Goal: Task Accomplishment & Management: Manage account settings

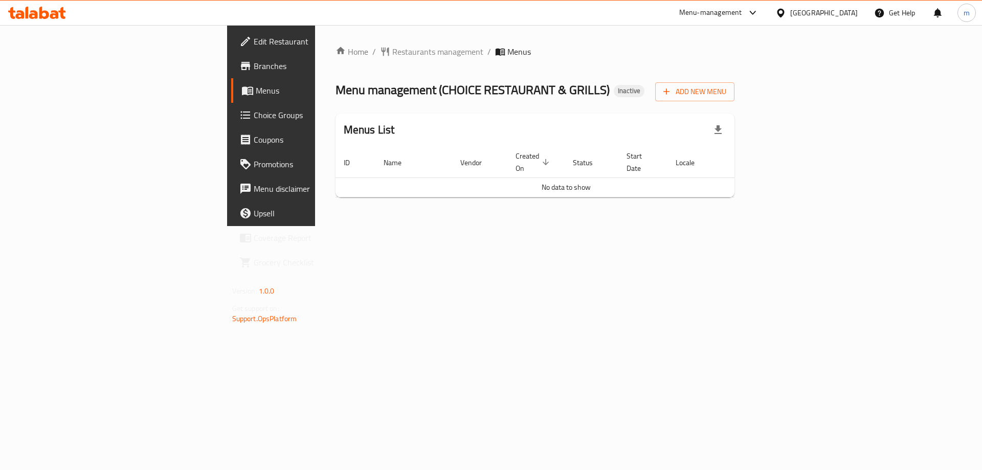
click at [727, 94] on span "Add New Menu" at bounding box center [695, 91] width 63 height 13
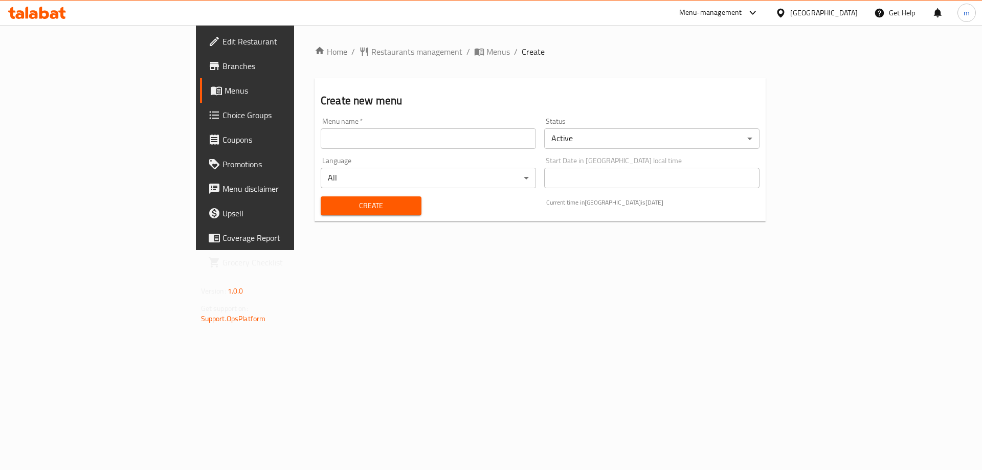
drag, startPoint x: 419, startPoint y: 142, endPoint x: 380, endPoint y: 154, distance: 40.1
click at [419, 142] on input "text" at bounding box center [428, 138] width 215 height 20
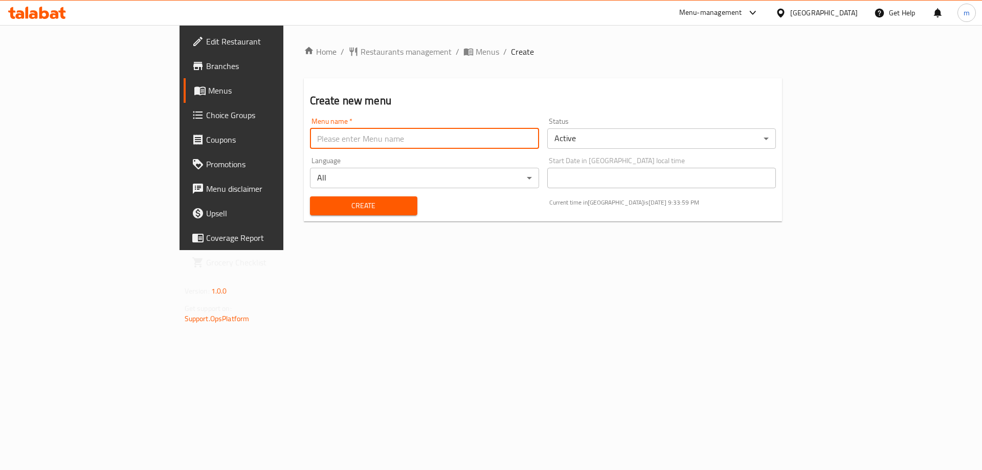
type input "Mesbah - 2025"
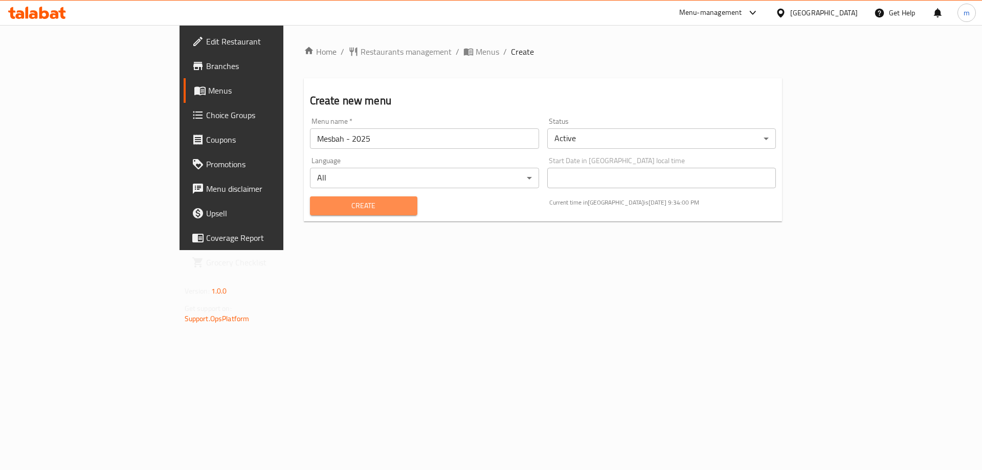
click at [318, 209] on span "Create" at bounding box center [363, 206] width 91 height 13
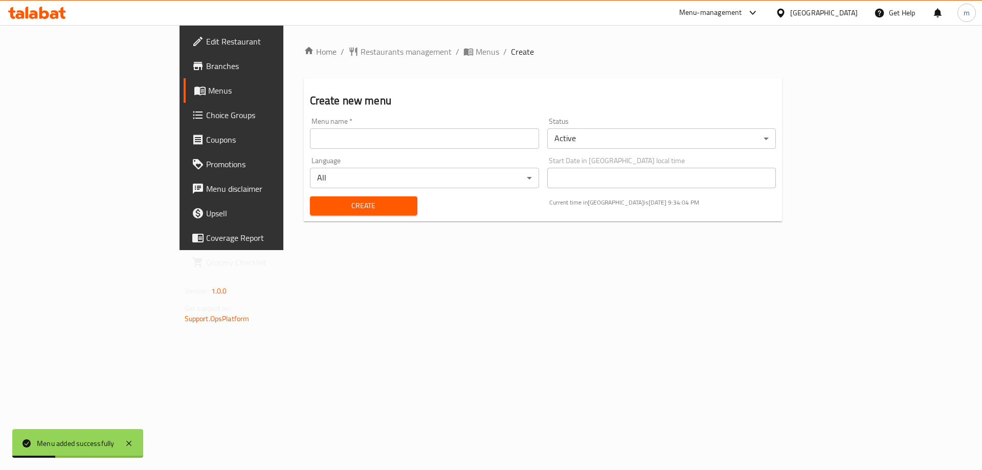
drag, startPoint x: 375, startPoint y: 51, endPoint x: 374, endPoint y: 75, distance: 23.5
click at [476, 52] on span "Menus" at bounding box center [488, 52] width 24 height 12
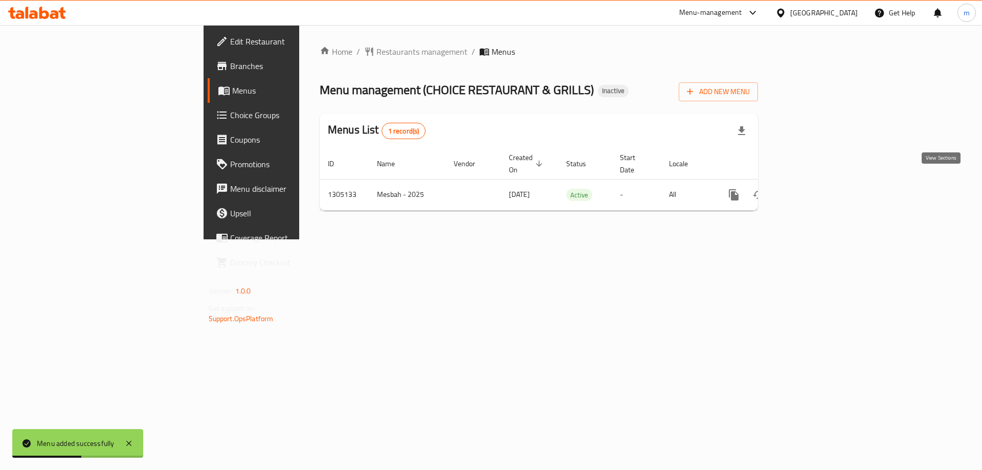
click at [813, 190] on icon "enhanced table" at bounding box center [807, 194] width 9 height 9
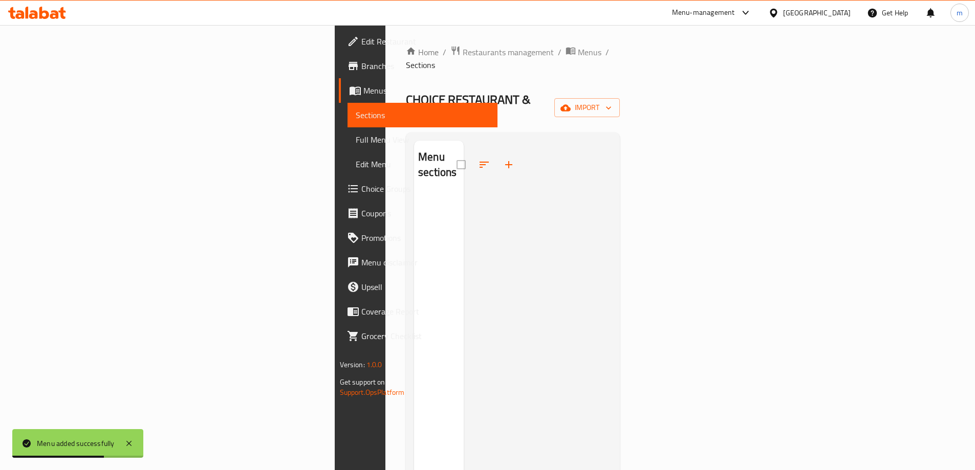
click at [611, 101] on span "import" at bounding box center [586, 107] width 49 height 13
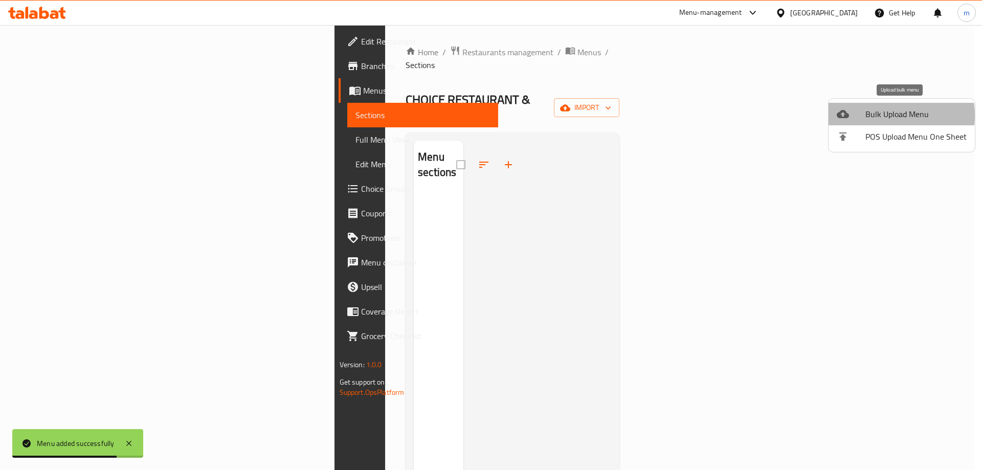
click at [883, 116] on span "Bulk Upload Menu" at bounding box center [916, 114] width 101 height 12
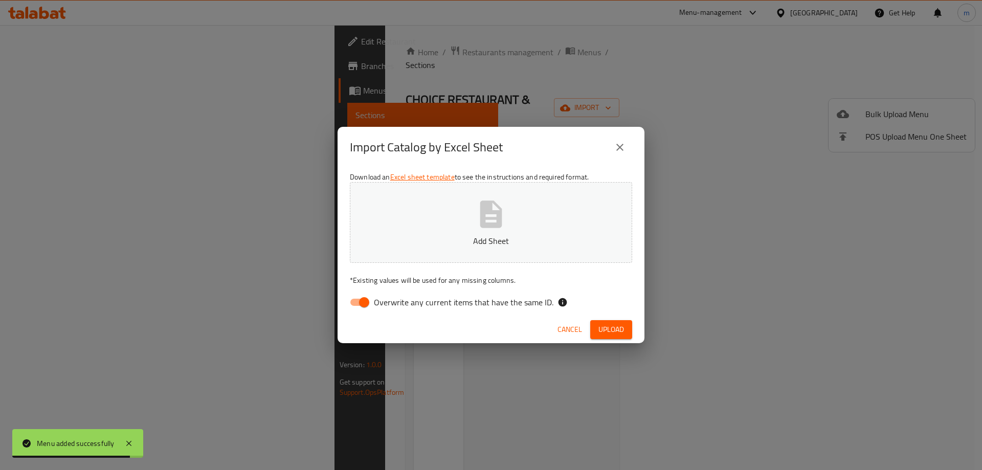
click at [420, 302] on span "Overwrite any current items that have the same ID." at bounding box center [464, 302] width 180 height 12
click at [393, 302] on input "Overwrite any current items that have the same ID." at bounding box center [364, 302] width 58 height 19
checkbox input "false"
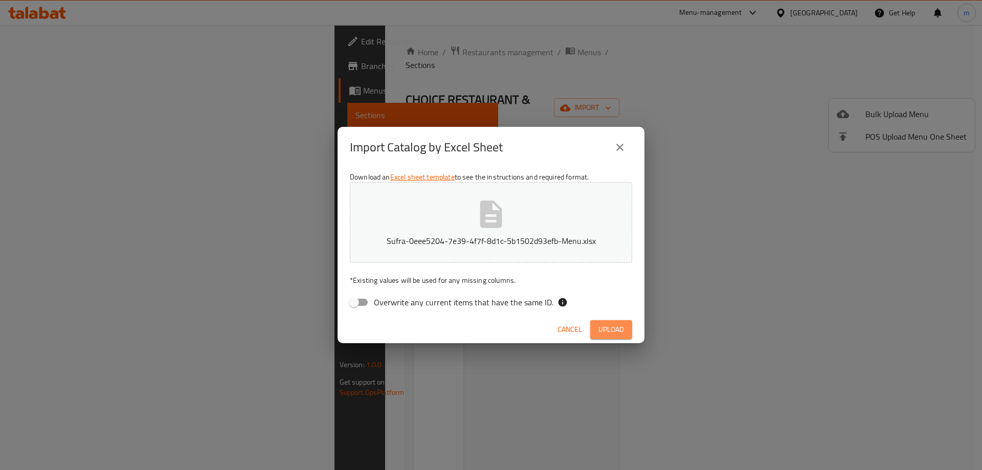
click at [612, 330] on span "Upload" at bounding box center [612, 329] width 26 height 13
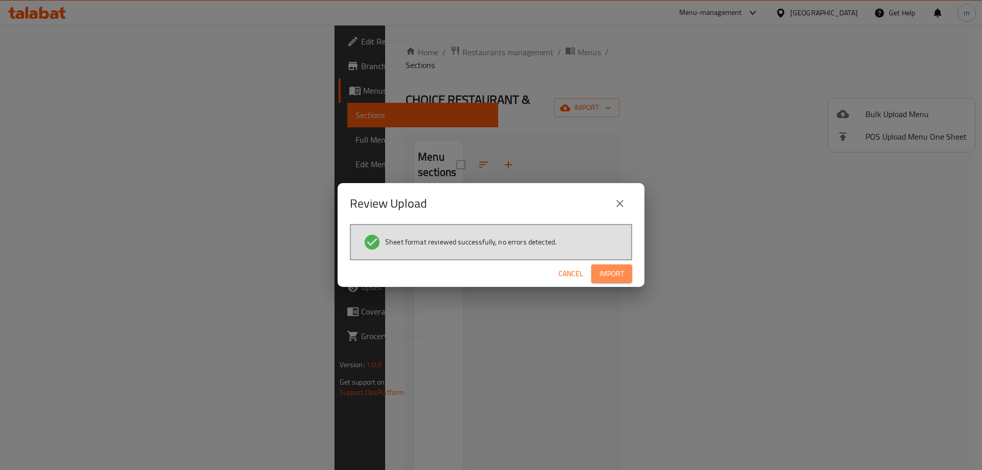
click at [610, 281] on button "Import" at bounding box center [612, 274] width 41 height 19
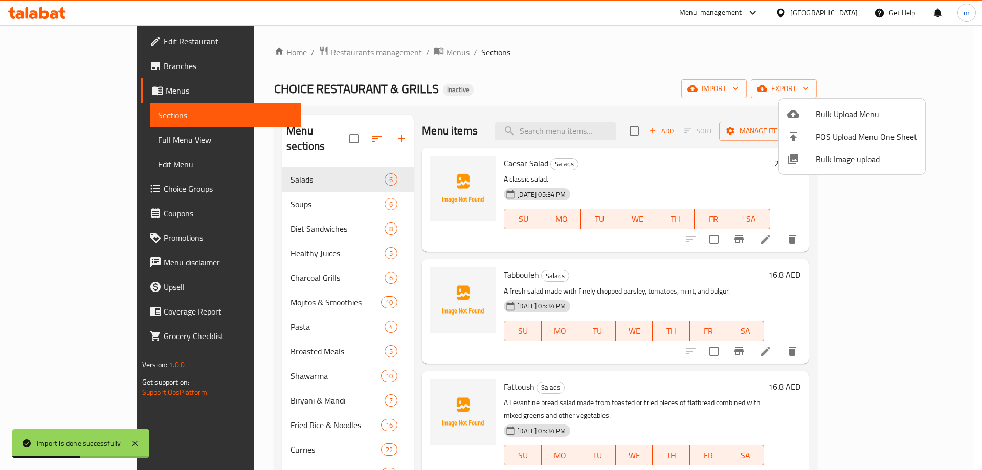
click at [473, 102] on div at bounding box center [491, 235] width 982 height 470
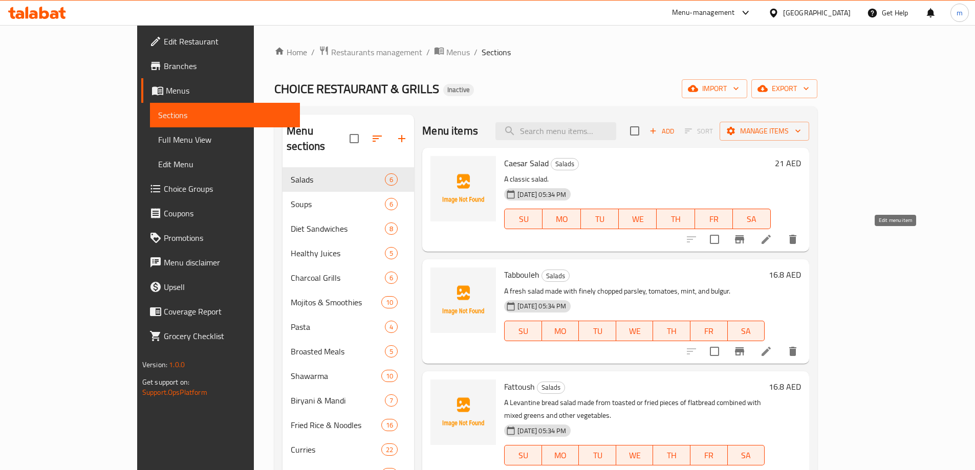
click at [772, 237] on icon at bounding box center [766, 239] width 12 height 12
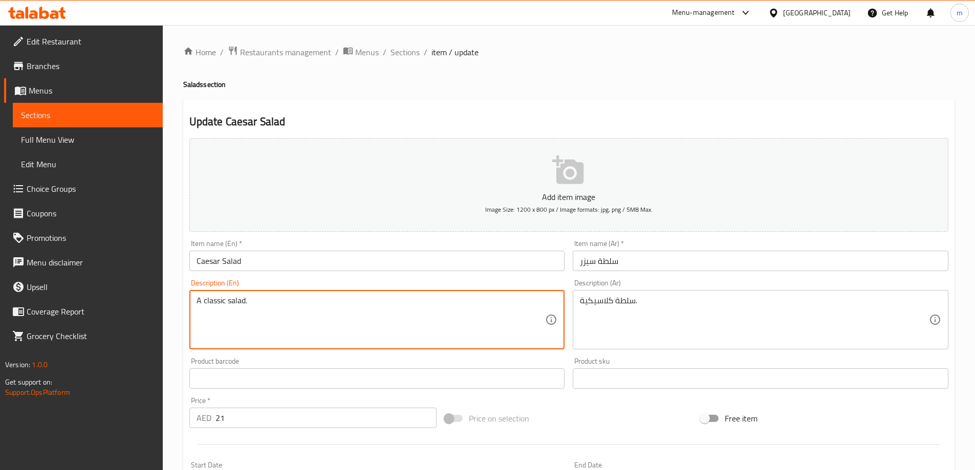
click at [431, 116] on h2 "Update Caesar Salad" at bounding box center [568, 121] width 759 height 15
click at [318, 311] on textarea "A classic salad." at bounding box center [370, 320] width 349 height 49
click at [308, 266] on input "Caesar Salad" at bounding box center [377, 261] width 376 height 20
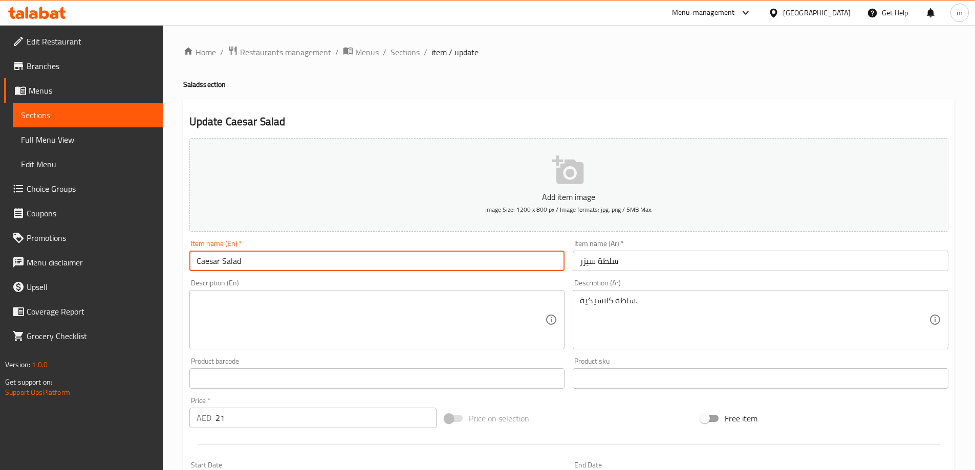
click at [308, 266] on input "Caesar Salad" at bounding box center [377, 261] width 376 height 20
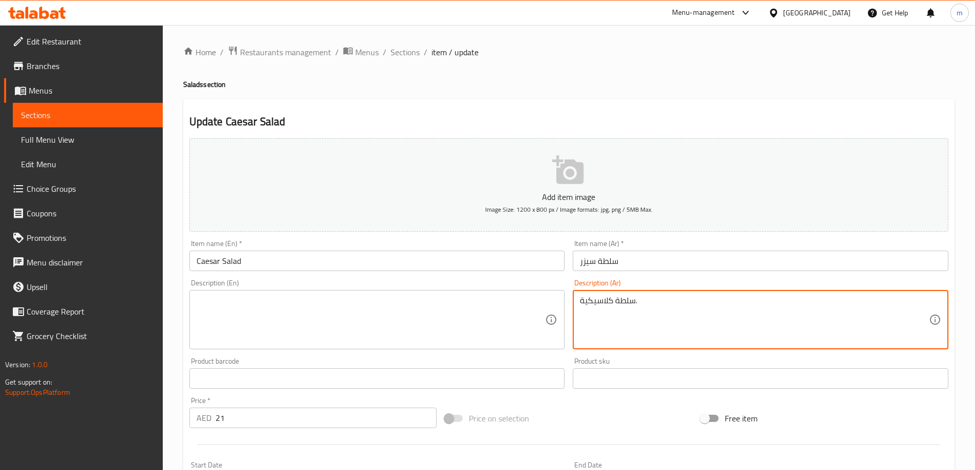
click at [631, 310] on textarea "سلطة كلاسيكية." at bounding box center [754, 320] width 349 height 49
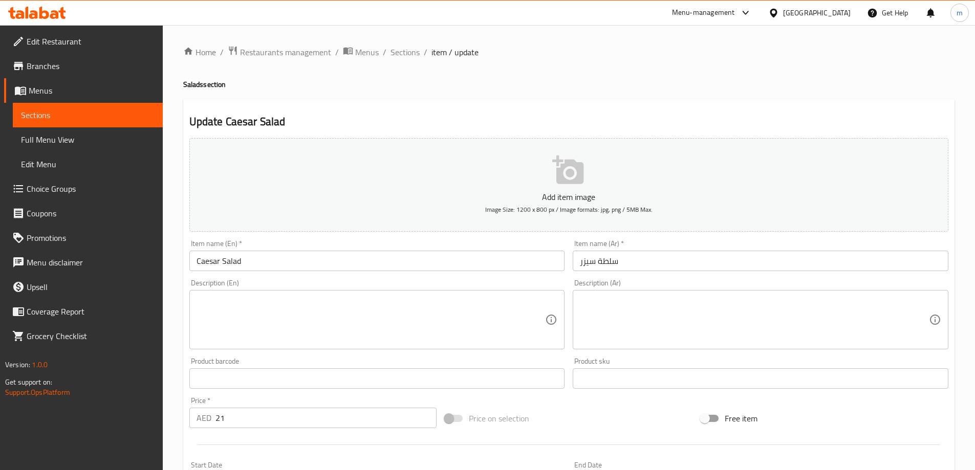
click at [353, 315] on textarea at bounding box center [370, 320] width 349 height 49
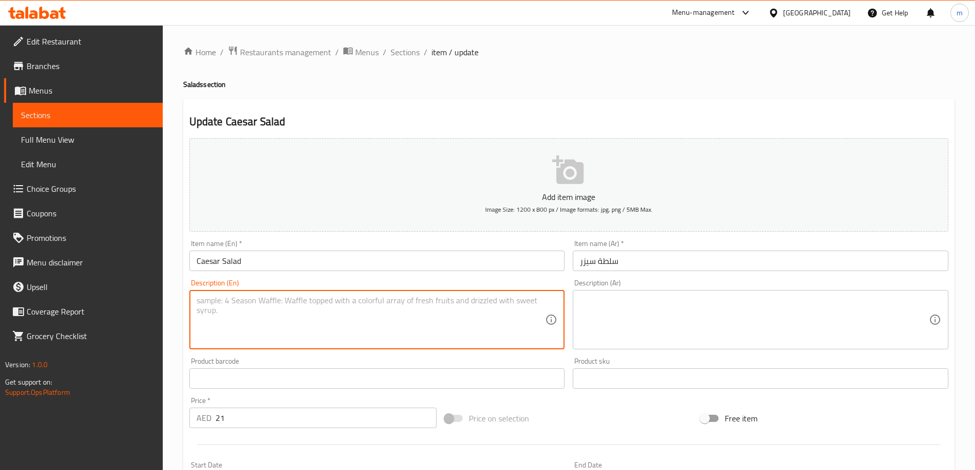
paste textarea "Made with crisp romaine lettuce, croutons, parmesan cheese and caesar dressing"
type textarea "Made with crisp romaine lettuce, croutons, parmesan cheese and caesar dressing"
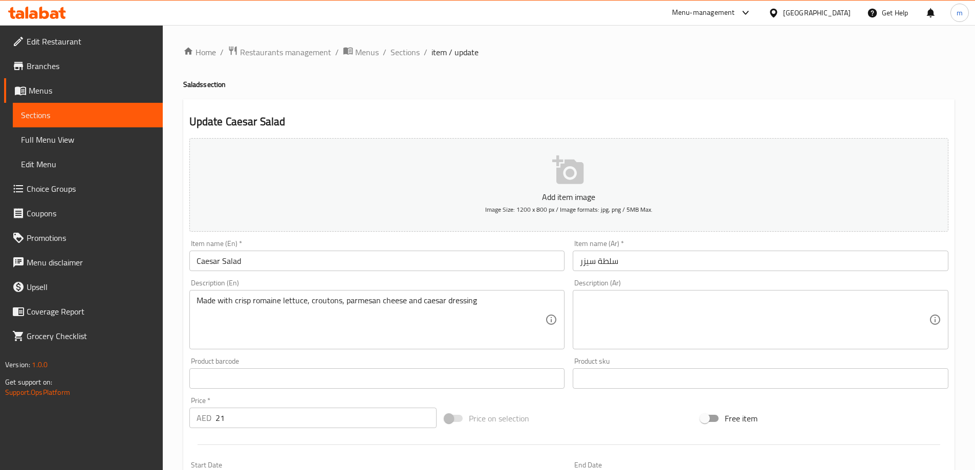
click at [625, 319] on textarea at bounding box center [754, 320] width 349 height 49
paste textarea "مصنوعة من الخس الروماني المقرمش والخبز المحمص وجبنة البارميزان مع صلصة السيزار"
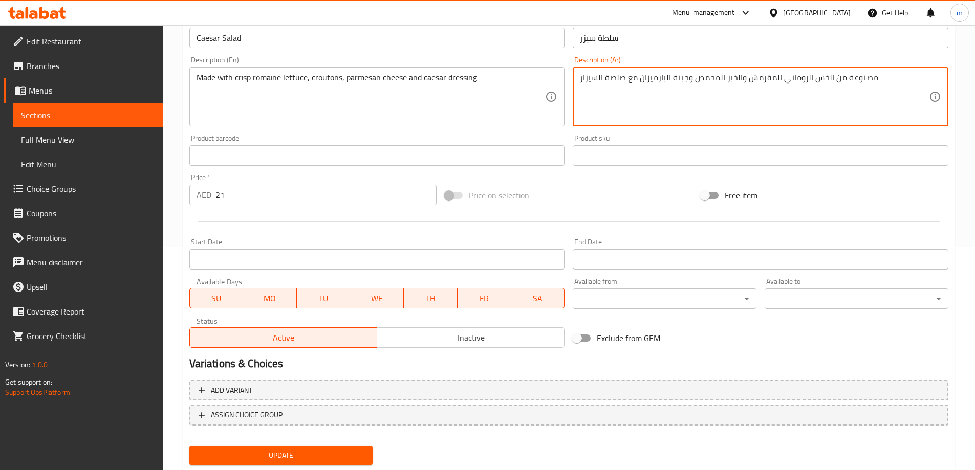
scroll to position [253, 0]
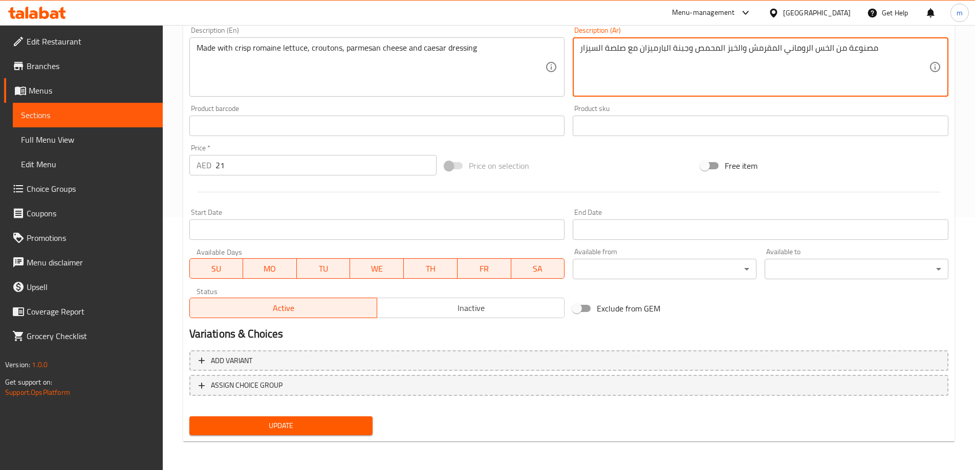
type textarea "مصنوعة من الخس الروماني المقرمش والخبز المحمص وجبنة البارميزان مع صلصة السيزار"
click at [344, 431] on span "Update" at bounding box center [281, 426] width 167 height 13
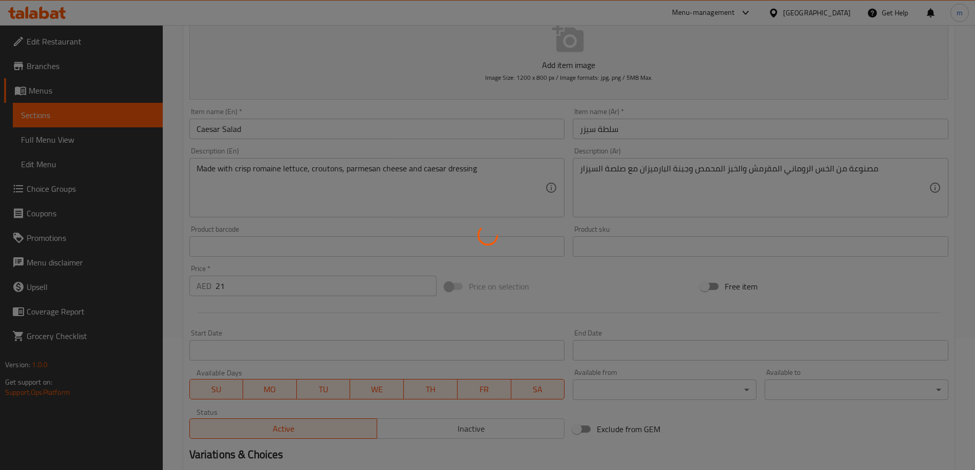
scroll to position [0, 0]
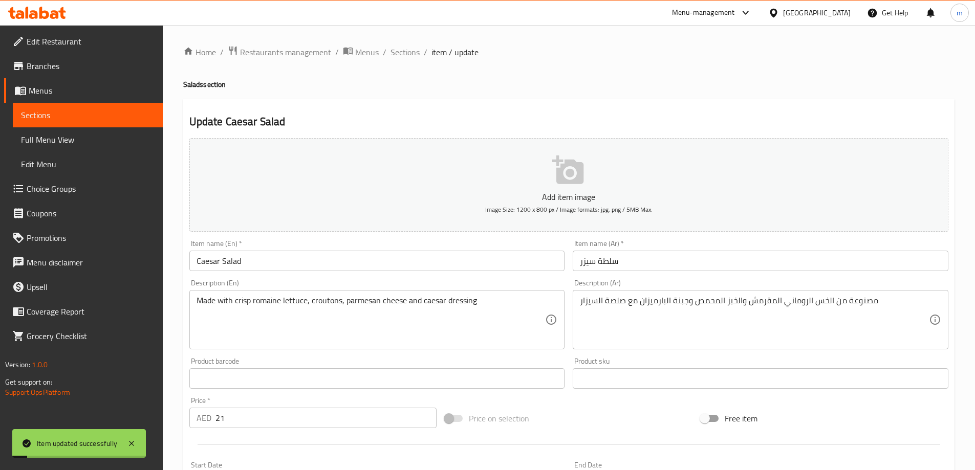
click at [404, 56] on span "Sections" at bounding box center [404, 52] width 29 height 12
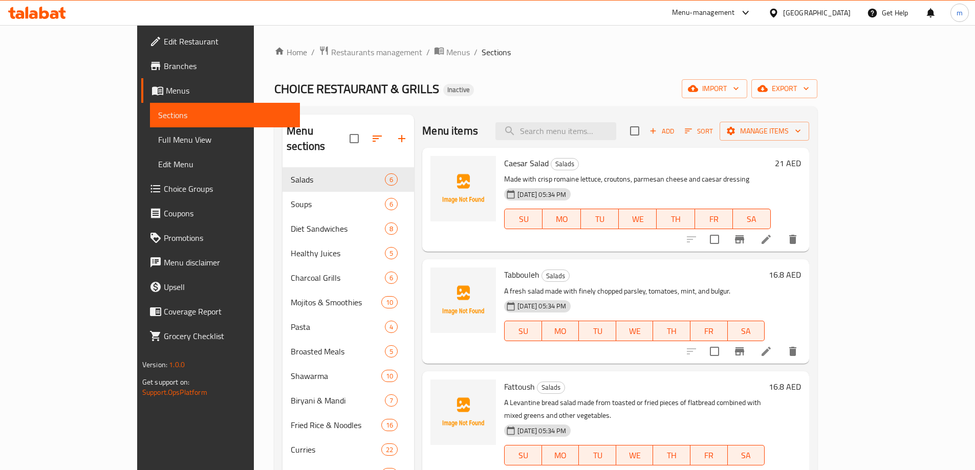
click at [504, 168] on span "Caesar Salad" at bounding box center [526, 163] width 45 height 15
copy h6 "Caesar Salad"
click at [514, 84] on div "CHOICE RESTAURANT & GRILLS Inactive import export" at bounding box center [545, 88] width 543 height 19
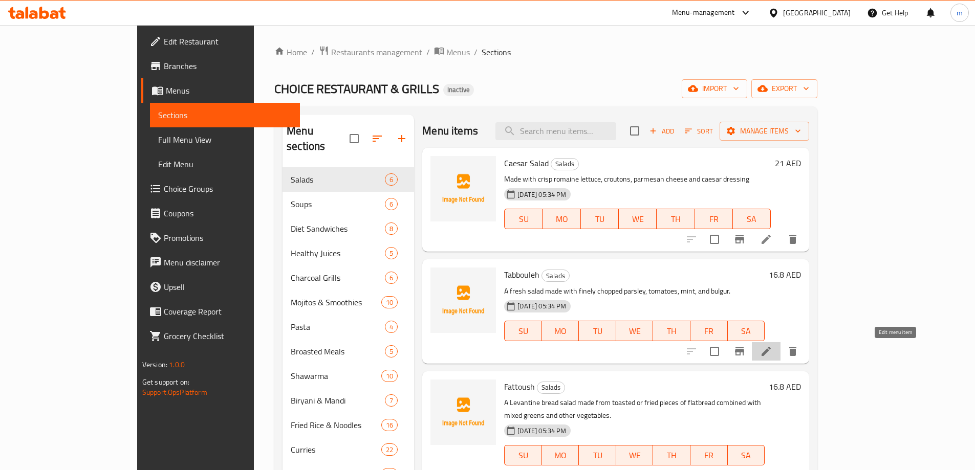
click at [771, 352] on icon at bounding box center [765, 351] width 9 height 9
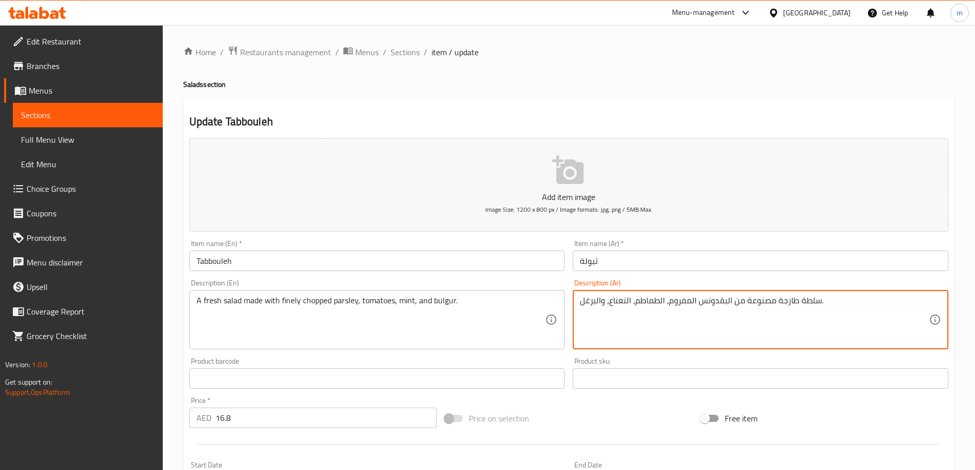
drag, startPoint x: 689, startPoint y: 303, endPoint x: 668, endPoint y: 304, distance: 21.5
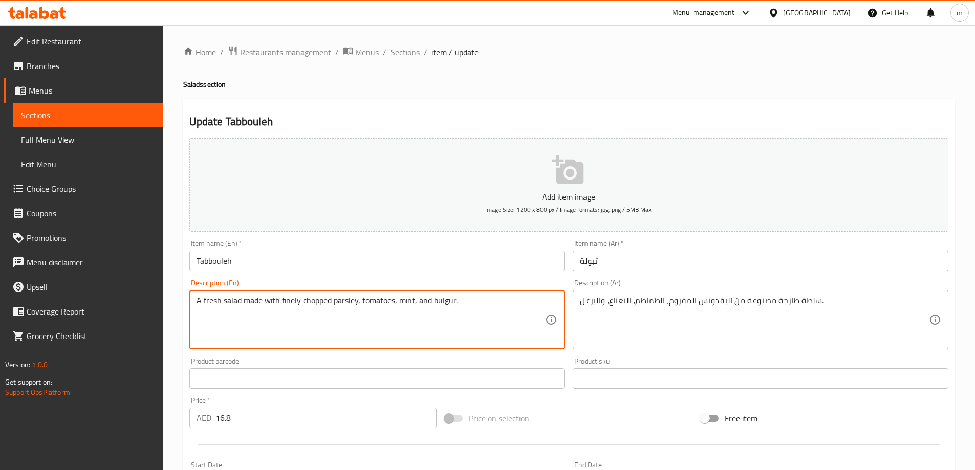
drag, startPoint x: 281, startPoint y: 301, endPoint x: 331, endPoint y: 298, distance: 49.2
paste textarea "Minc"
click at [300, 308] on textarea "A fresh salad made with Minced parsley, tomatoes, mint, and bulgur." at bounding box center [370, 320] width 349 height 49
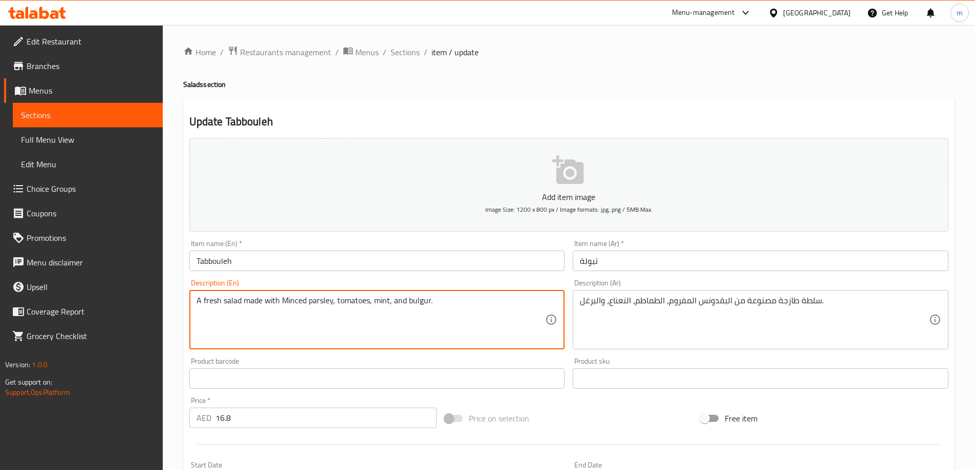
click at [300, 308] on textarea "A fresh salad made with Minced parsley, tomatoes, mint, and bulgur." at bounding box center [370, 320] width 349 height 49
click at [354, 317] on textarea "A fresh salad made with Minced parsley, tomatoes, mint, and bulgur." at bounding box center [370, 320] width 349 height 49
click at [418, 303] on textarea "A fresh salad made with Minced parsley, tomatoes, mint, and bulgur." at bounding box center [370, 320] width 349 height 49
click at [450, 313] on textarea "A fresh salad made with Minced parsley, tomatoes, mint, and bulgur." at bounding box center [370, 320] width 349 height 49
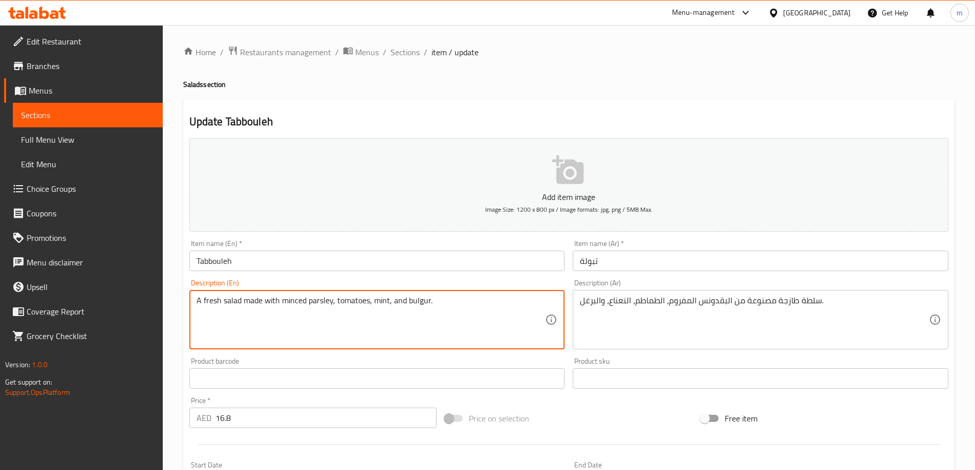
click at [347, 316] on textarea "A fresh salad made with minced parsley, tomatoes, mint, and bulgur." at bounding box center [370, 320] width 349 height 49
click at [334, 316] on textarea "A fresh salad made with minced parsley, tomatoes, mint, and bulgur." at bounding box center [370, 320] width 349 height 49
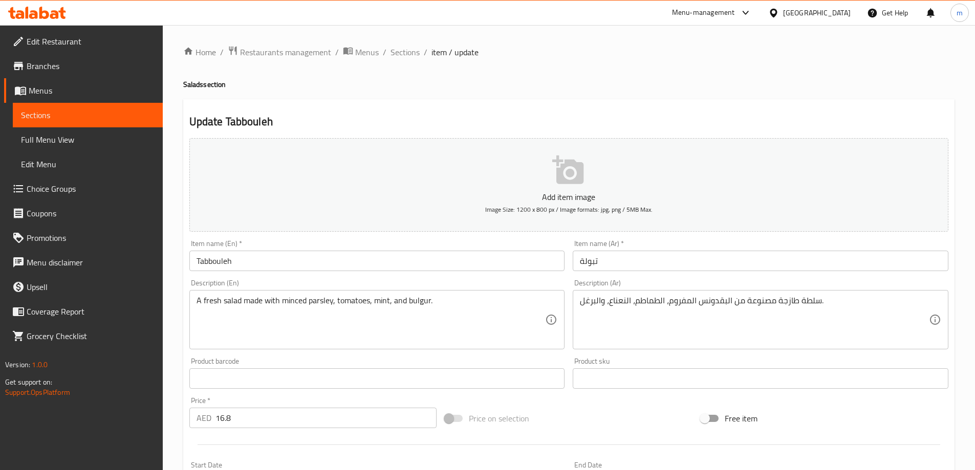
click at [423, 308] on textarea "A fresh salad made with minced parsley, tomatoes, mint, and bulgur." at bounding box center [370, 320] width 349 height 49
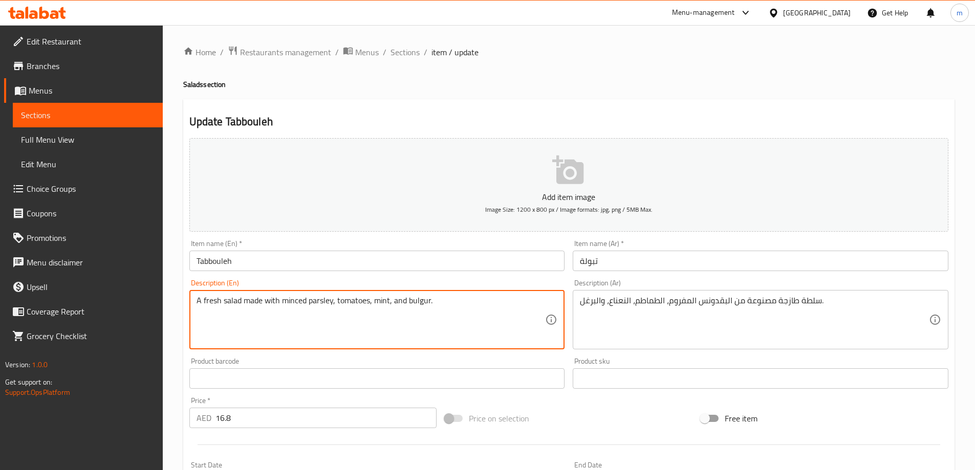
click at [423, 308] on textarea "A fresh salad made with minced parsley, tomatoes, mint, and bulgur." at bounding box center [370, 320] width 349 height 49
paste textarea "finely chopp"
click at [308, 301] on textarea "A fresh salad made with finely chopped parsley, tomatoes, mint, and bulgur." at bounding box center [370, 320] width 349 height 49
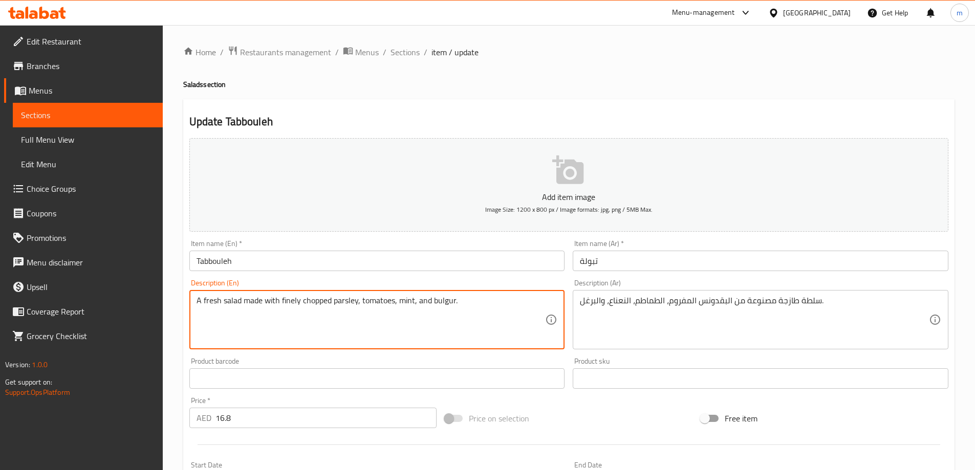
type textarea "A fresh salad made with finely chopped parsley, tomatoes, mint, and bulgur."
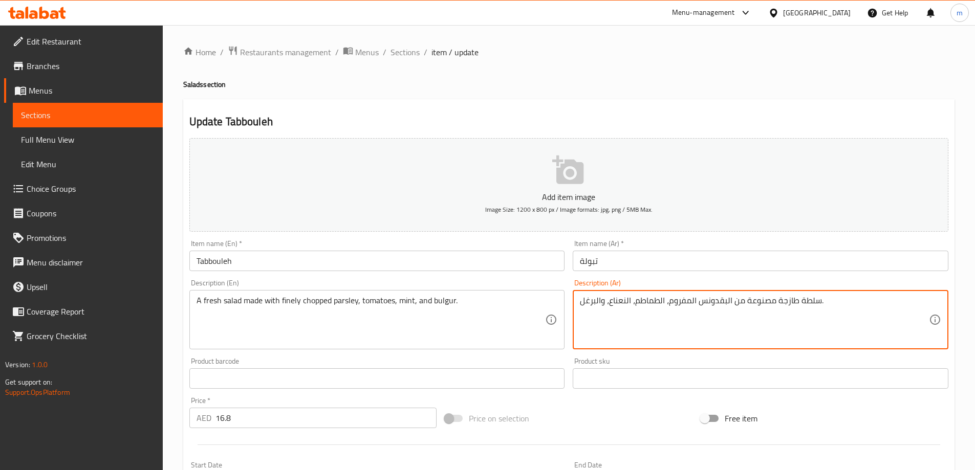
drag, startPoint x: 685, startPoint y: 301, endPoint x: 670, endPoint y: 304, distance: 15.2
paste textarea "طع"
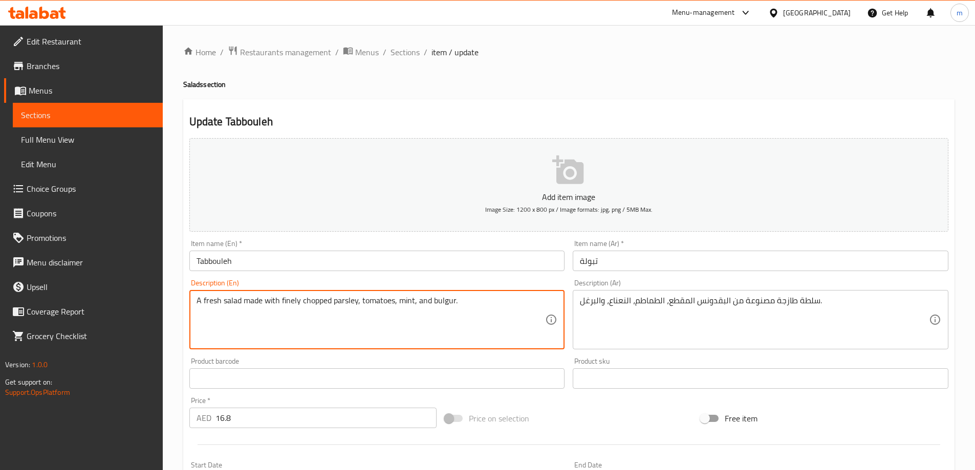
click at [291, 301] on textarea "A fresh salad made with finely chopped parsley, tomatoes, mint, and bulgur." at bounding box center [370, 320] width 349 height 49
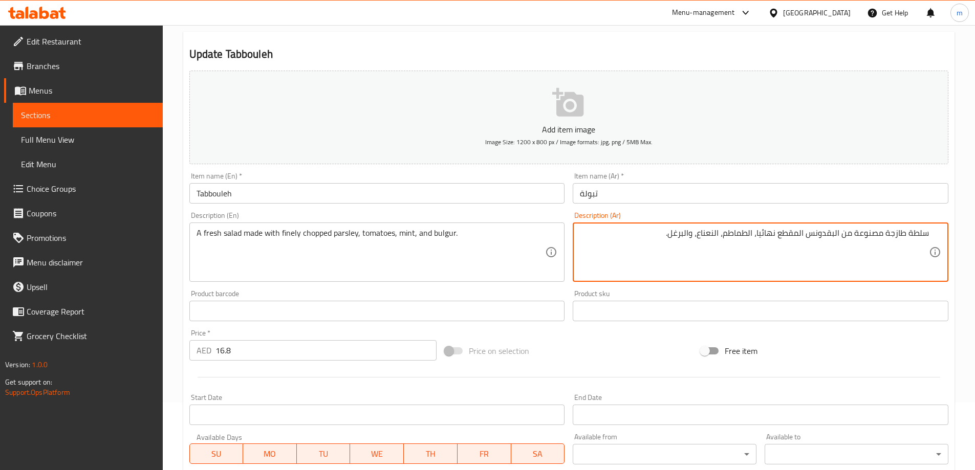
scroll to position [253, 0]
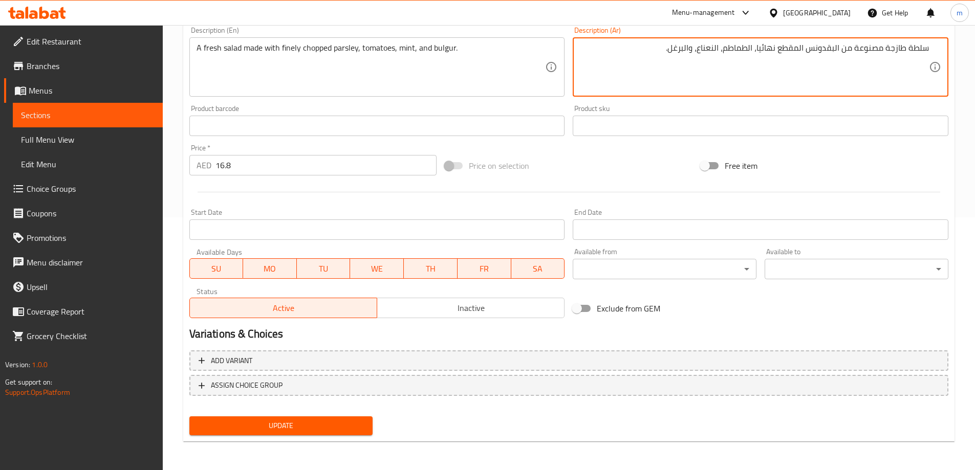
type textarea "سلطة طازجة مصنوعة من البقدونس المقطع نهائيا، الطماطم، النعناع، والبرغل."
click at [318, 425] on span "Update" at bounding box center [281, 426] width 167 height 13
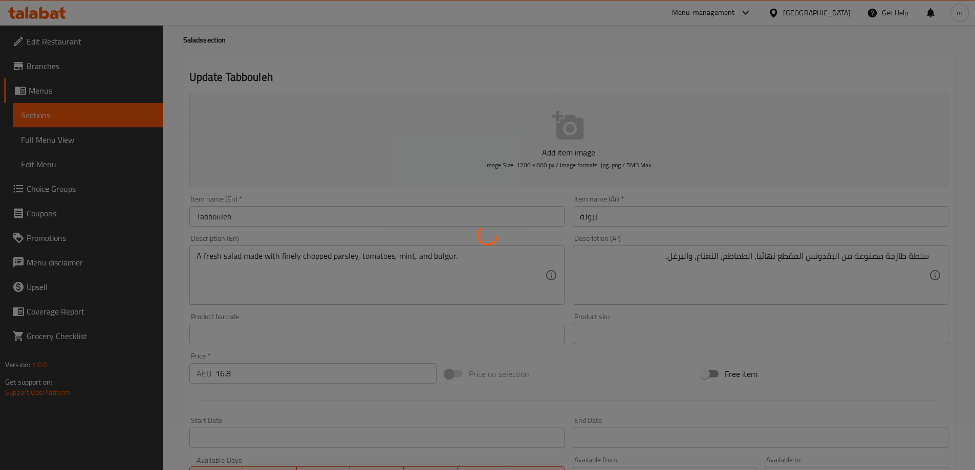
scroll to position [0, 0]
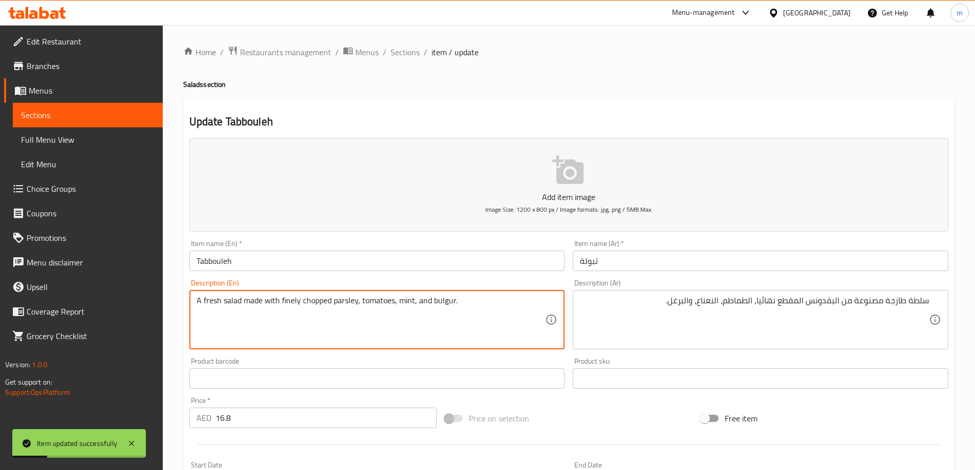
click at [442, 302] on textarea "A fresh salad made with finely chopped parsley, tomatoes, mint, and bulgur." at bounding box center [370, 320] width 349 height 49
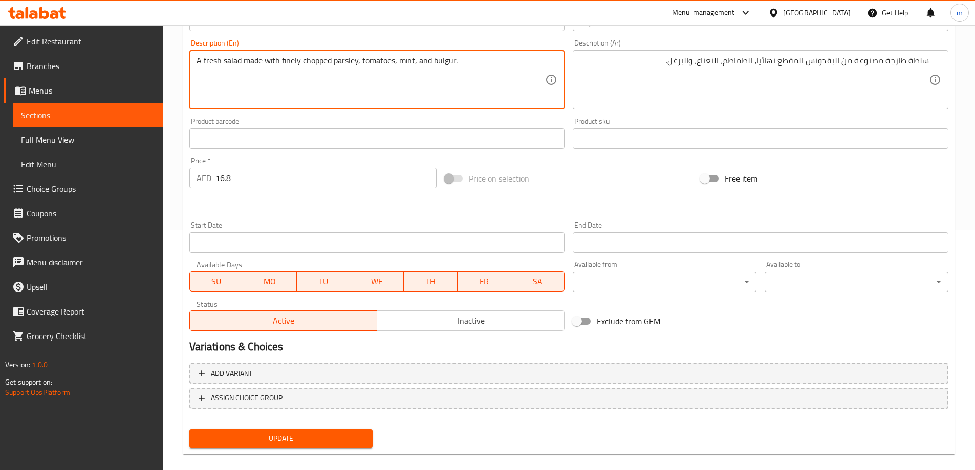
scroll to position [253, 0]
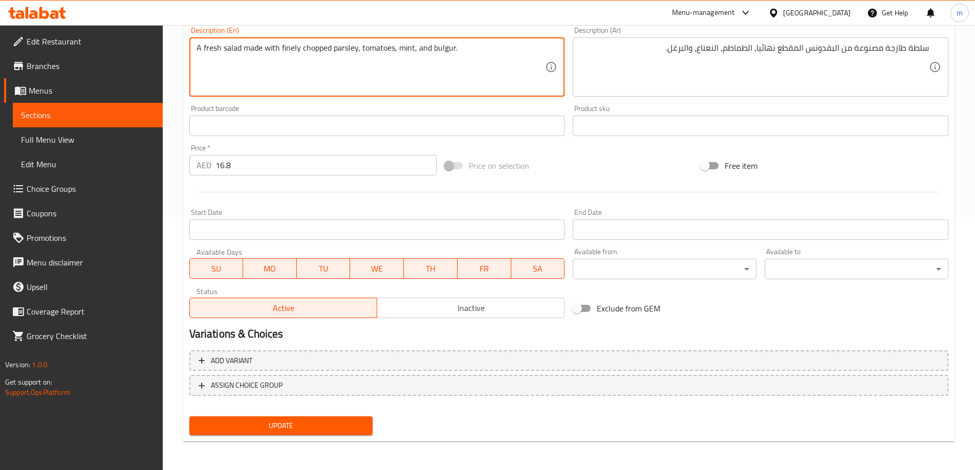
click at [273, 426] on span "Update" at bounding box center [281, 426] width 167 height 13
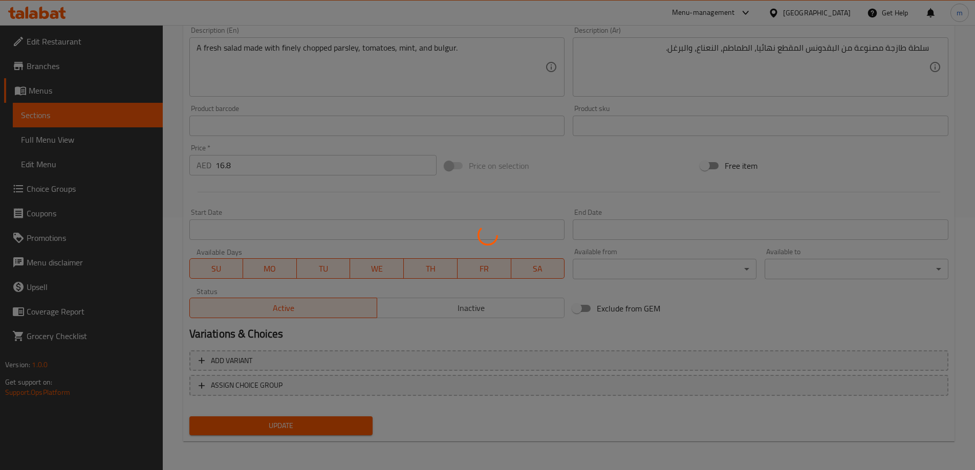
scroll to position [0, 0]
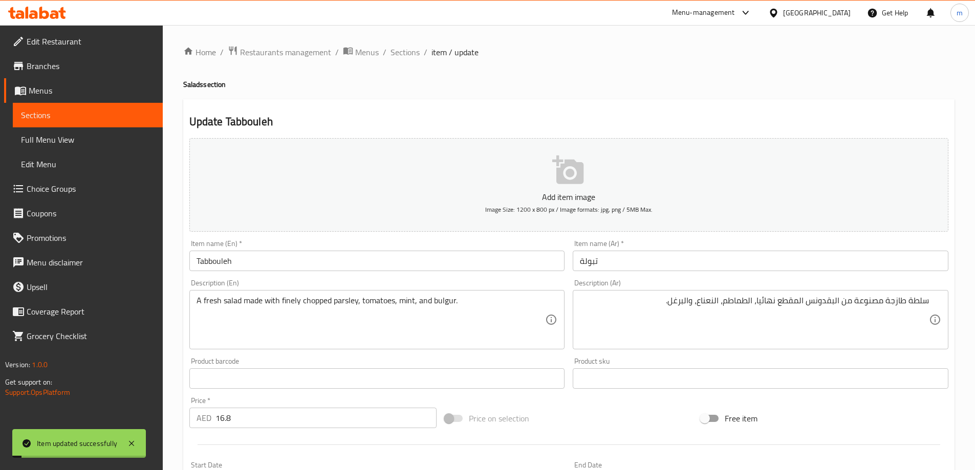
click at [399, 57] on span "Sections" at bounding box center [404, 52] width 29 height 12
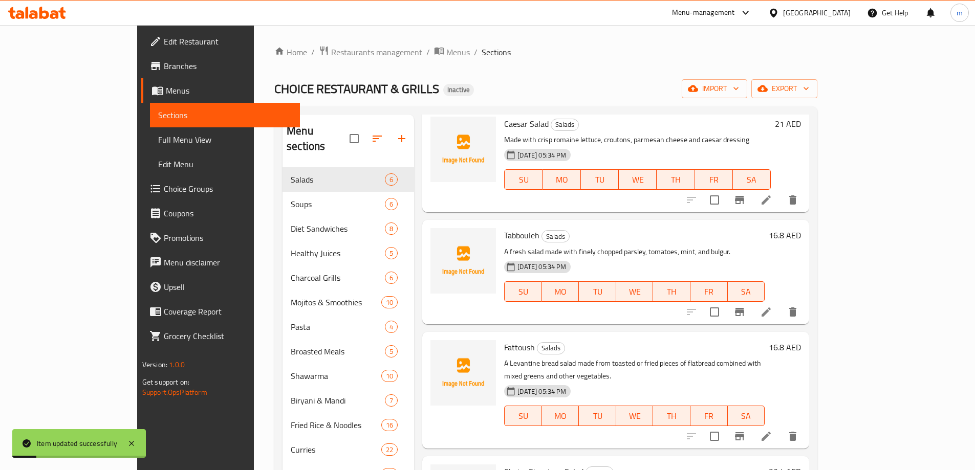
scroll to position [102, 0]
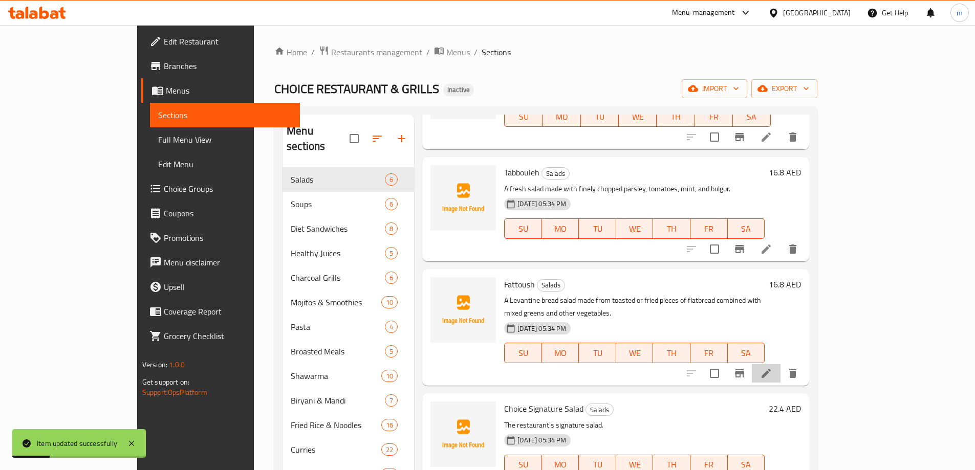
click at [780, 365] on li at bounding box center [766, 373] width 29 height 18
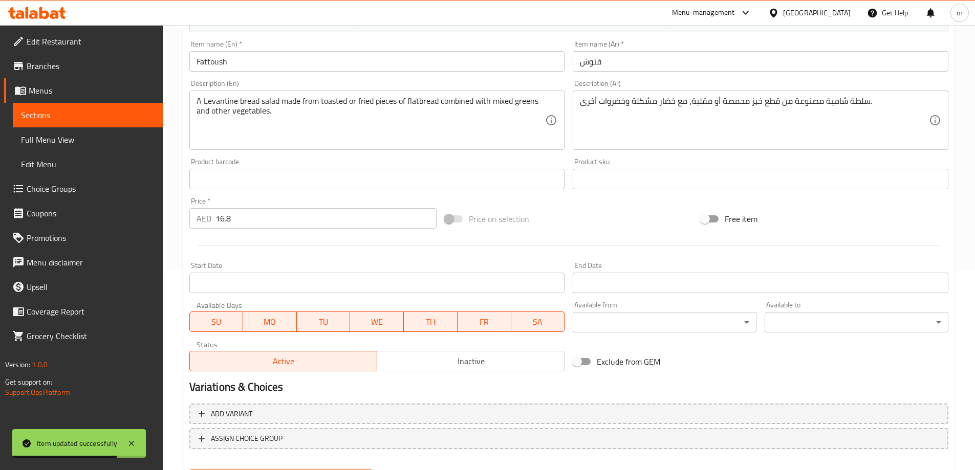
scroll to position [48, 0]
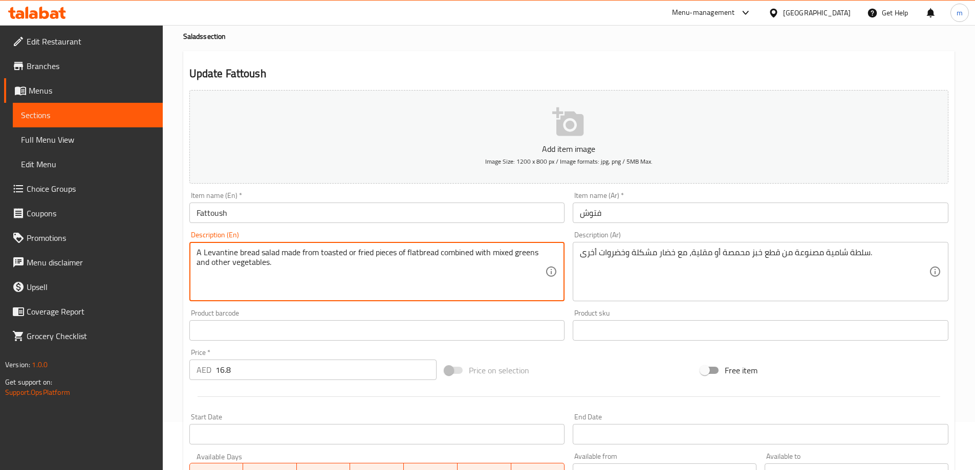
click at [379, 278] on textarea "A Levantine bread salad made from toasted or fried pieces of flatbread combined…" at bounding box center [370, 272] width 349 height 49
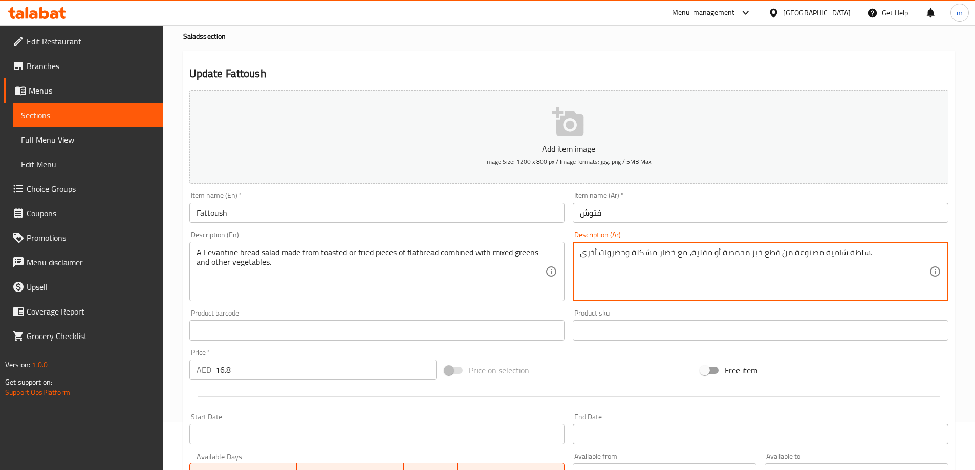
click at [827, 263] on textarea "سلطة شامية مصنوعة من قطع خبز محمصة أو مقلية، مع خضار مشكلة وخضروات أخرى." at bounding box center [754, 272] width 349 height 49
paste textarea "بز شامية مصنوعة من قطع الخبز المسطح المحمصة أو المقلية مع الخضار المختلطة والخض…"
type textarea "سلطة خبز شامية مصنوعة من قطع الخبز المسطح المحمصة أو المقلية مع الخضار المختلطة…"
drag, startPoint x: 818, startPoint y: 254, endPoint x: 724, endPoint y: 254, distance: 94.7
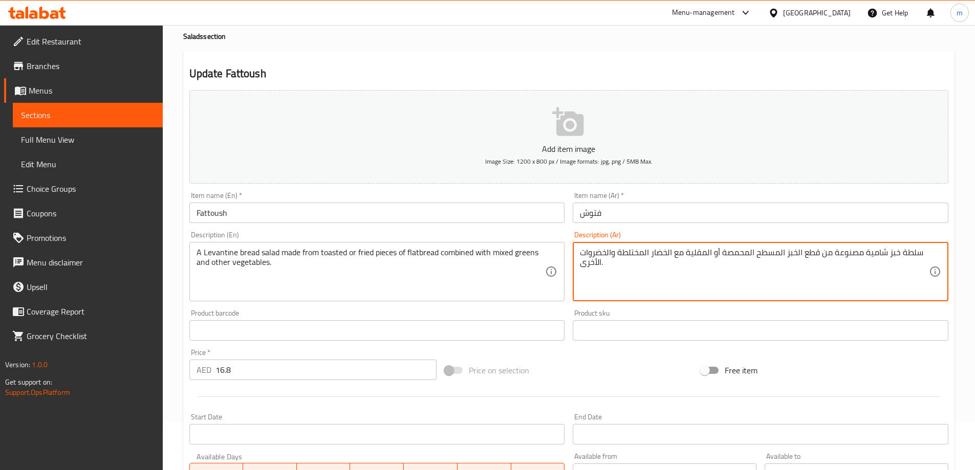
click at [724, 254] on textarea "سلطة خبز شامية مصنوعة من قطع الخبز المسطح المحمصة أو المقلية مع الخضار المختلطة…" at bounding box center [754, 272] width 349 height 49
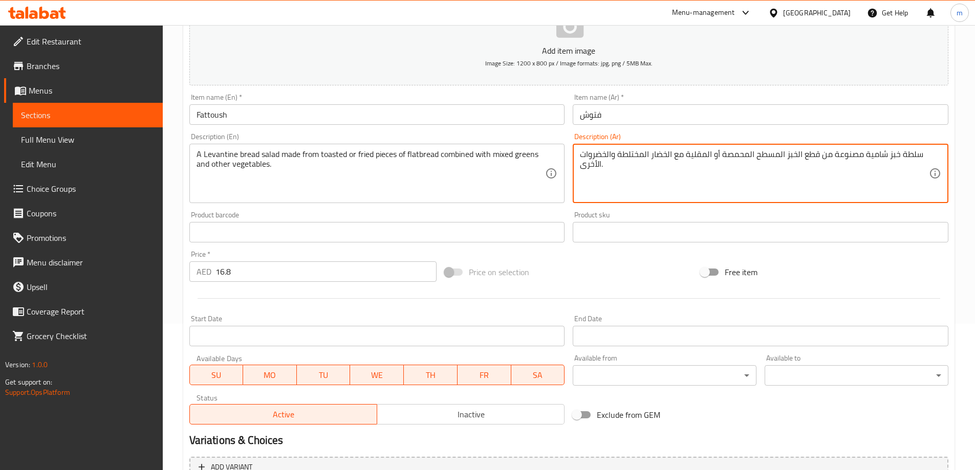
scroll to position [202, 0]
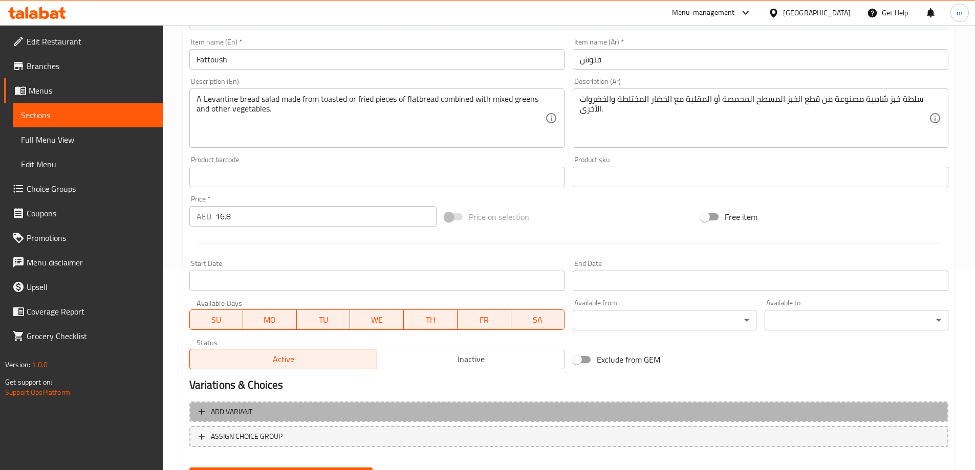
click at [524, 413] on span "Add variant" at bounding box center [569, 412] width 740 height 13
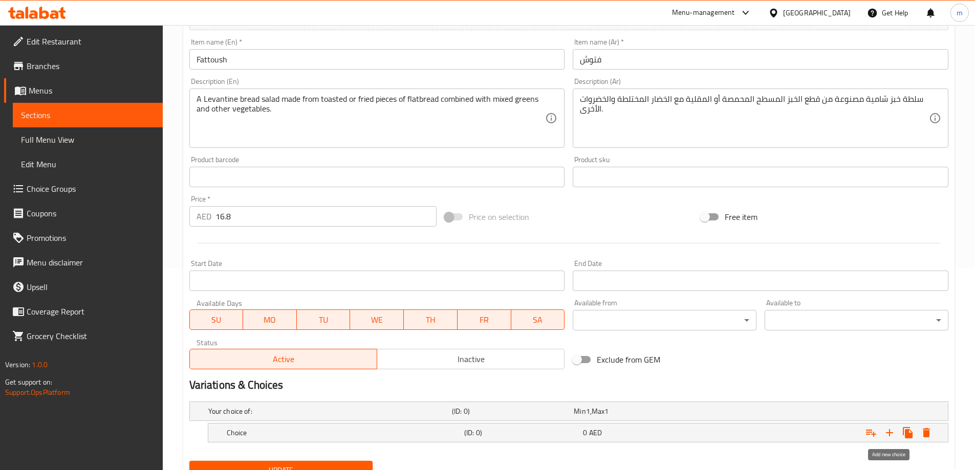
click at [885, 434] on icon "Expand" at bounding box center [889, 433] width 12 height 12
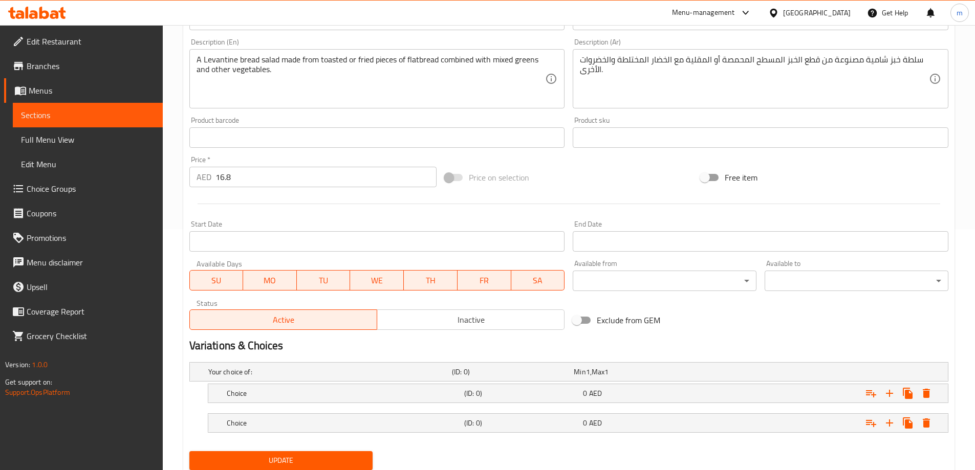
scroll to position [276, 0]
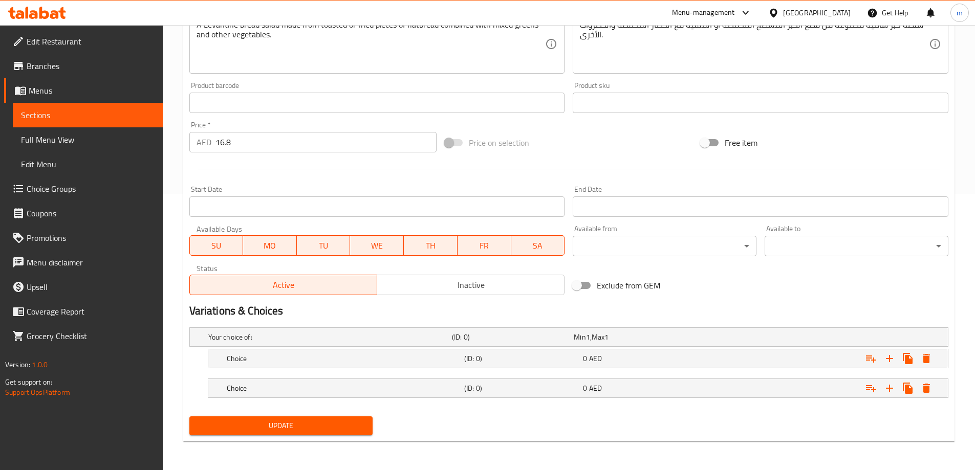
click at [494, 344] on div "(ID: 0)" at bounding box center [511, 337] width 122 height 14
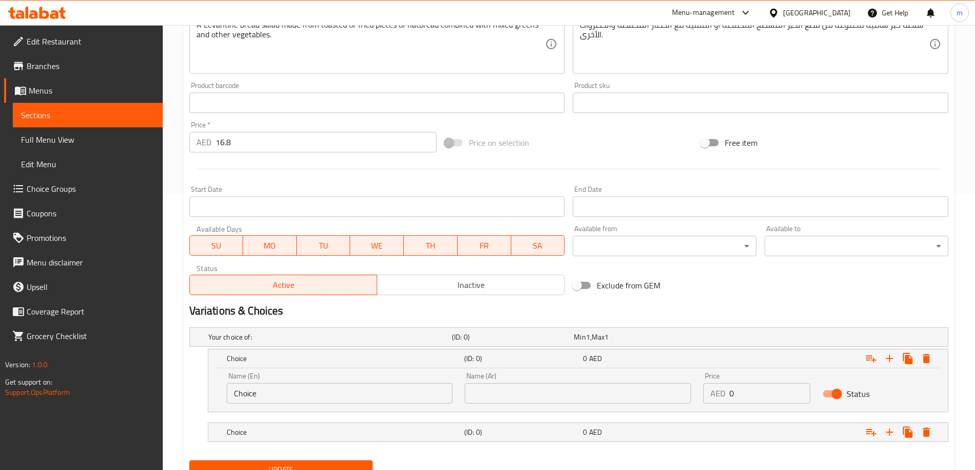
click at [550, 396] on input "text" at bounding box center [578, 393] width 226 height 20
paste input "قطع الخبز المسطح المحمصة"
type input "قطع الخبز المسطح المحمصة"
click at [581, 344] on div "0 AED" at bounding box center [633, 337] width 122 height 14
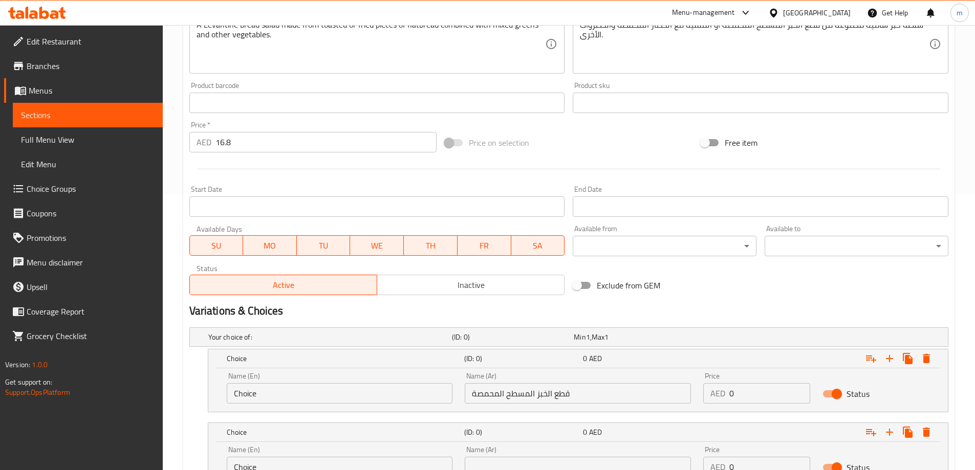
click at [603, 466] on input "text" at bounding box center [578, 467] width 226 height 20
paste input "قطع الخبز المسطح المحمصة"
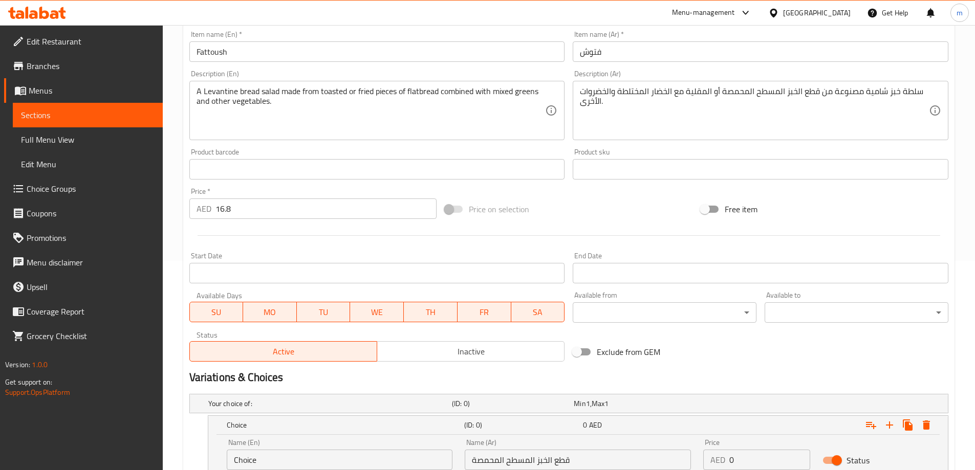
scroll to position [25, 0]
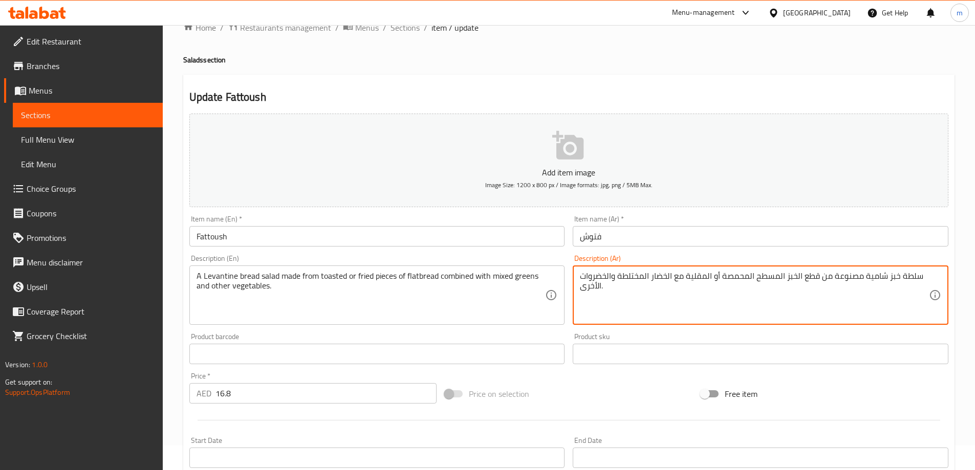
drag, startPoint x: 712, startPoint y: 278, endPoint x: 689, endPoint y: 278, distance: 23.0
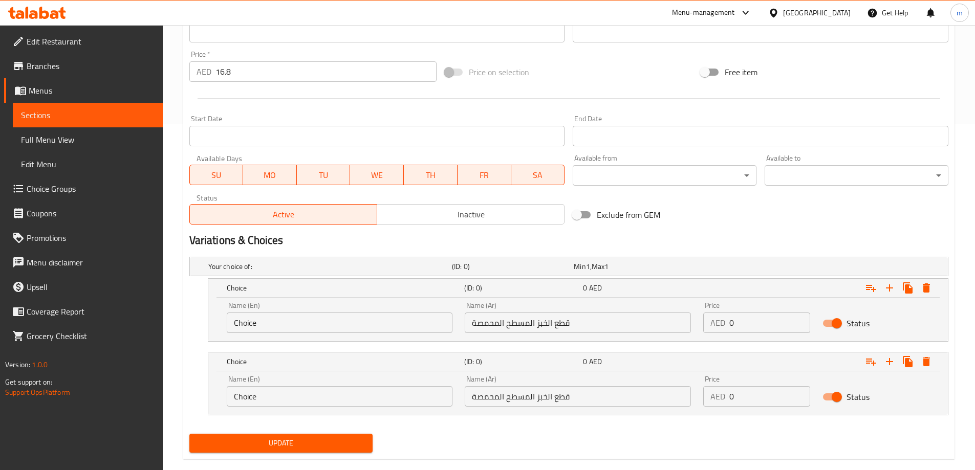
scroll to position [364, 0]
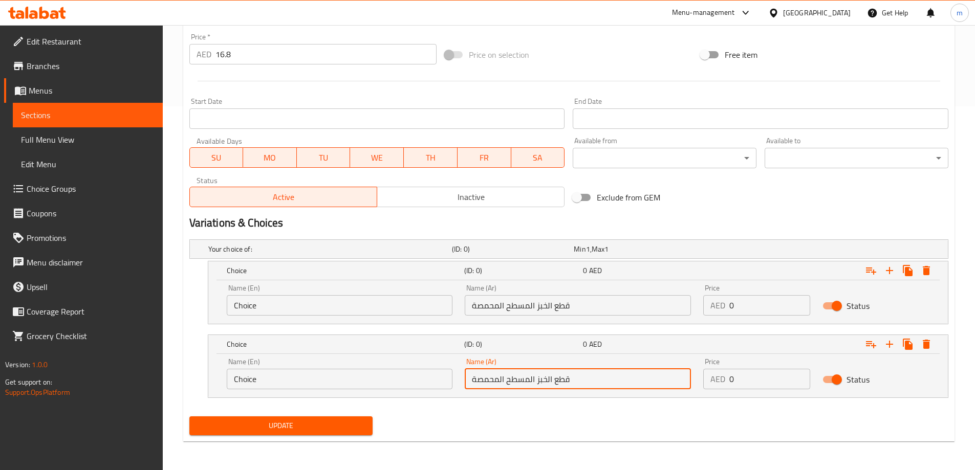
drag, startPoint x: 503, startPoint y: 379, endPoint x: 475, endPoint y: 382, distance: 28.8
click at [475, 382] on input "قطع الخبز المسطح المحمصة" at bounding box center [578, 379] width 226 height 20
click at [483, 381] on input "قطع الخبز المسطح المحمصة" at bounding box center [578, 379] width 226 height 20
paste input "قلي"
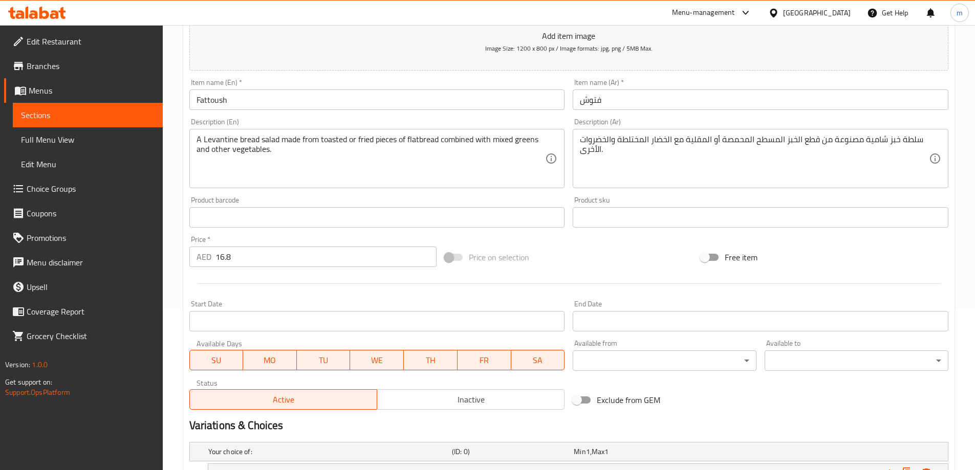
scroll to position [159, 0]
type input "قطع الخبز المسطح المقلية"
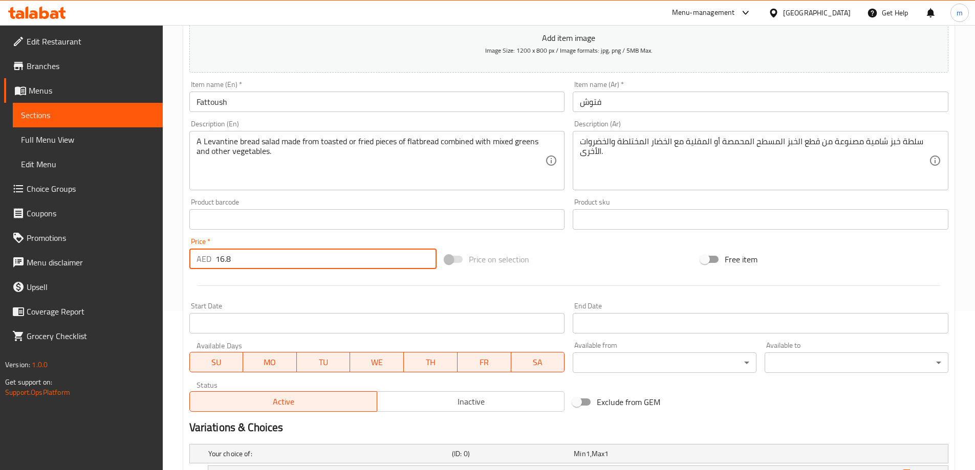
drag, startPoint x: 243, startPoint y: 255, endPoint x: 171, endPoint y: 258, distance: 71.2
click at [169, 255] on div "Home / Restaurants management / Menus / Sections / item / update Salads section…" at bounding box center [569, 270] width 812 height 809
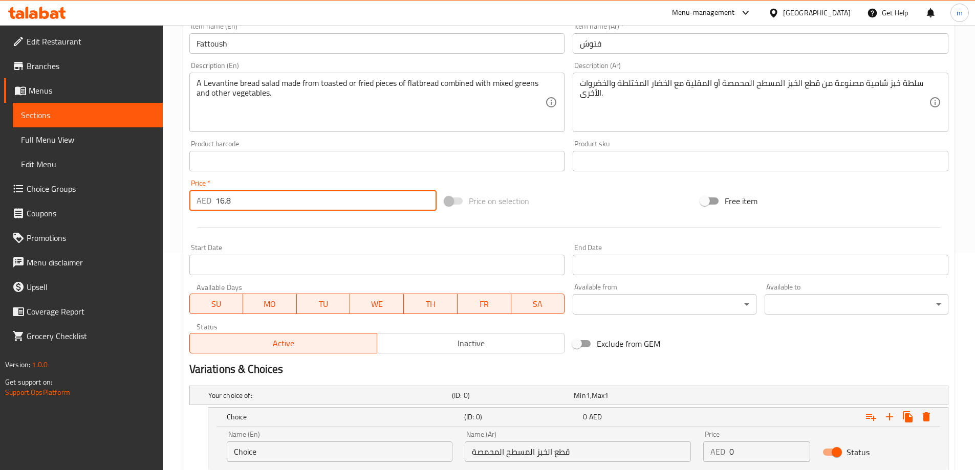
scroll to position [364, 0]
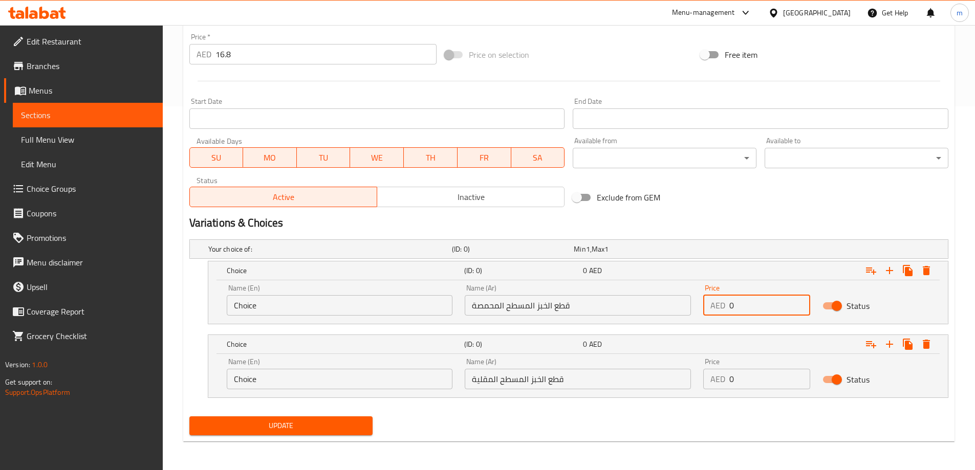
drag, startPoint x: 735, startPoint y: 309, endPoint x: 709, endPoint y: 307, distance: 26.7
click at [709, 307] on div "AED 0 Price" at bounding box center [756, 305] width 107 height 20
paste input "16.8"
type input "16.8"
paste input "16.8"
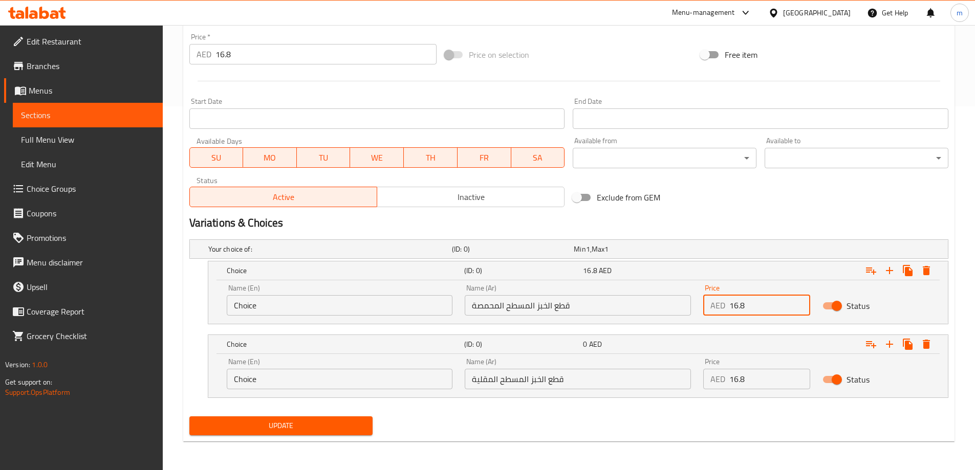
drag, startPoint x: 743, startPoint y: 381, endPoint x: 679, endPoint y: 384, distance: 64.5
click at [679, 384] on div "Name (En) Choice Name (En) Name (Ar) قطع الخبز المسطح المقلية Name (Ar) Price A…" at bounding box center [578, 373] width 715 height 43
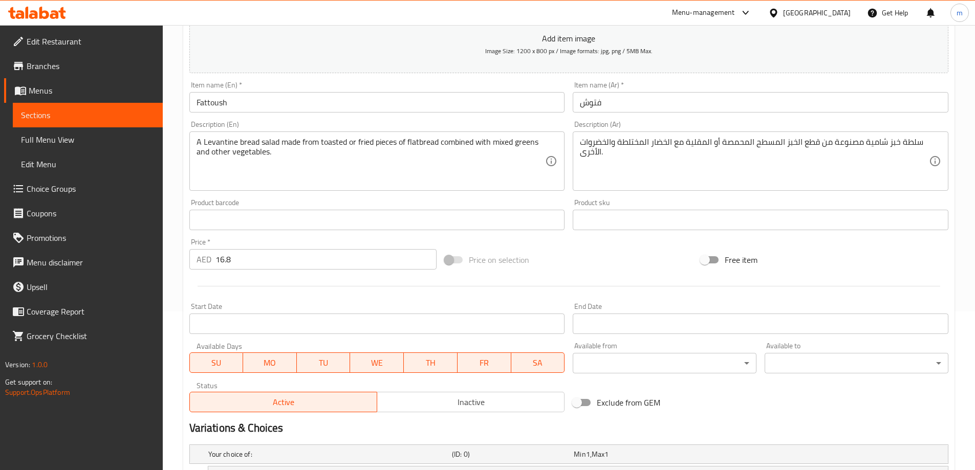
scroll to position [108, 0]
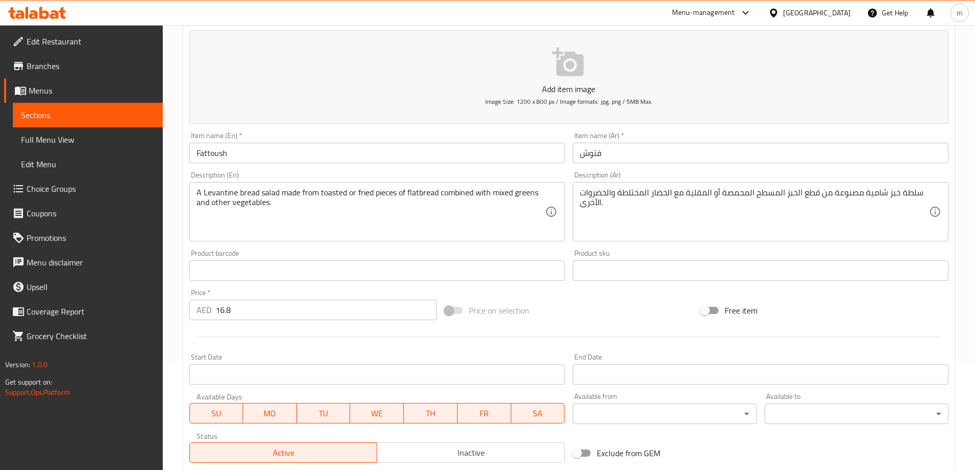
type input "16.8"
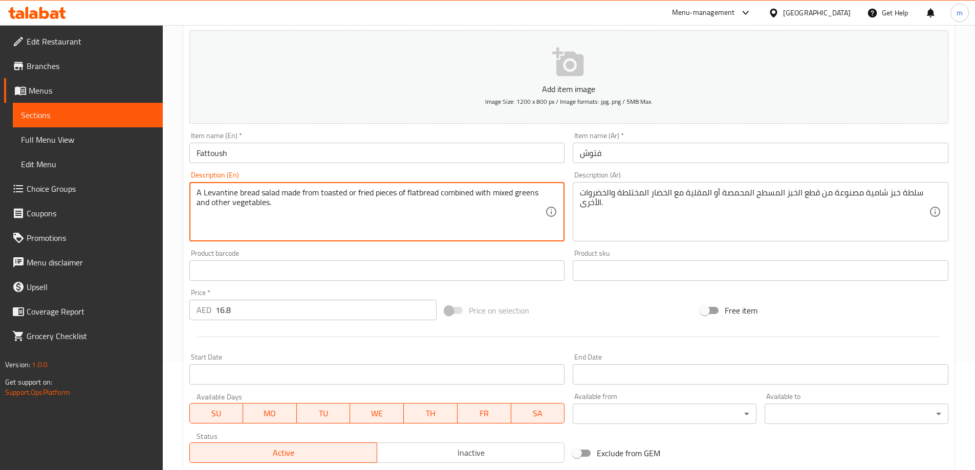
drag, startPoint x: 357, startPoint y: 193, endPoint x: 438, endPoint y: 198, distance: 81.0
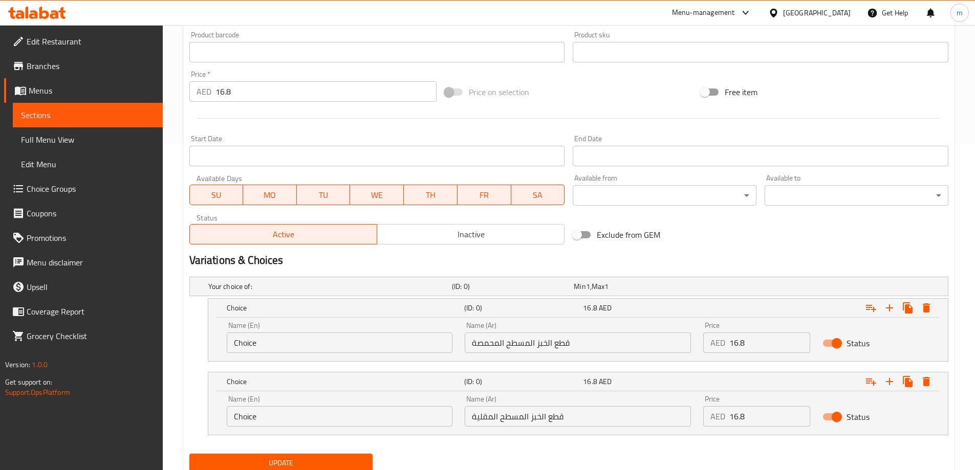
scroll to position [364, 0]
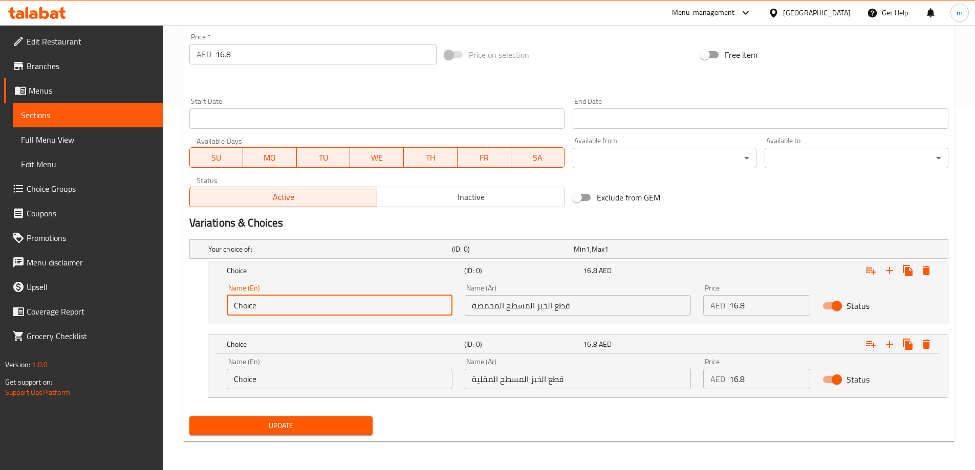
drag, startPoint x: 251, startPoint y: 305, endPoint x: 214, endPoint y: 303, distance: 36.4
click at [214, 303] on div "Name (En) Choice Name (En) Name (Ar) قطع الخبز المسطح المحمصة Name (Ar) Price A…" at bounding box center [577, 301] width 739 height 43
paste input "fried pieces of flatbread"
type input "fried pieces of flatbread"
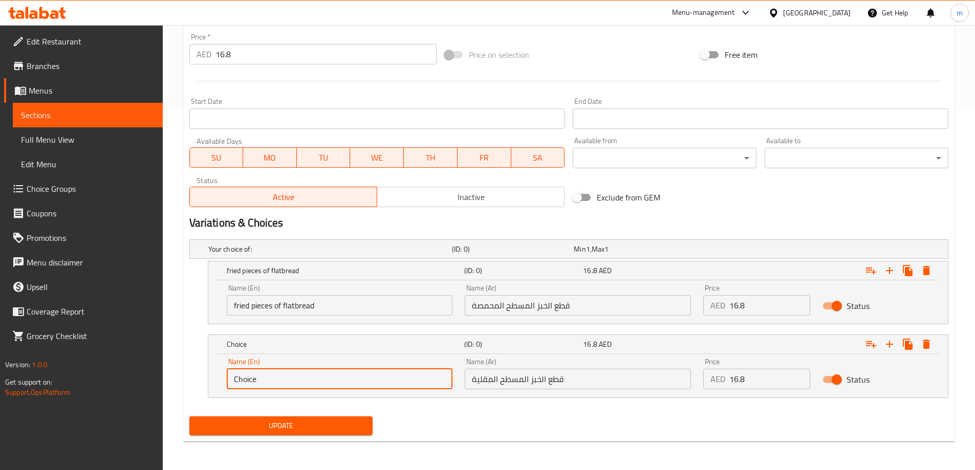
drag, startPoint x: 281, startPoint y: 377, endPoint x: 198, endPoint y: 374, distance: 83.4
click at [198, 374] on div "Choice (ID: 0) 16.8 AED Name (En) Choice Name (En) Name (Ar) قطع الخبز المسطح ا…" at bounding box center [568, 366] width 759 height 63
paste input "fried pieces of flatbread"
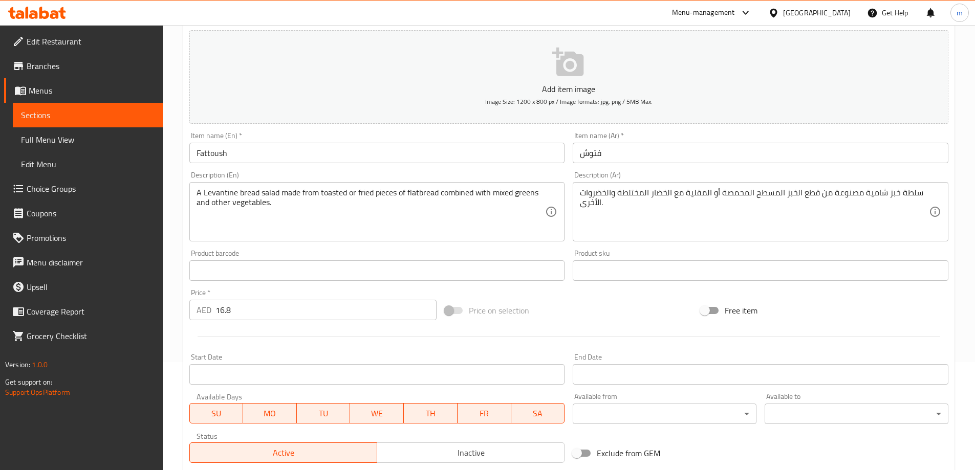
type input "fried pieces of flatbread"
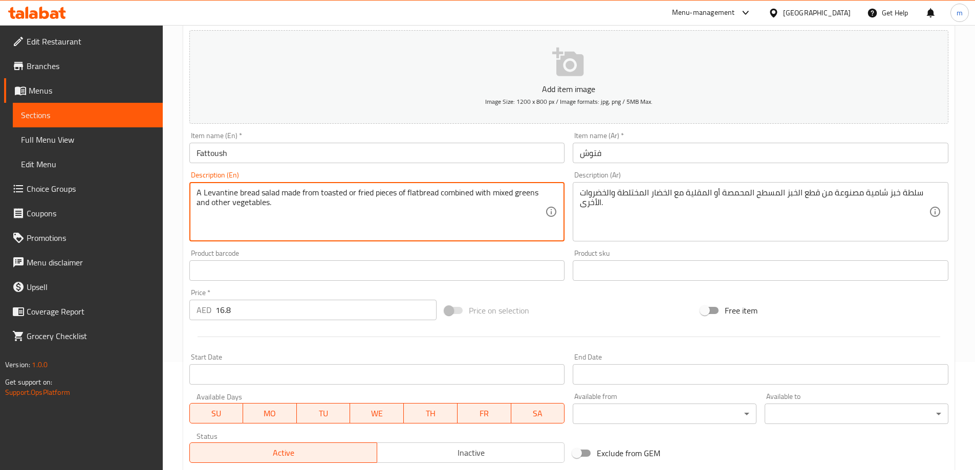
click at [335, 194] on textarea "A Levantine bread salad made from toasted or fried pieces of flatbread combined…" at bounding box center [370, 212] width 349 height 49
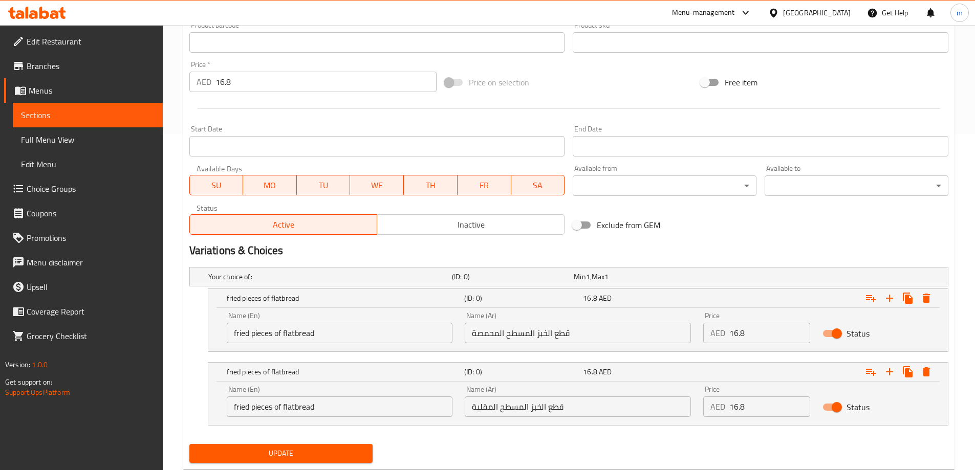
scroll to position [364, 0]
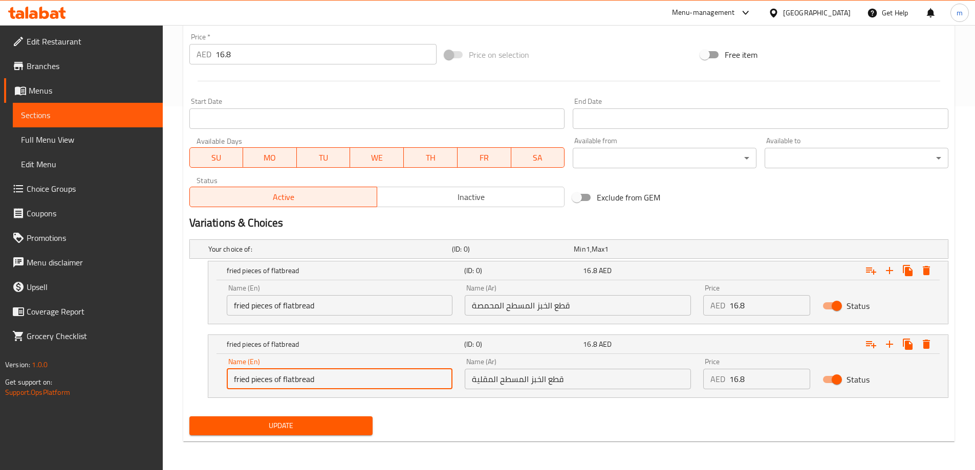
drag, startPoint x: 249, startPoint y: 380, endPoint x: 210, endPoint y: 377, distance: 39.0
click at [210, 377] on div "Name (En) fried pieces of flatbread Name (En) Name (Ar) قطع الخبز المسطح المقلي…" at bounding box center [577, 375] width 739 height 43
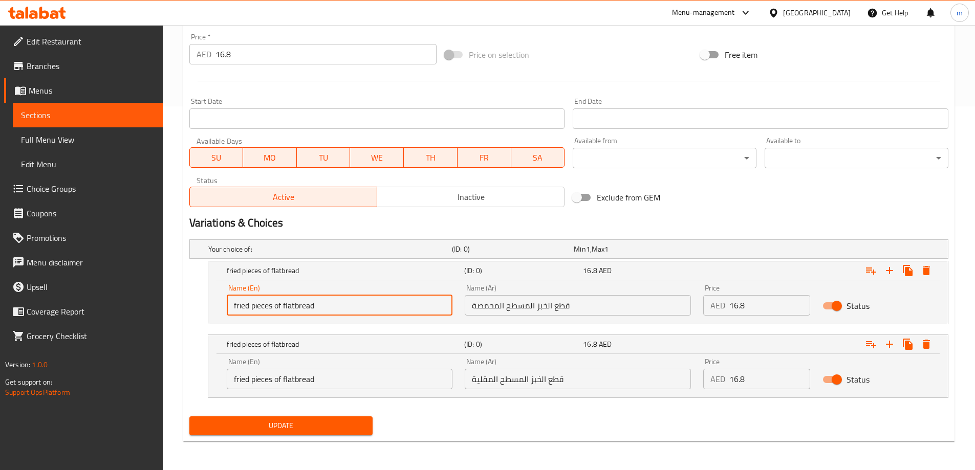
drag, startPoint x: 249, startPoint y: 306, endPoint x: 210, endPoint y: 307, distance: 38.4
click at [210, 307] on div "Name (En) fried pieces of flatbread Name (En) Name (Ar) قطع الخبز المسطح المحمص…" at bounding box center [577, 301] width 739 height 43
paste input "toasted"
type input "toasted pieces of flatbread"
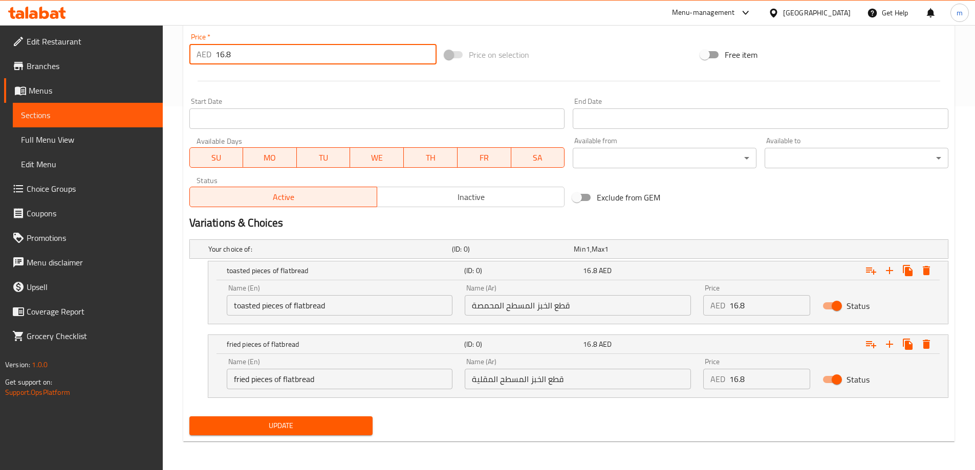
drag, startPoint x: 254, startPoint y: 49, endPoint x: 198, endPoint y: 64, distance: 58.3
click at [198, 64] on div "AED 16.8 Price *" at bounding box center [313, 54] width 248 height 20
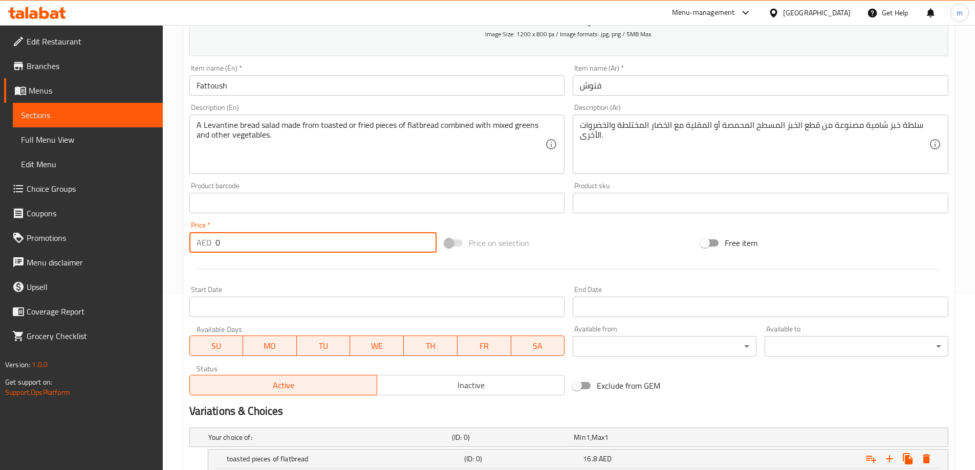
scroll to position [159, 0]
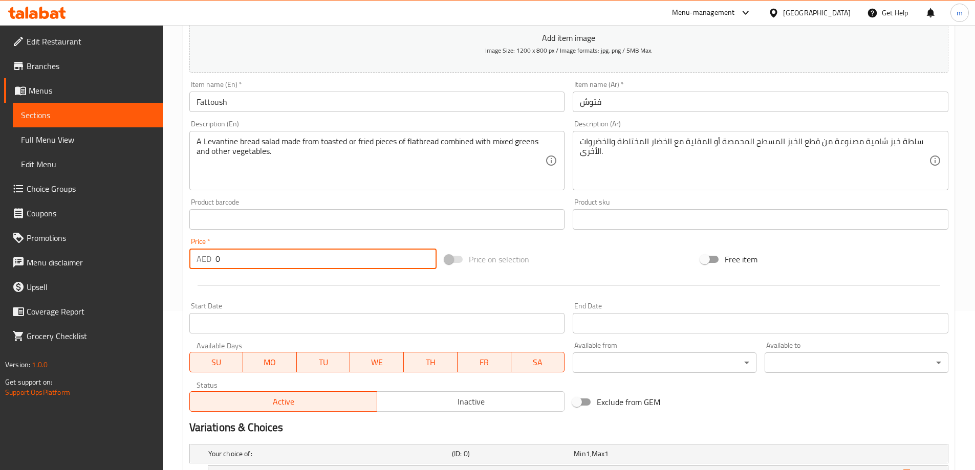
type input "0"
click at [567, 243] on div "Add item image Image Size: 1200 x 800 px / Image formats: jpg, png / 5MB Max. I…" at bounding box center [568, 195] width 767 height 441
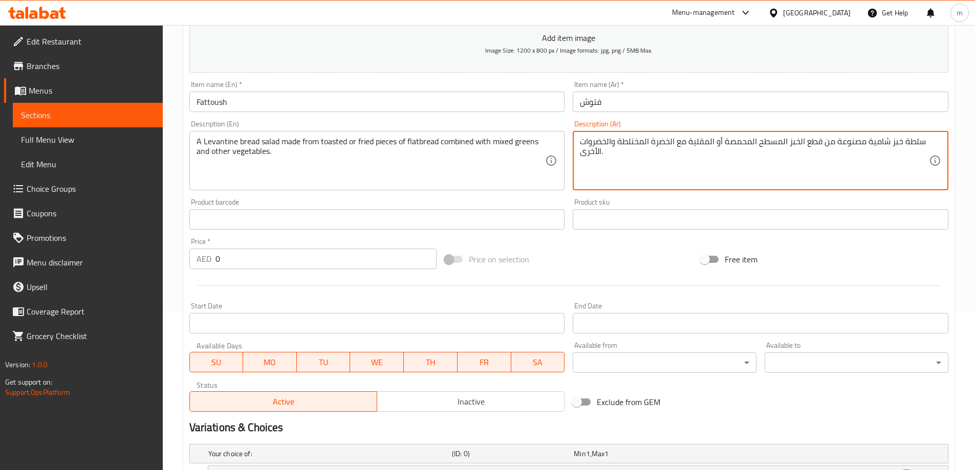
drag, startPoint x: 638, startPoint y: 141, endPoint x: 618, endPoint y: 144, distance: 20.1
click at [618, 144] on textarea "سلطة خبز شامية مصنوعة من قطع الخبز المسطح المحمصة أو المقلية مع الخضرة المختلطة…" at bounding box center [754, 161] width 349 height 49
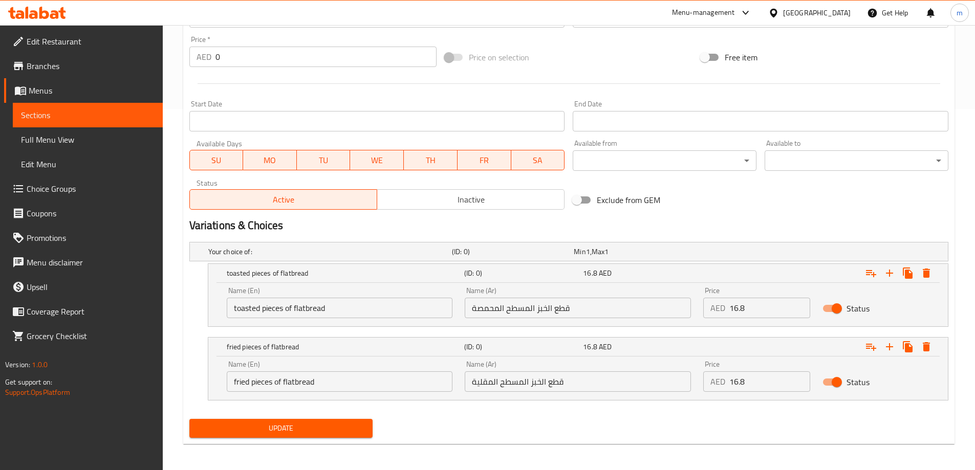
scroll to position [364, 0]
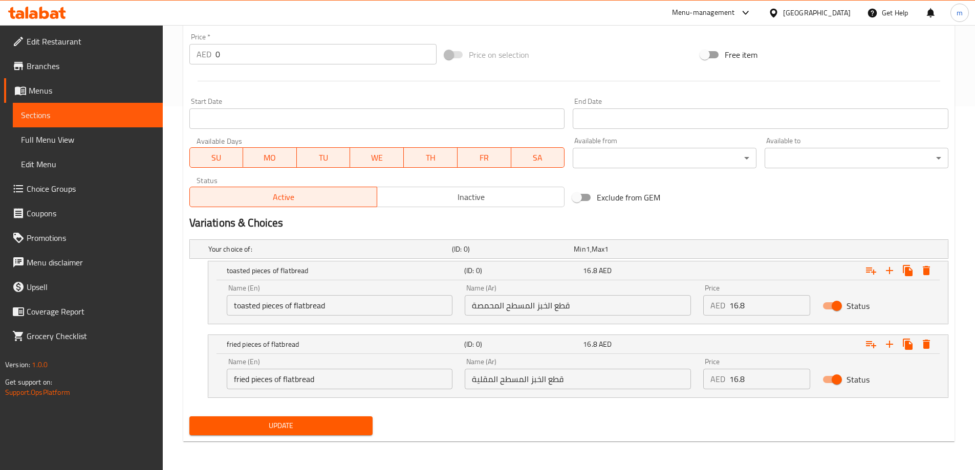
click at [343, 432] on span "Update" at bounding box center [281, 426] width 167 height 13
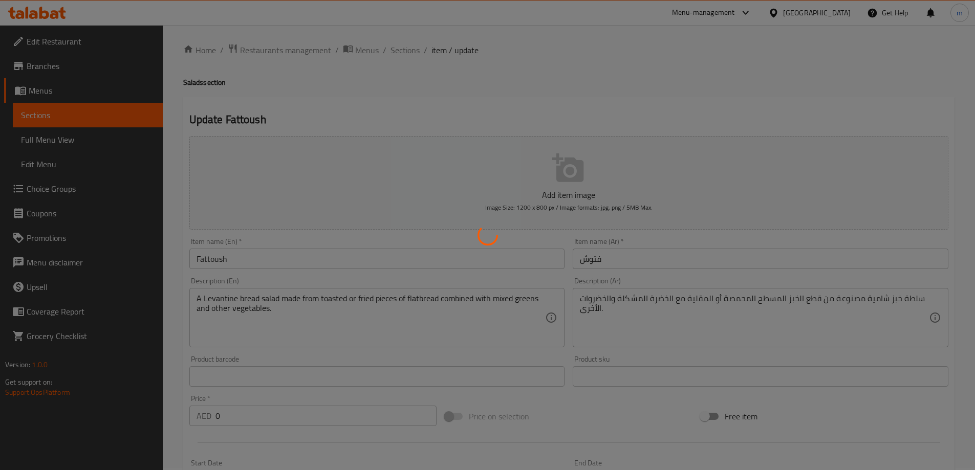
scroll to position [0, 0]
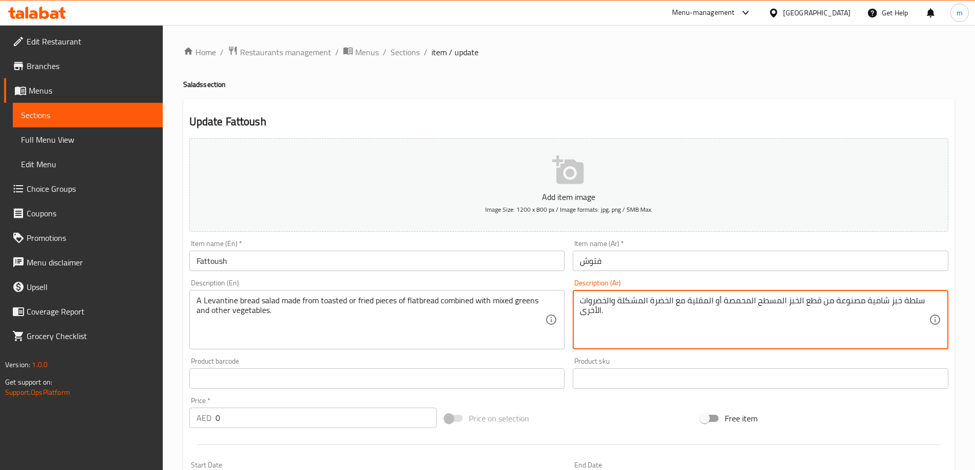
drag, startPoint x: 750, startPoint y: 304, endPoint x: 724, endPoint y: 307, distance: 26.2
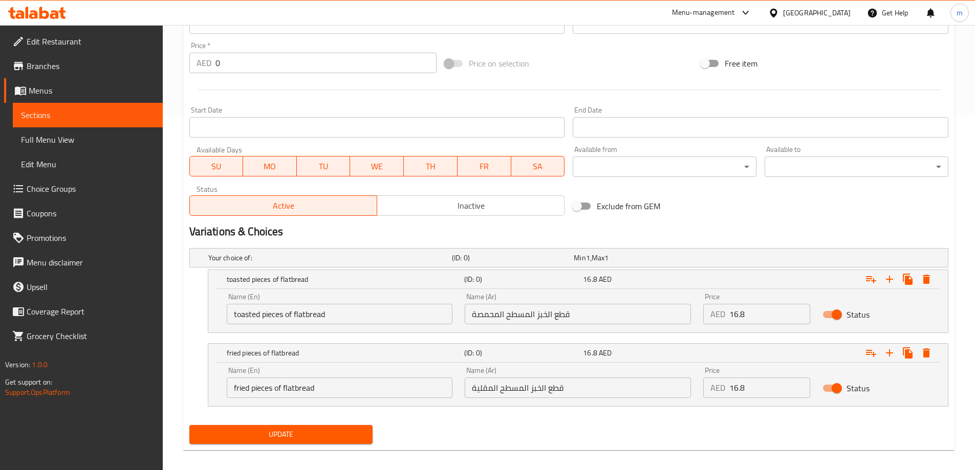
scroll to position [364, 0]
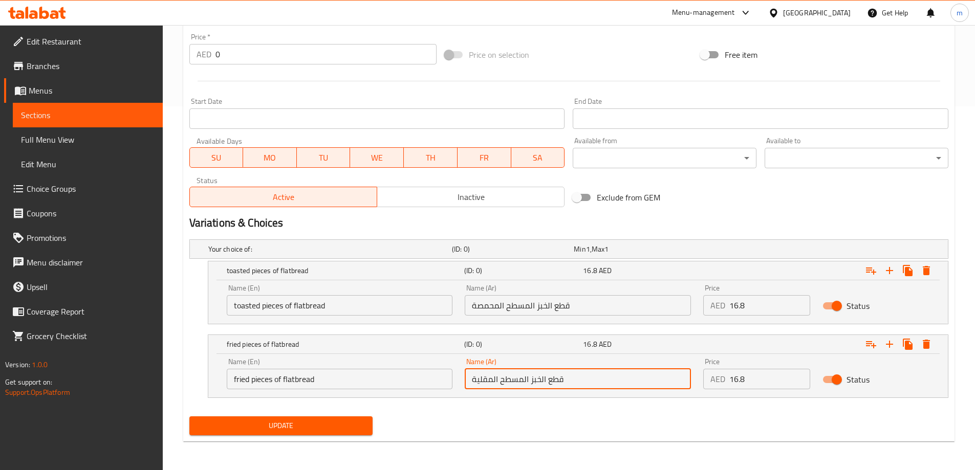
drag, startPoint x: 492, startPoint y: 381, endPoint x: 472, endPoint y: 384, distance: 20.6
click at [472, 384] on input "قطع الخبز المسطح المقلية" at bounding box center [578, 379] width 226 height 20
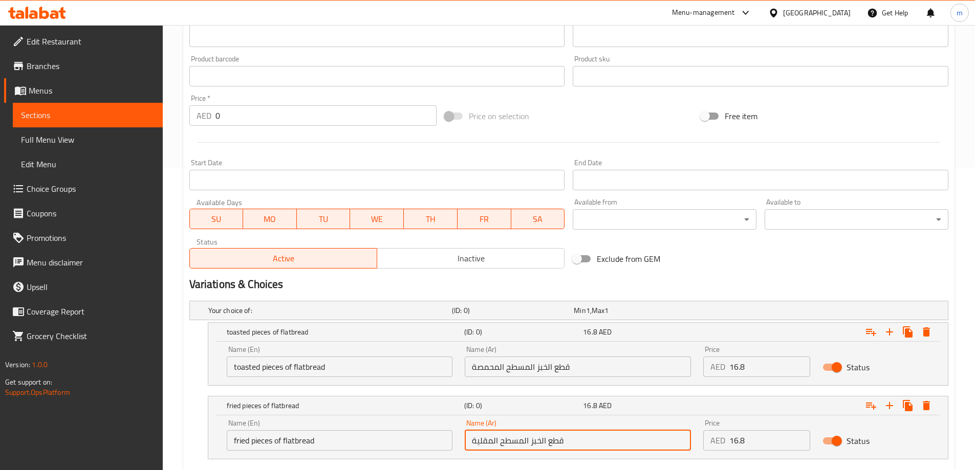
scroll to position [159, 0]
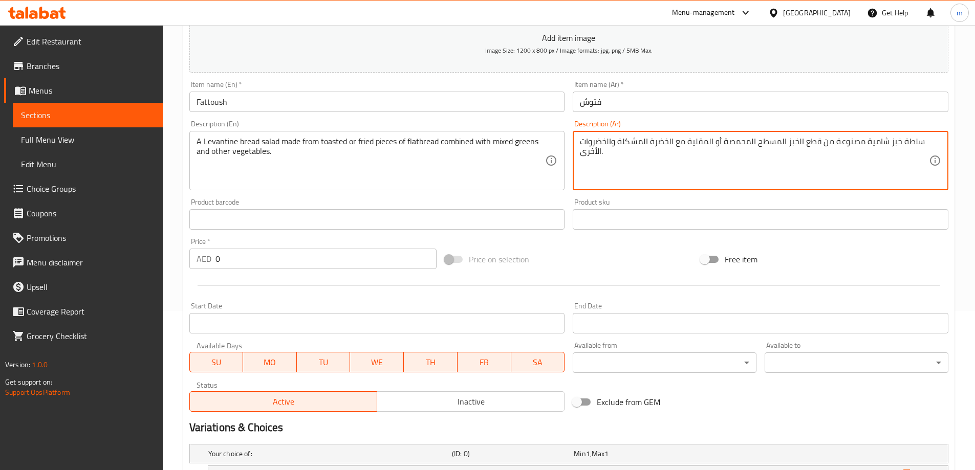
drag, startPoint x: 750, startPoint y: 143, endPoint x: 724, endPoint y: 145, distance: 26.2
paste textarea "قلي"
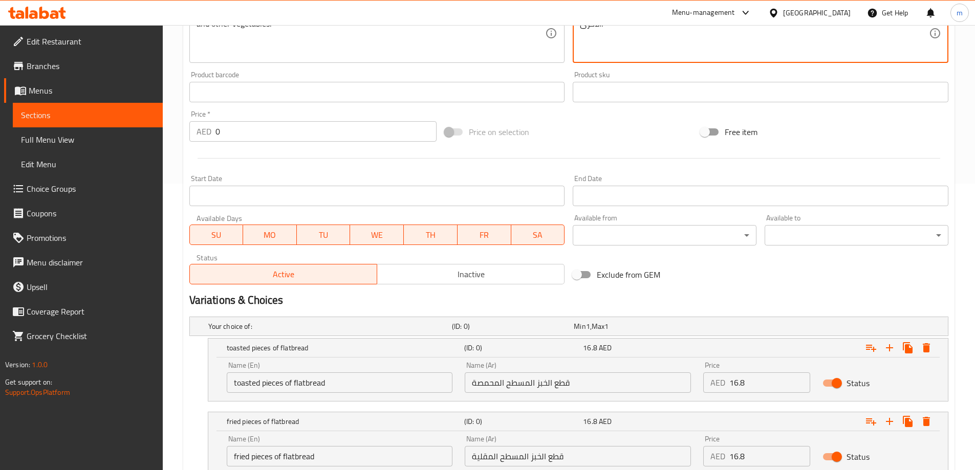
scroll to position [364, 0]
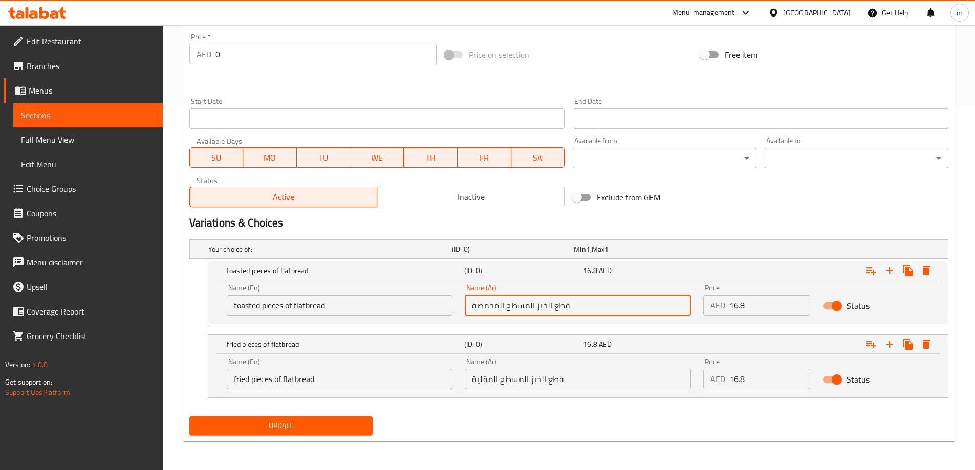
drag, startPoint x: 489, startPoint y: 308, endPoint x: 470, endPoint y: 308, distance: 18.9
click at [470, 308] on input "قطع الخبز المسطح المحمصة" at bounding box center [578, 305] width 226 height 20
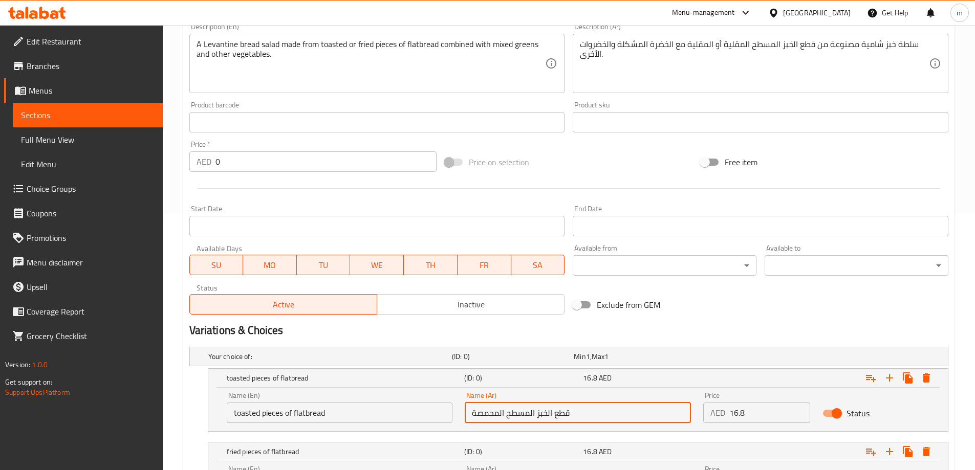
scroll to position [108, 0]
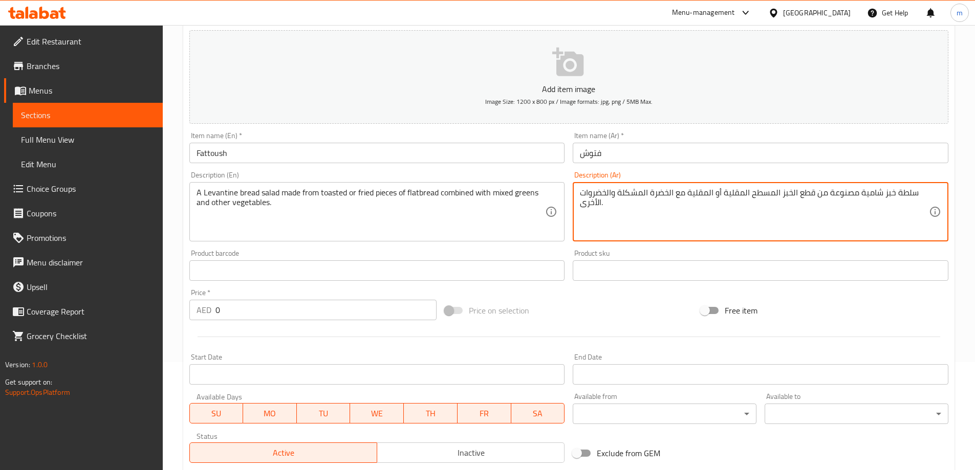
drag, startPoint x: 708, startPoint y: 193, endPoint x: 690, endPoint y: 196, distance: 18.1
paste textarea "[GEOGRAPHIC_DATA]"
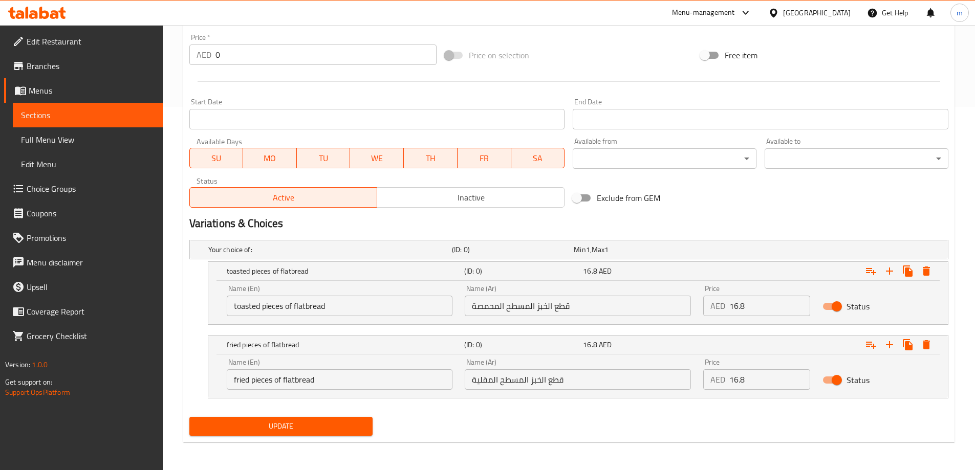
scroll to position [364, 0]
type textarea "سلطة خبز شامية مصنوعة من قطع الخبز المسطح المقلية أو المحمصة مع الخضرة المشكلة …"
click at [328, 423] on span "Update" at bounding box center [281, 426] width 167 height 13
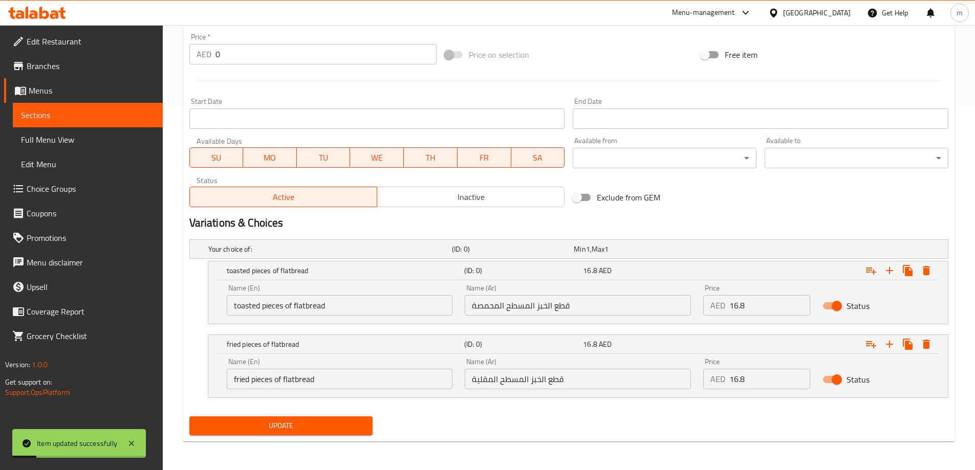
click at [302, 426] on span "Update" at bounding box center [281, 426] width 167 height 13
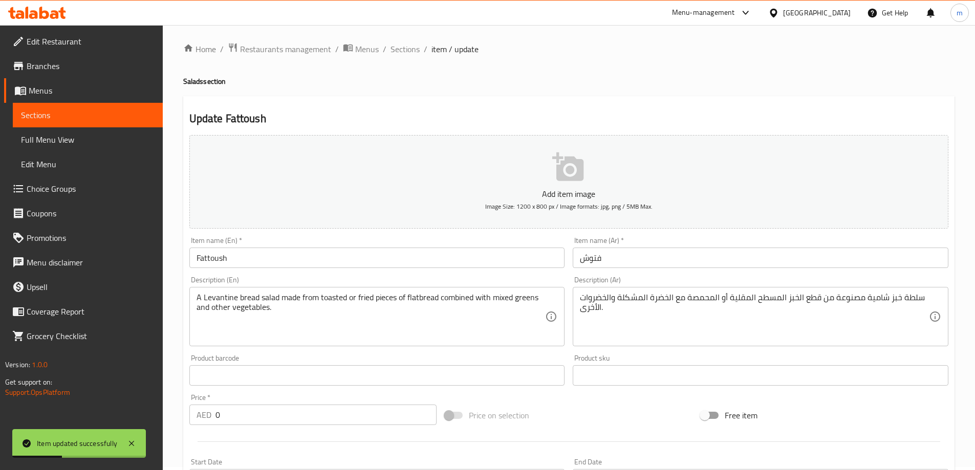
scroll to position [0, 0]
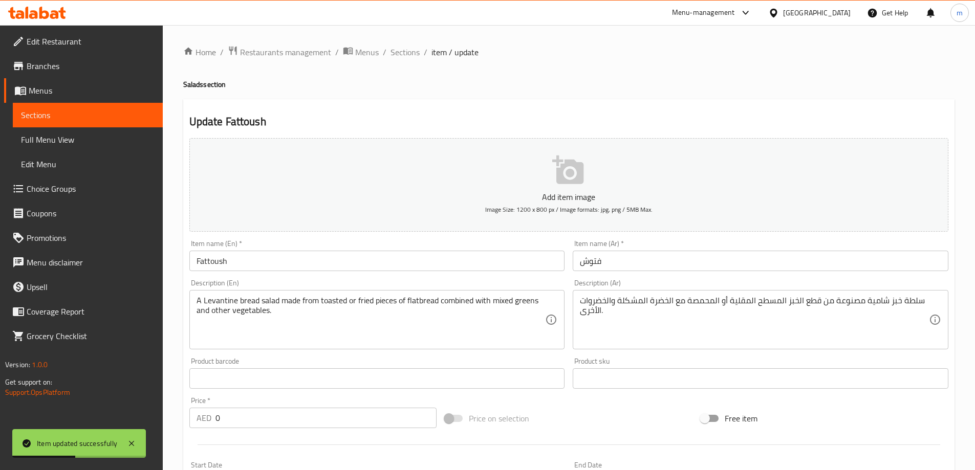
click at [412, 56] on span "Sections" at bounding box center [404, 52] width 29 height 12
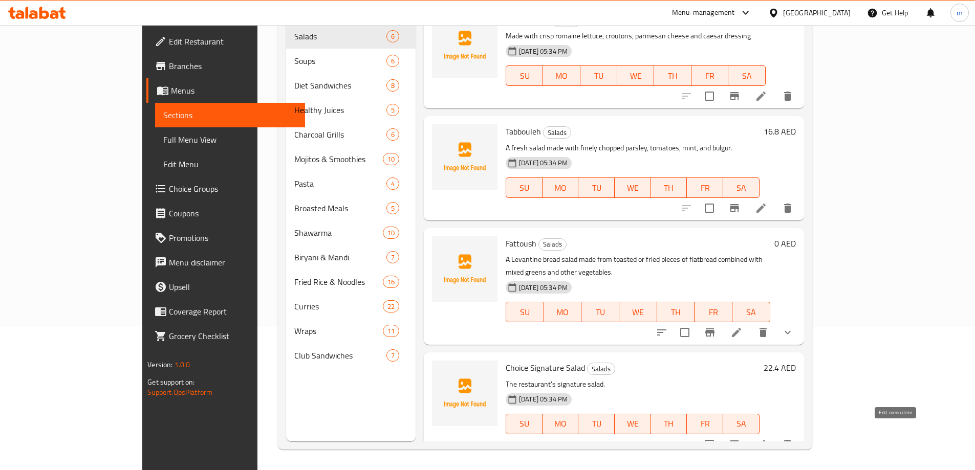
click at [767, 439] on icon at bounding box center [761, 445] width 12 height 12
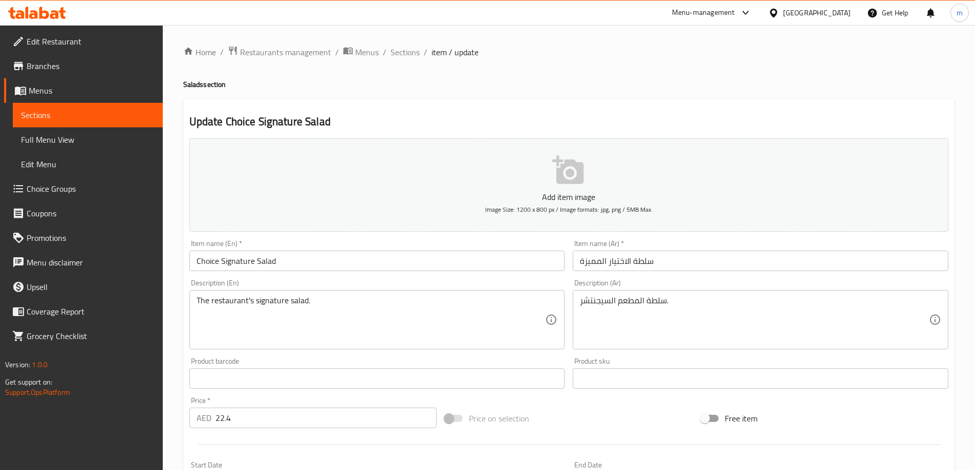
click at [602, 262] on input "سلطة الاختيار المميزة" at bounding box center [761, 261] width 376 height 20
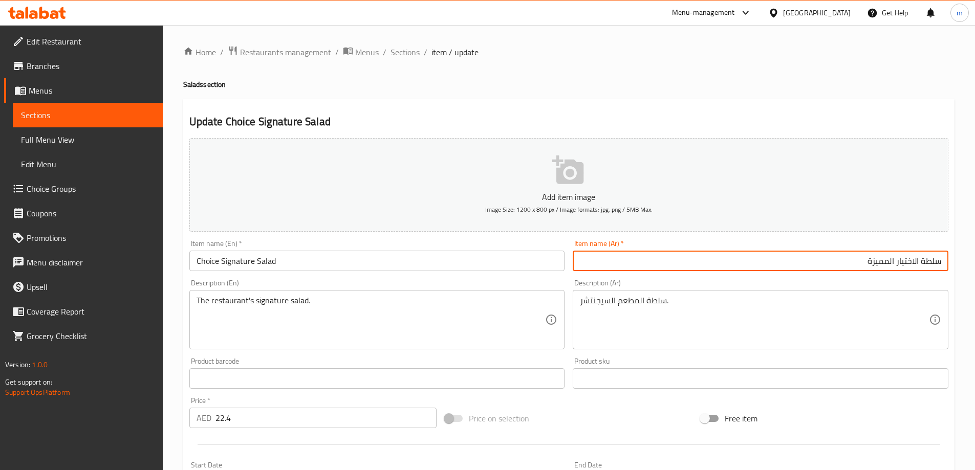
drag, startPoint x: 890, startPoint y: 262, endPoint x: 845, endPoint y: 260, distance: 45.1
click at [845, 260] on input "سلطة الاختيار المميزة" at bounding box center [761, 261] width 376 height 20
type input "سلطة الاختيار سيجنتشر"
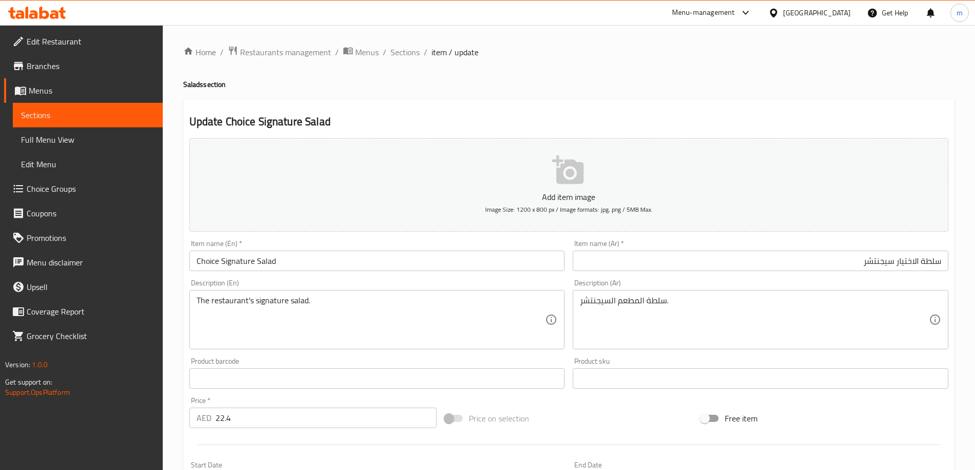
click at [412, 53] on span "Sections" at bounding box center [404, 52] width 29 height 12
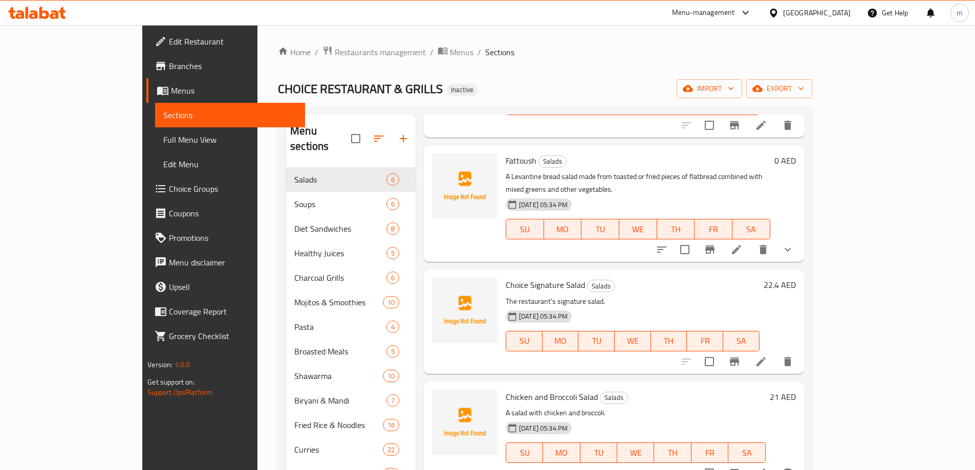
scroll to position [143, 0]
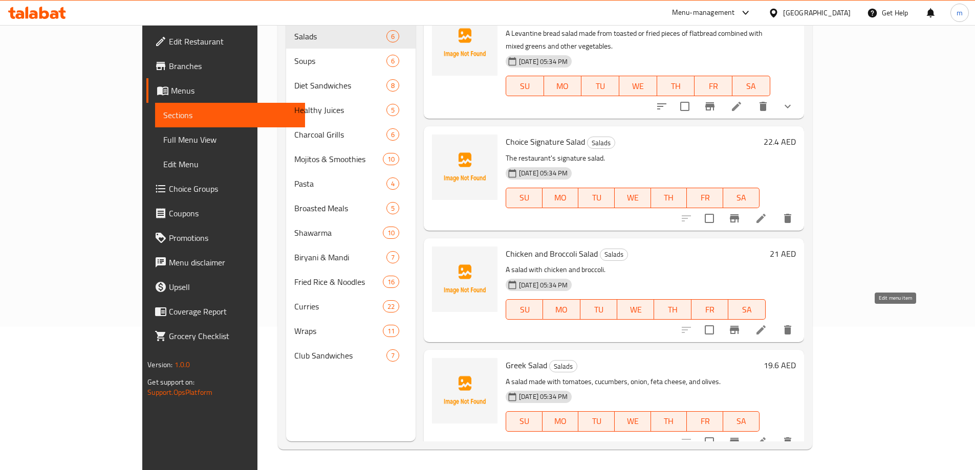
click at [767, 324] on icon at bounding box center [761, 330] width 12 height 12
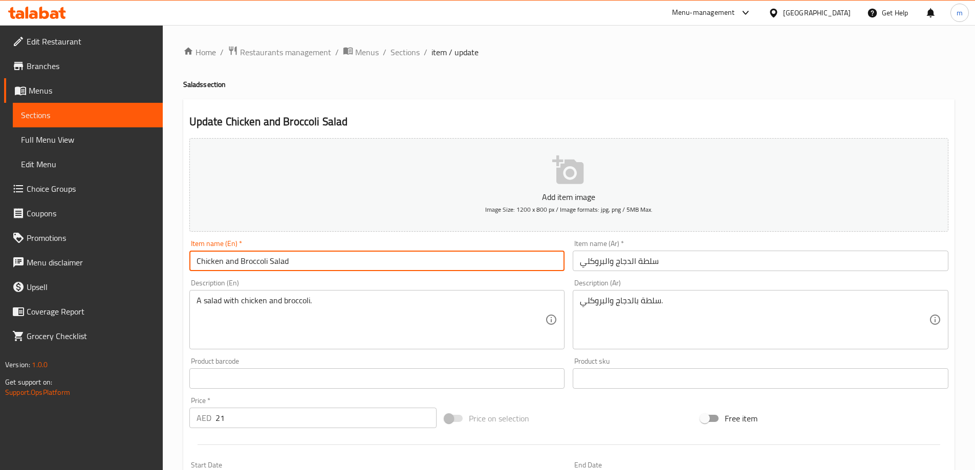
click at [304, 258] on input "Chicken and Broccoli Salad" at bounding box center [377, 261] width 376 height 20
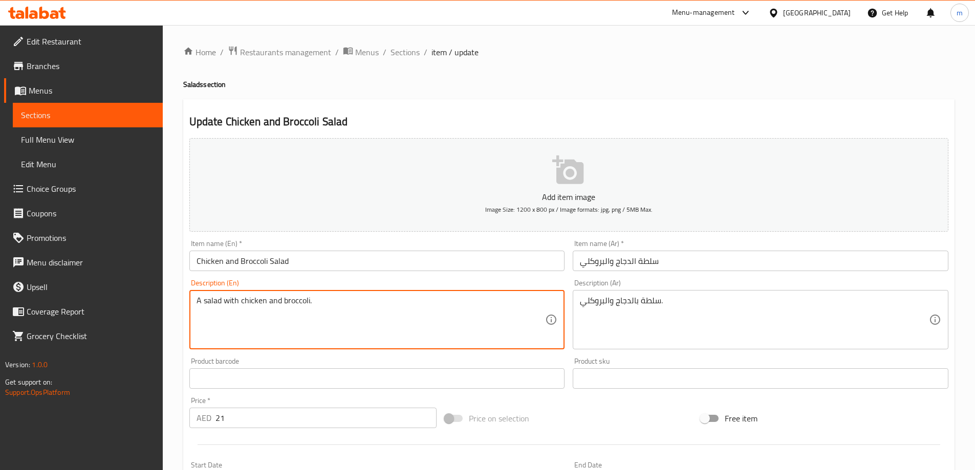
click at [257, 305] on textarea "A salad with chicken and broccoli." at bounding box center [370, 320] width 349 height 49
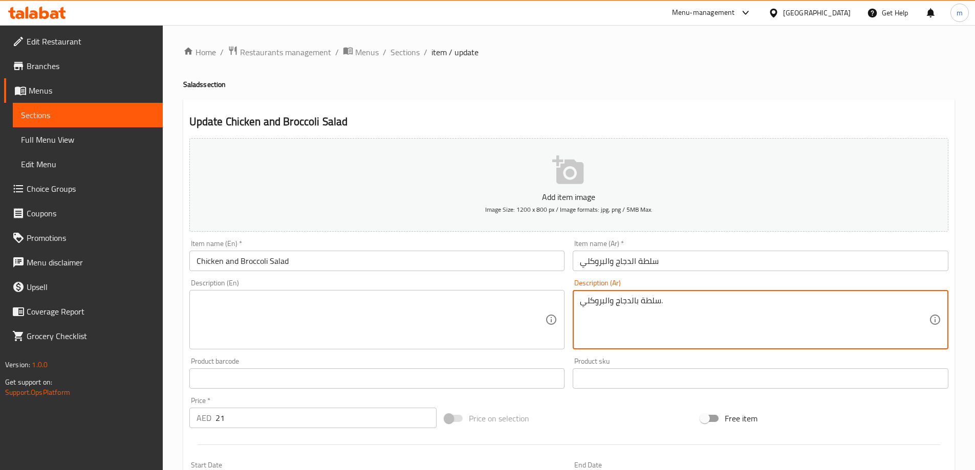
click at [618, 322] on textarea "سلطة بالدجاج والبروكلي." at bounding box center [754, 320] width 349 height 49
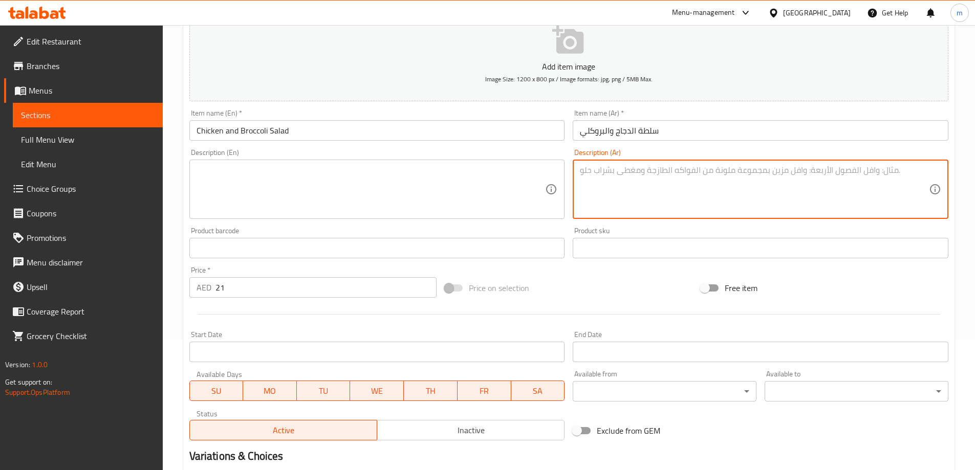
scroll to position [253, 0]
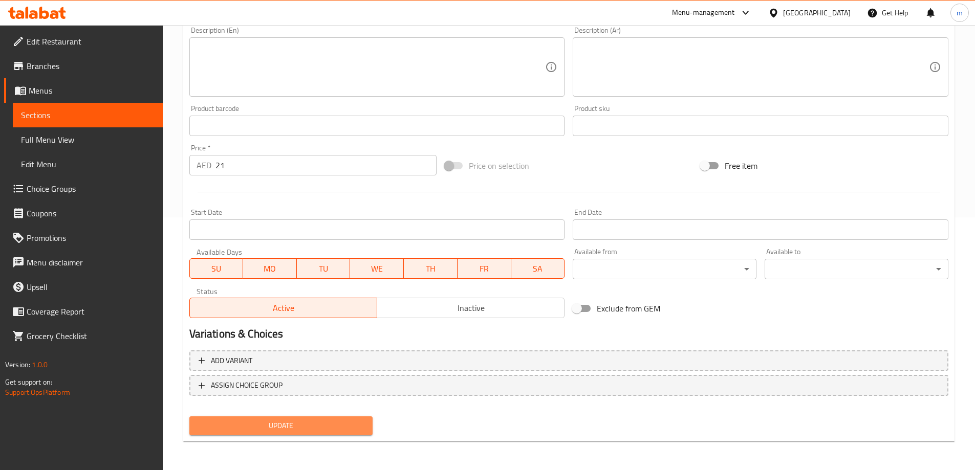
click at [315, 429] on span "Update" at bounding box center [281, 426] width 167 height 13
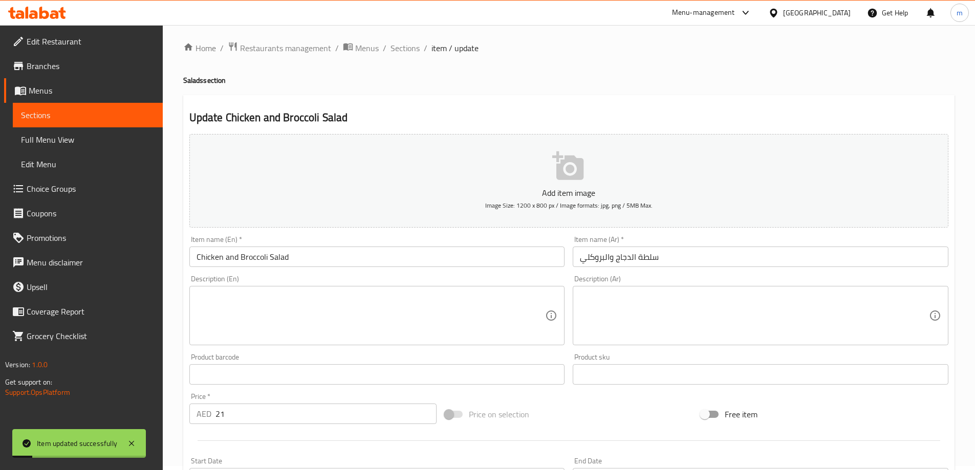
scroll to position [0, 0]
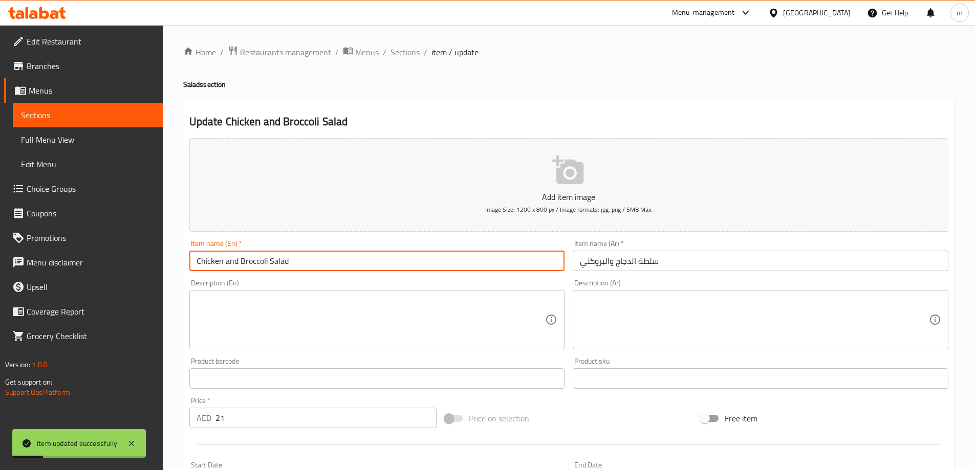
click at [245, 266] on input "Chicken and Broccoli Salad" at bounding box center [377, 261] width 376 height 20
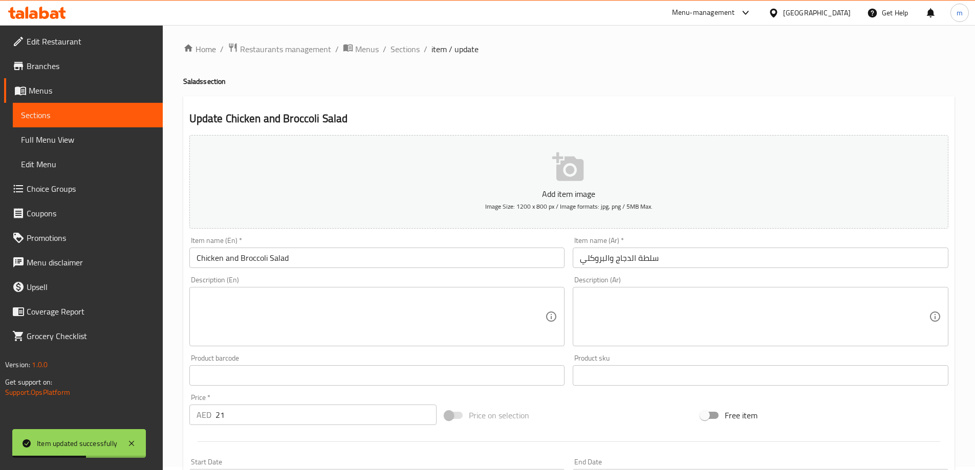
scroll to position [253, 0]
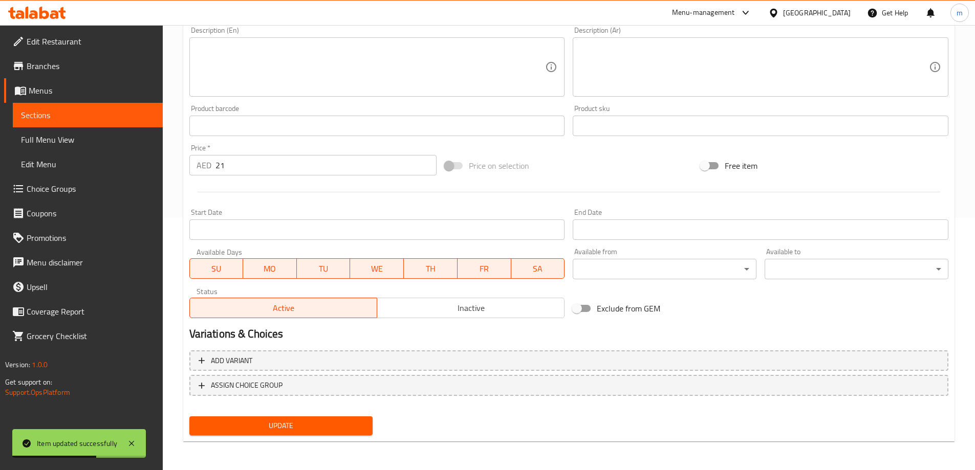
drag, startPoint x: 312, startPoint y: 425, endPoint x: 321, endPoint y: 372, distance: 53.4
click at [312, 425] on span "Update" at bounding box center [281, 426] width 167 height 13
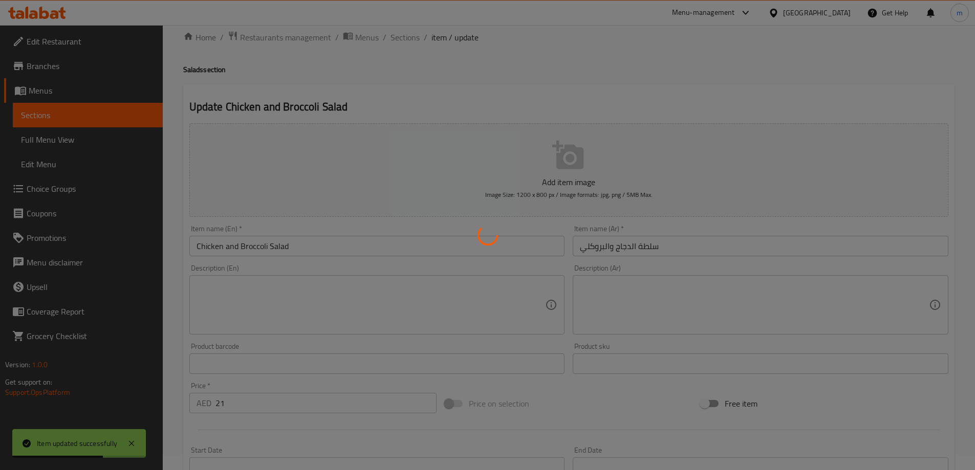
scroll to position [0, 0]
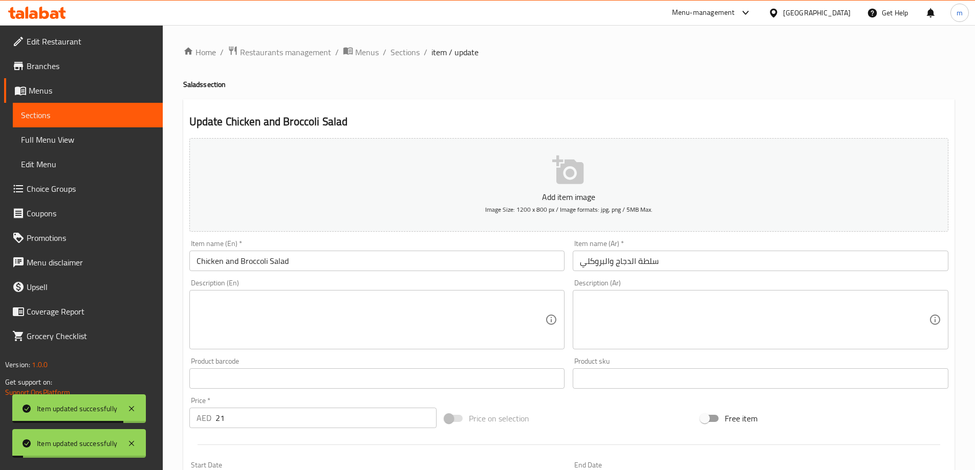
click at [410, 53] on span "Sections" at bounding box center [404, 52] width 29 height 12
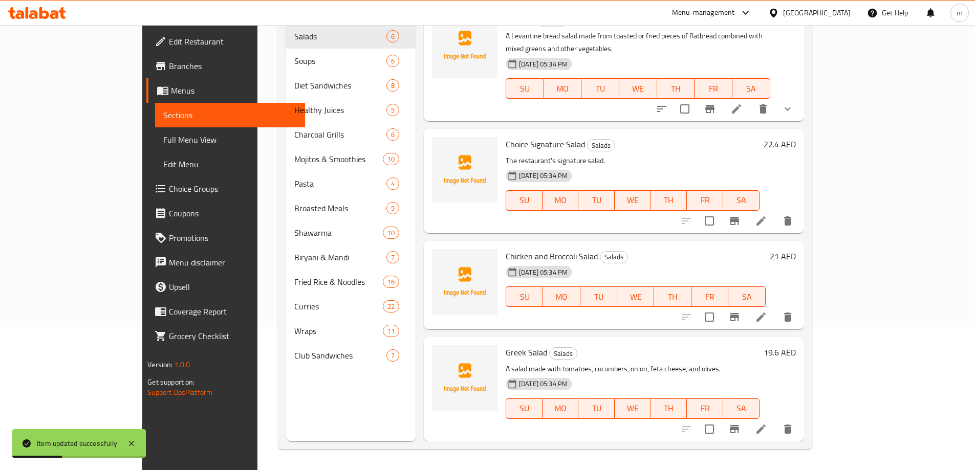
scroll to position [211, 0]
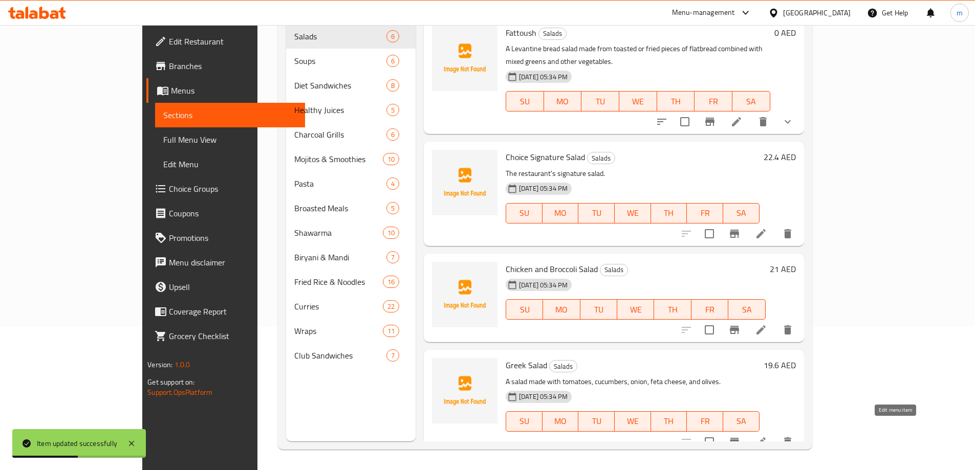
click at [765, 437] on icon at bounding box center [760, 441] width 9 height 9
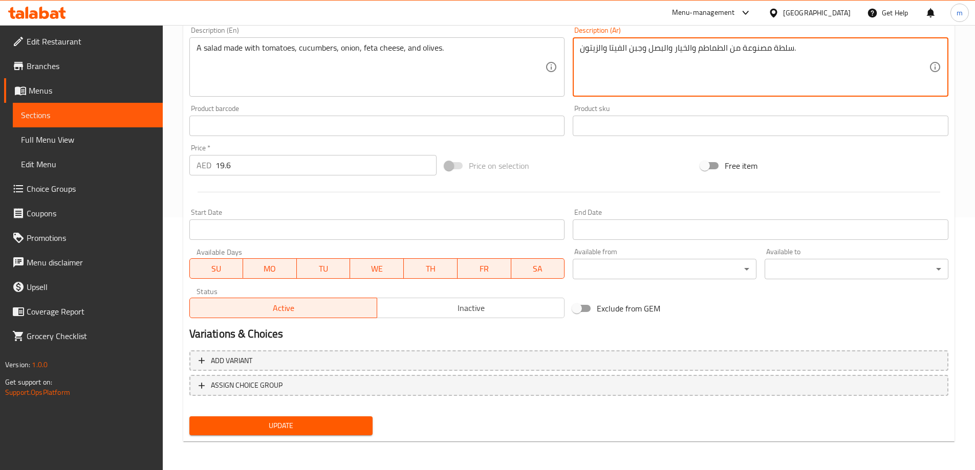
type textarea "سلطة مصنوعة من الطماطم والخيار والبصل وجبن الفيتا والزيتون."
click at [276, 430] on span "Update" at bounding box center [281, 426] width 167 height 13
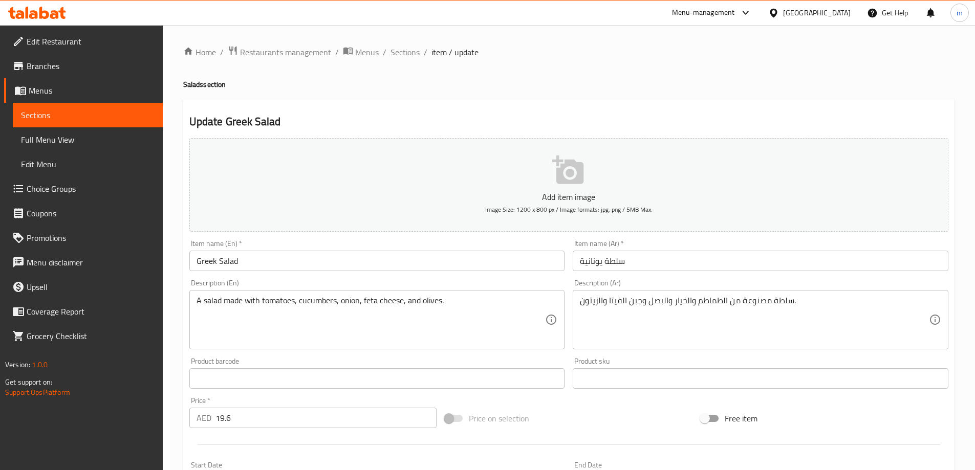
scroll to position [253, 0]
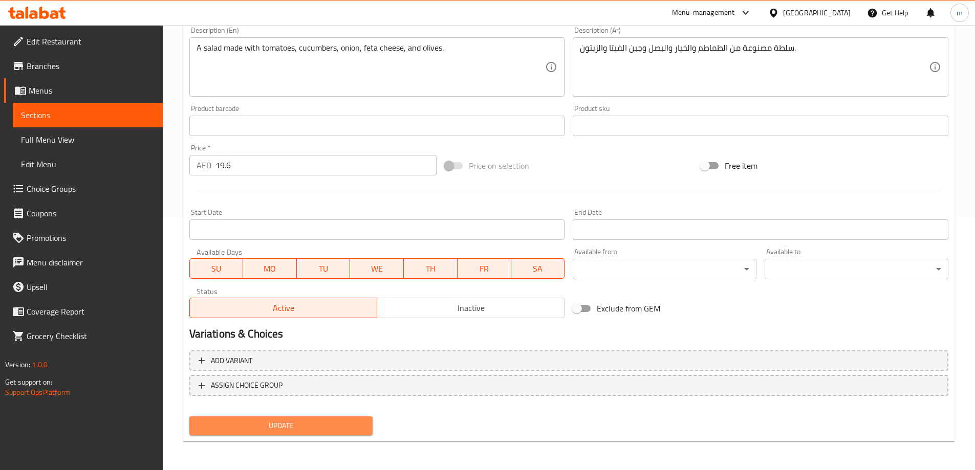
click at [304, 426] on span "Update" at bounding box center [281, 426] width 167 height 13
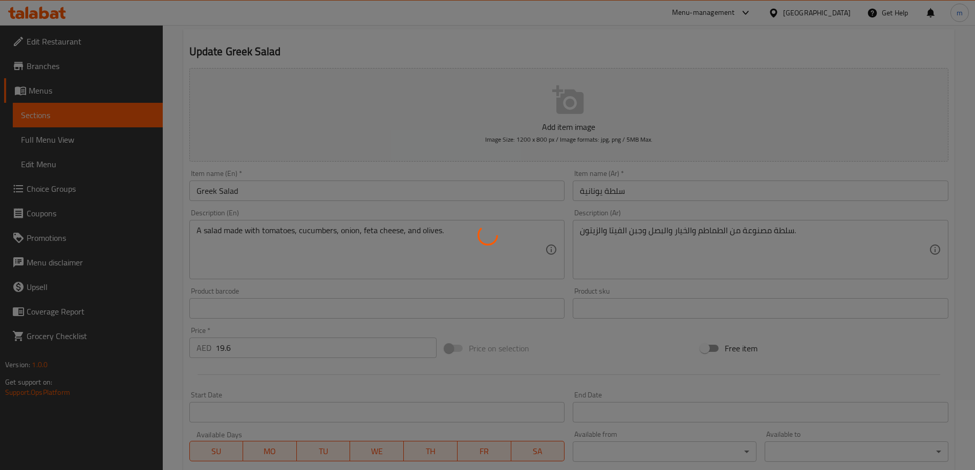
scroll to position [0, 0]
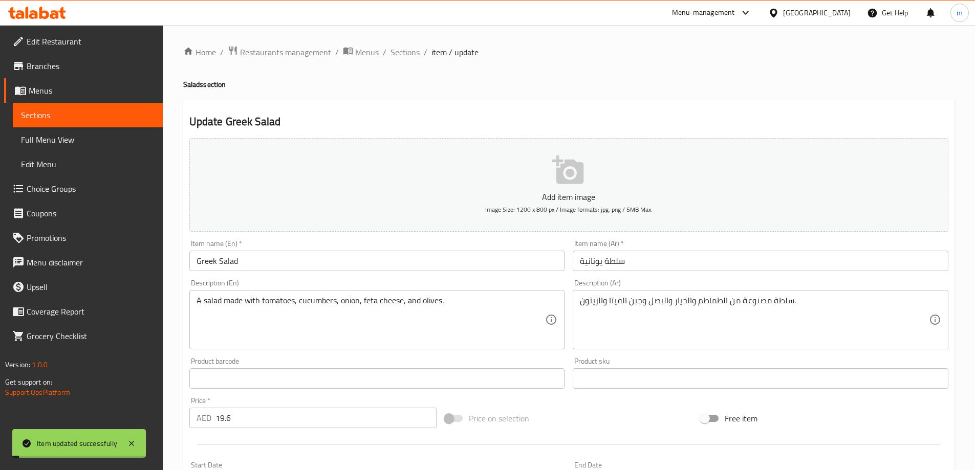
click at [409, 58] on span "Sections" at bounding box center [404, 52] width 29 height 12
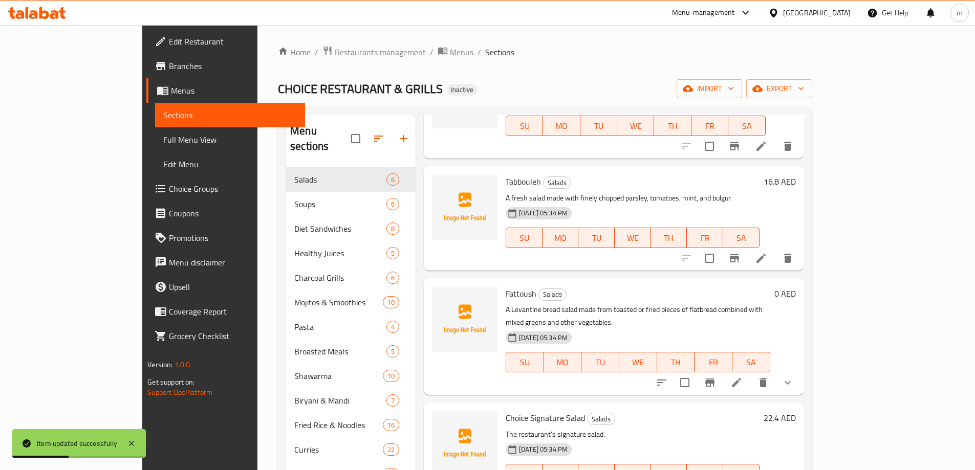
scroll to position [211, 0]
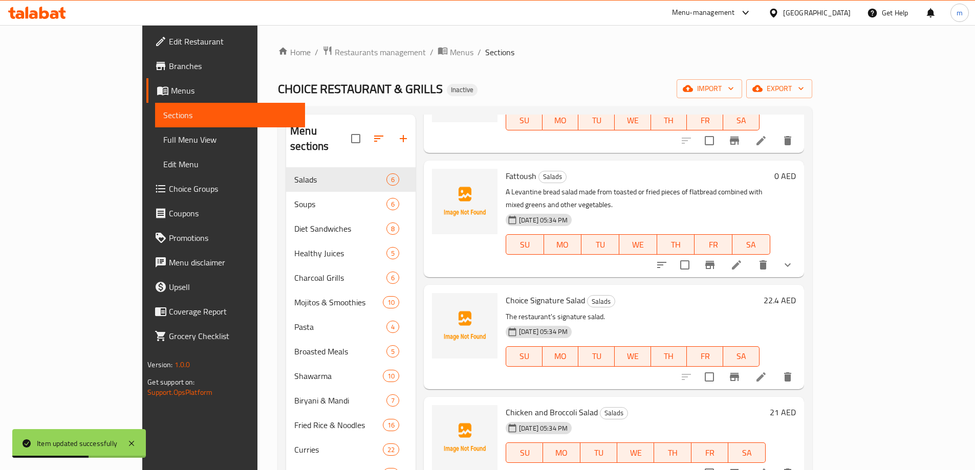
click at [506, 293] on span "Choice Signature Salad" at bounding box center [545, 300] width 79 height 15
copy h6 "Choice Signature Salad"
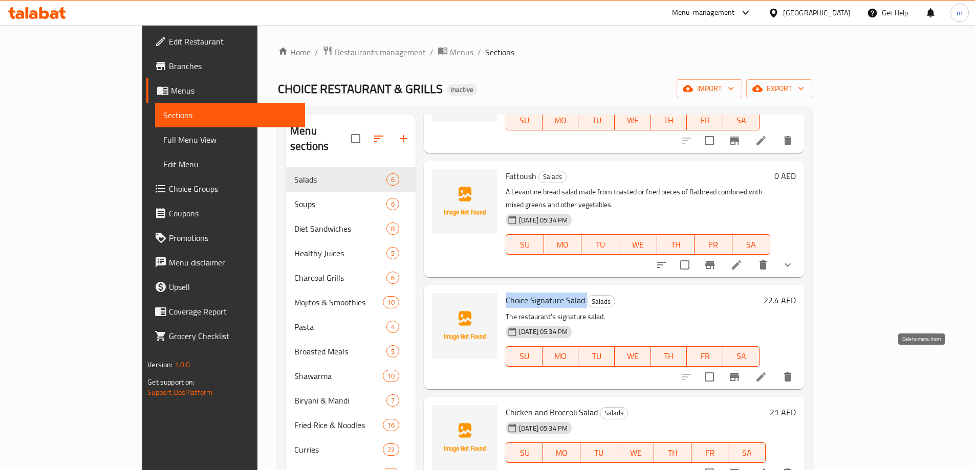
click at [794, 371] on icon "delete" at bounding box center [787, 377] width 12 height 12
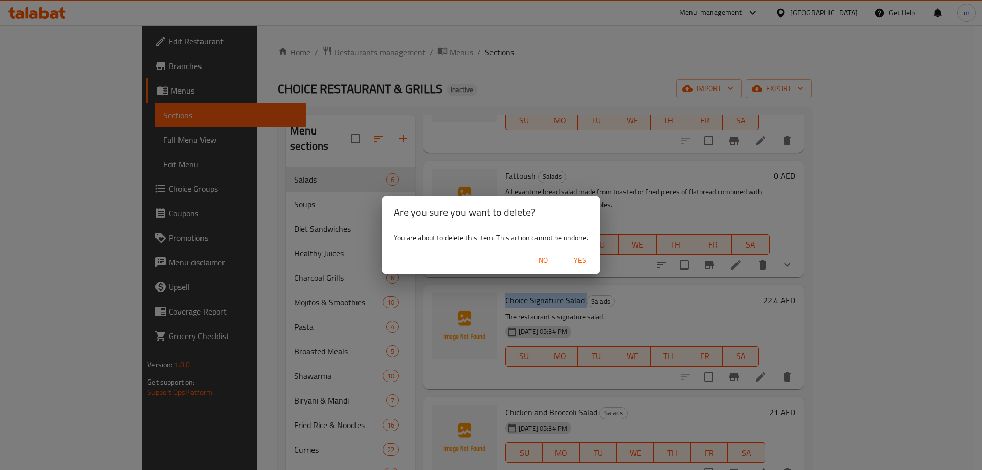
click at [586, 258] on span "Yes" at bounding box center [580, 260] width 25 height 13
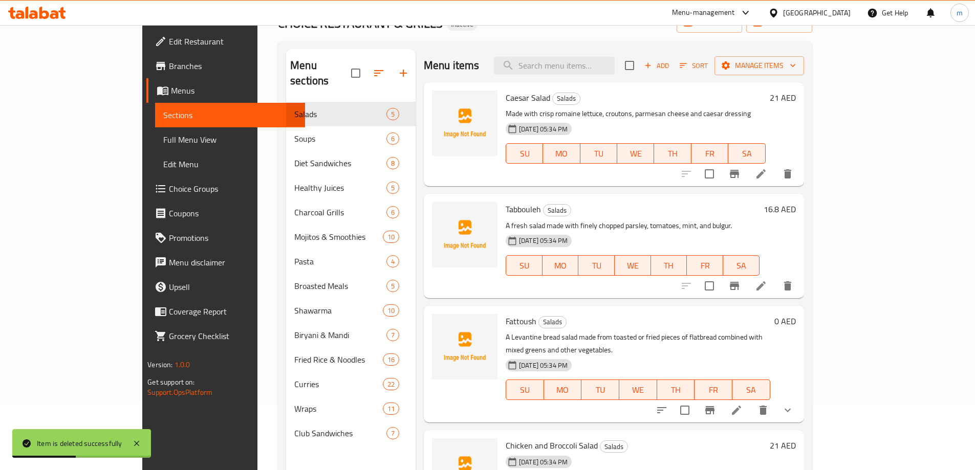
scroll to position [0, 0]
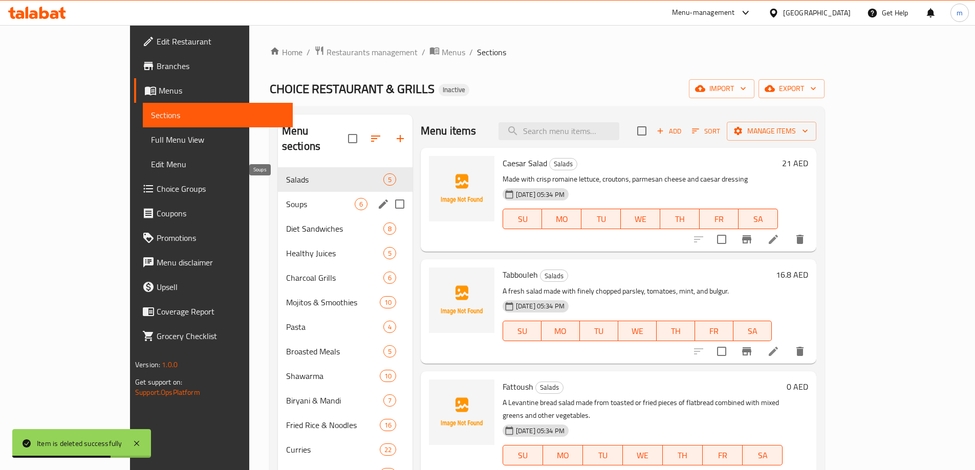
click at [286, 198] on span "Soups" at bounding box center [320, 204] width 69 height 12
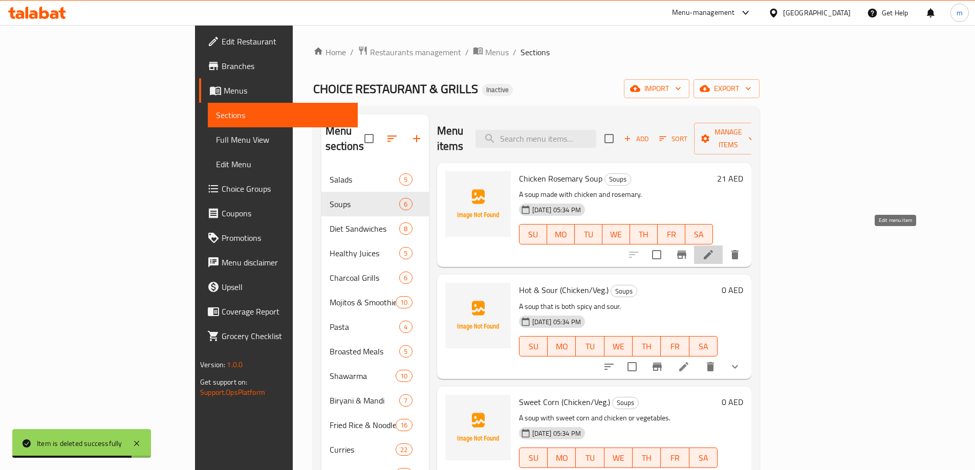
click at [714, 249] on icon at bounding box center [708, 255] width 12 height 12
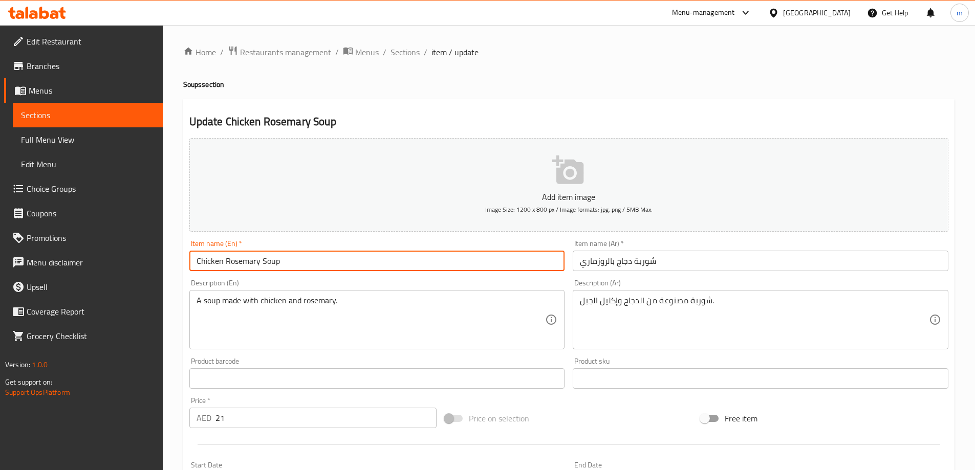
drag, startPoint x: 225, startPoint y: 260, endPoint x: 258, endPoint y: 266, distance: 34.2
click at [258, 266] on input "Chicken Rosemary Soup" at bounding box center [377, 261] width 376 height 20
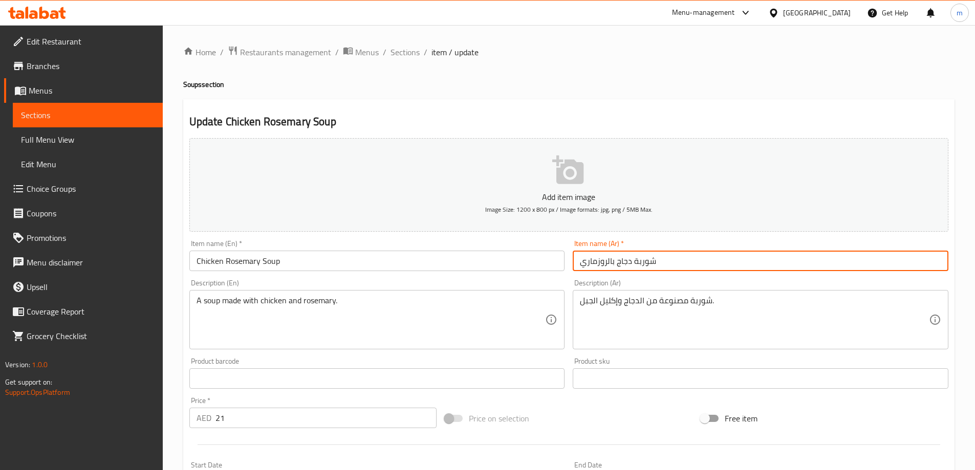
click at [614, 262] on input "شوربة دجاج بالروزماري" at bounding box center [761, 261] width 376 height 20
drag, startPoint x: 608, startPoint y: 264, endPoint x: 614, endPoint y: 264, distance: 5.6
click at [614, 264] on input "شوربة دجاج بالروزماري" at bounding box center [761, 261] width 376 height 20
type input "شوربة دجاج روزماري"
drag, startPoint x: 606, startPoint y: 265, endPoint x: 577, endPoint y: 262, distance: 29.7
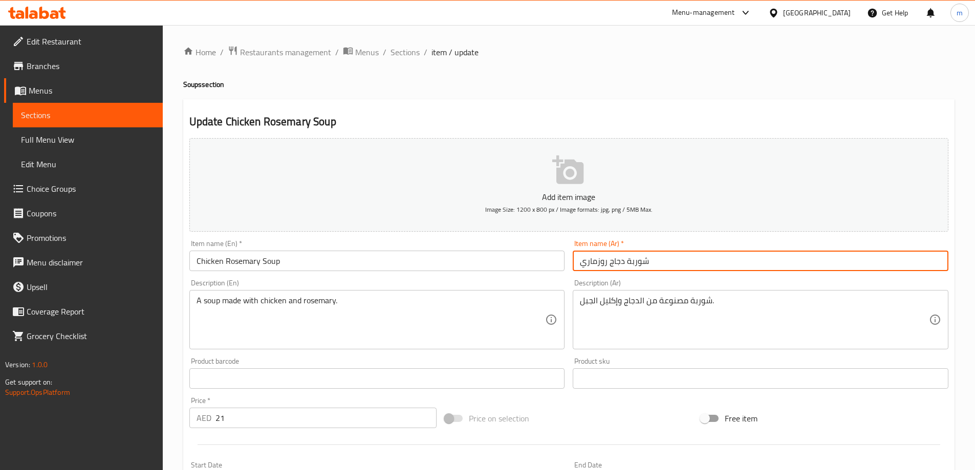
click at [577, 262] on input "شوربة دجاج روزماري" at bounding box center [761, 261] width 376 height 20
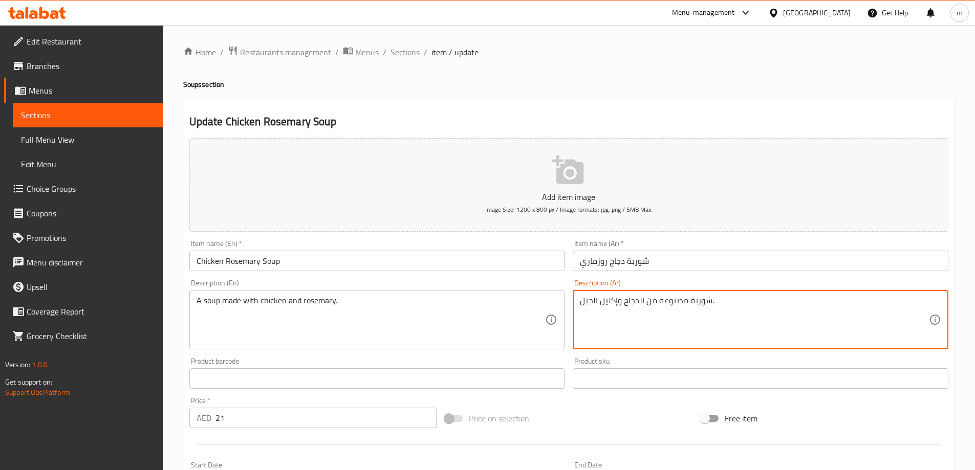
drag, startPoint x: 617, startPoint y: 300, endPoint x: 577, endPoint y: 302, distance: 39.9
paste textarea "و[PERSON_NAME]"
type textarea "شوربة مصنوعة من الدجاج وروزماري."
click at [281, 257] on input "Chicken Rosemary Soup" at bounding box center [377, 261] width 376 height 20
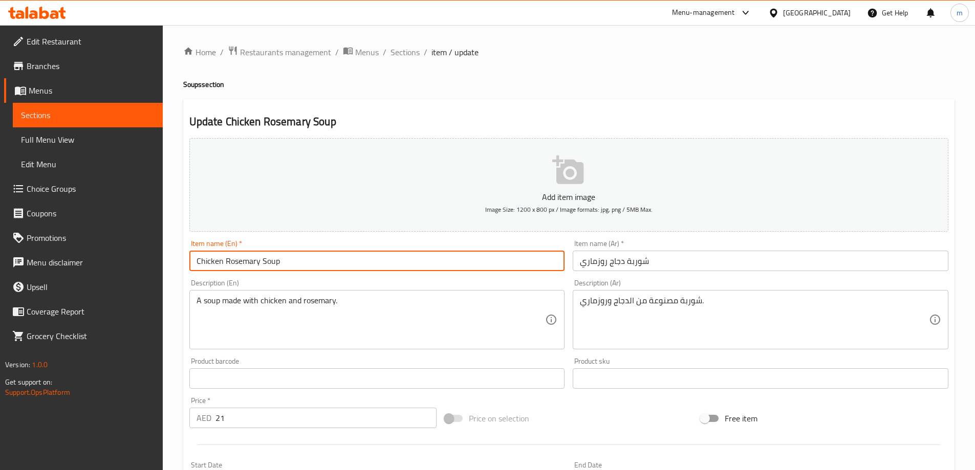
click at [281, 257] on input "Chicken Rosemary Soup" at bounding box center [377, 261] width 376 height 20
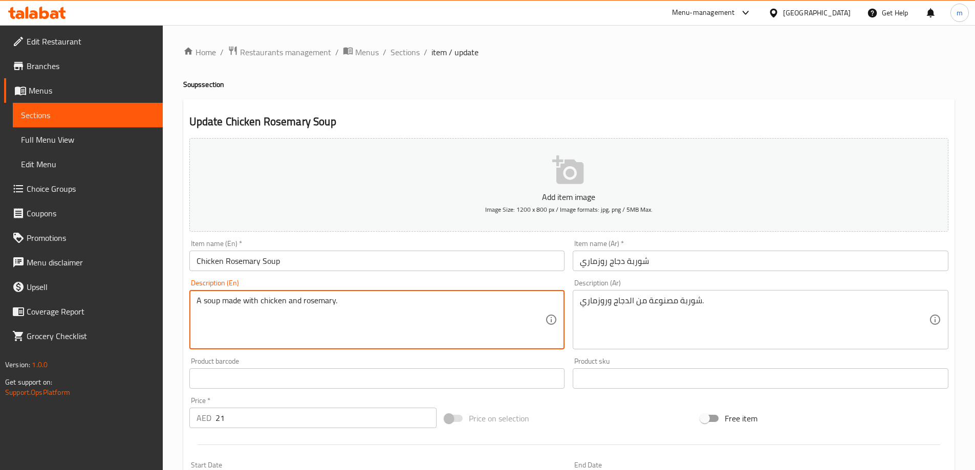
click at [388, 315] on textarea "A soup made with chicken and rosemary." at bounding box center [370, 320] width 349 height 49
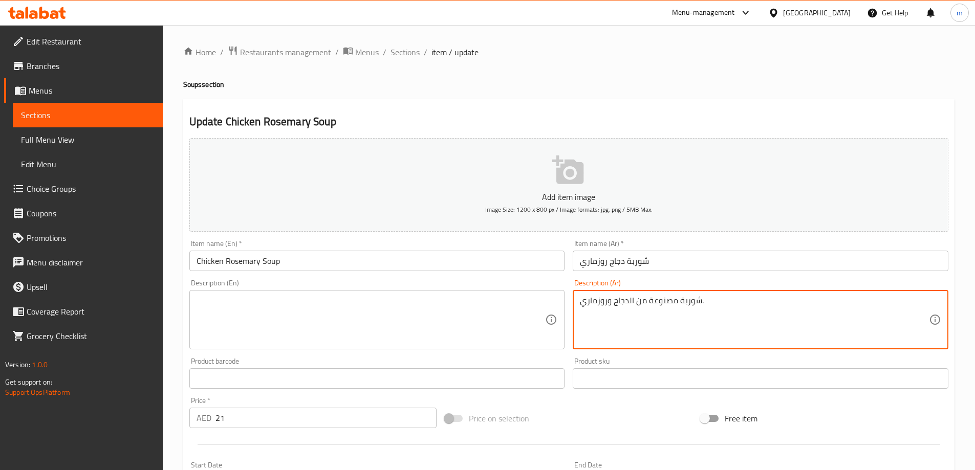
click at [701, 315] on textarea "شوربة مصنوعة من الدجاج وروزماري." at bounding box center [754, 320] width 349 height 49
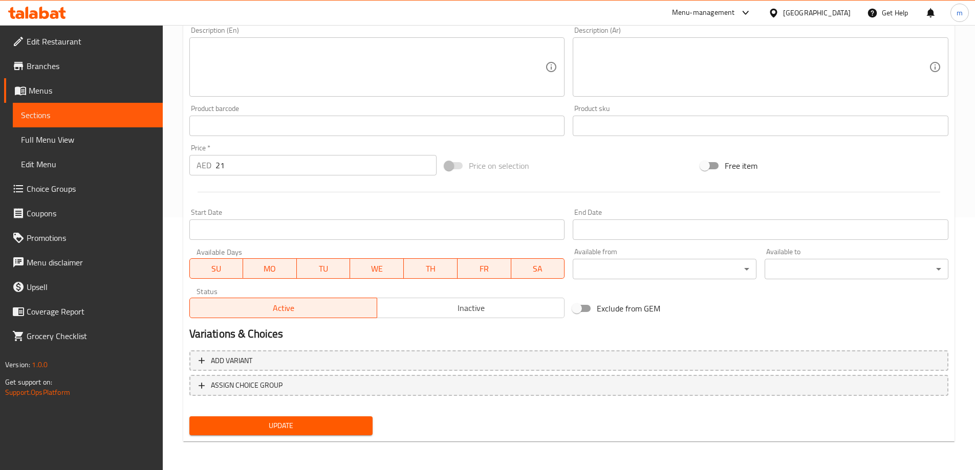
drag, startPoint x: 288, startPoint y: 429, endPoint x: 300, endPoint y: 403, distance: 28.8
click at [288, 429] on span "Update" at bounding box center [281, 426] width 167 height 13
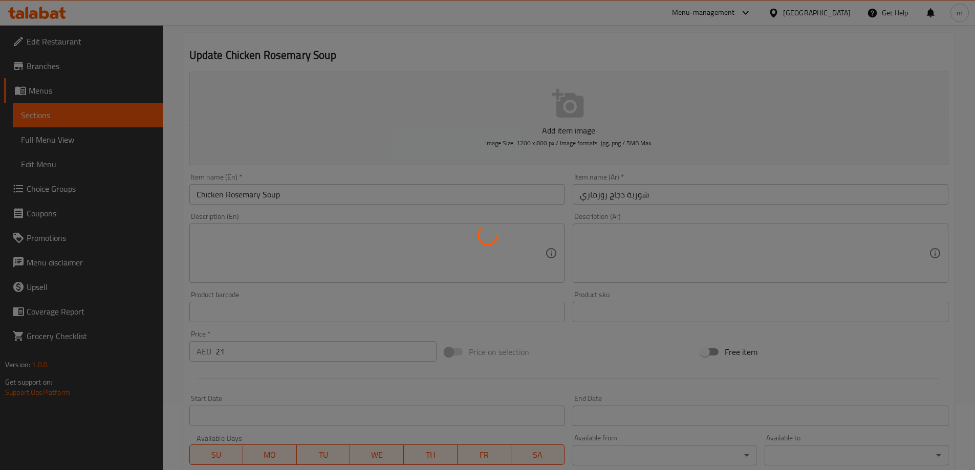
scroll to position [48, 0]
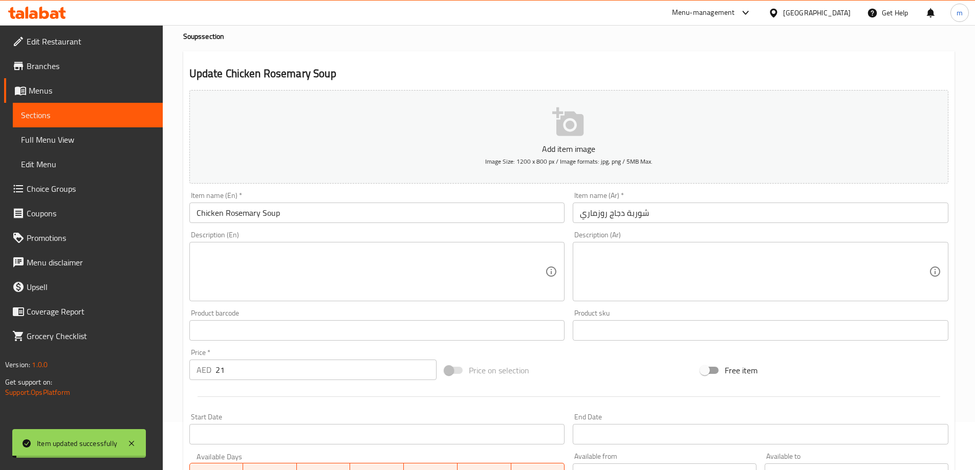
click at [238, 217] on input "Chicken Rosemary Soup" at bounding box center [377, 213] width 376 height 20
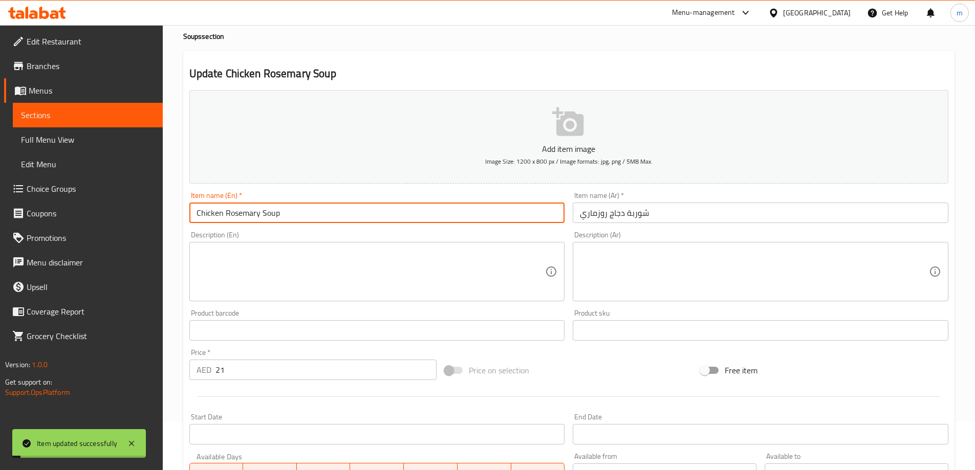
click at [238, 217] on input "Chicken Rosemary Soup" at bounding box center [377, 213] width 376 height 20
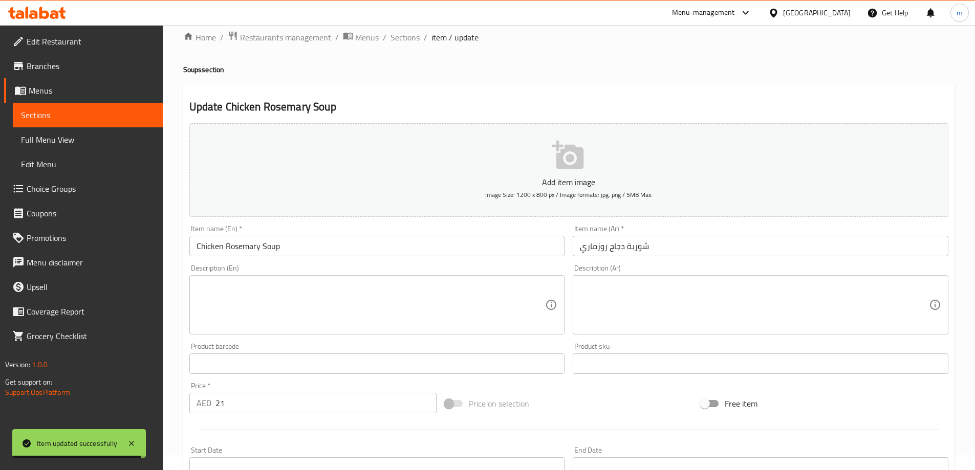
scroll to position [0, 0]
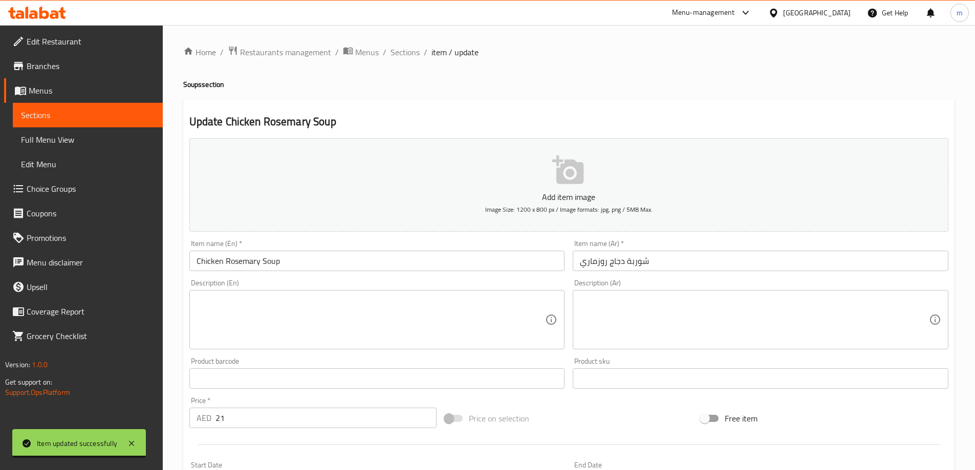
click at [407, 47] on span "Sections" at bounding box center [404, 52] width 29 height 12
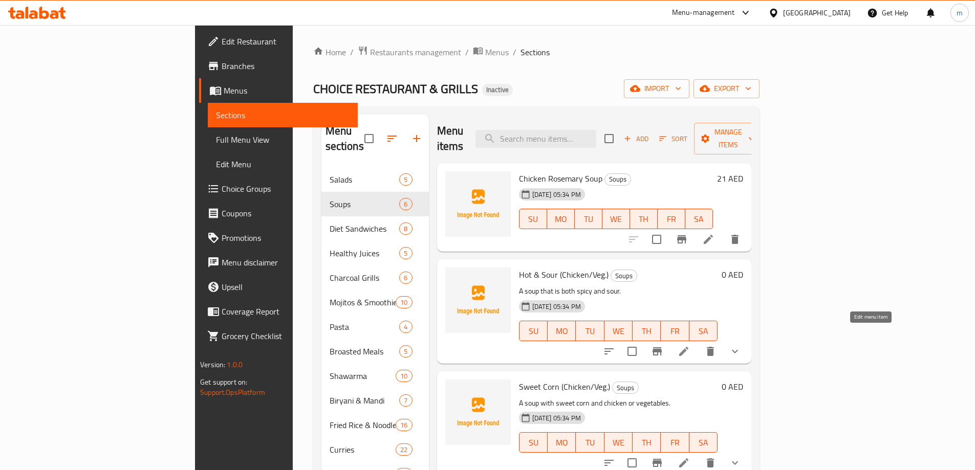
click at [688, 347] on icon at bounding box center [683, 351] width 9 height 9
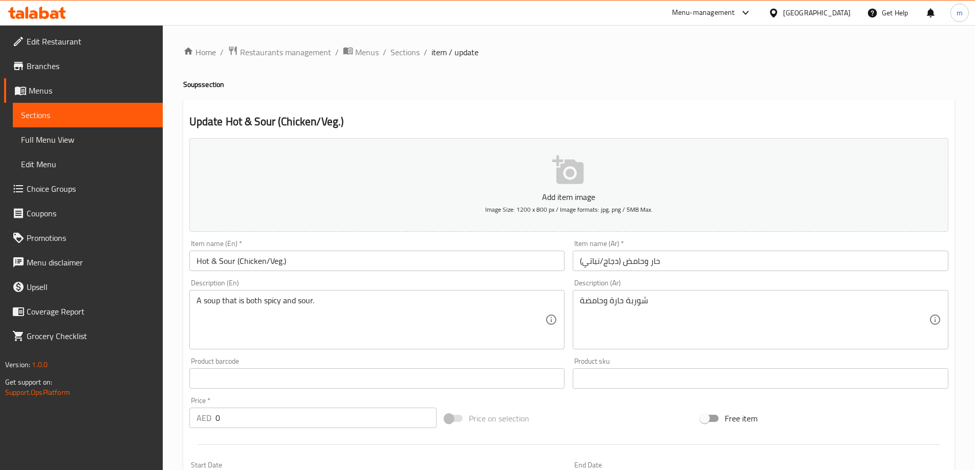
click at [173, 169] on div "Home / Restaurants management / Menus / Sections / item / update Soups section …" at bounding box center [569, 385] width 812 height 721
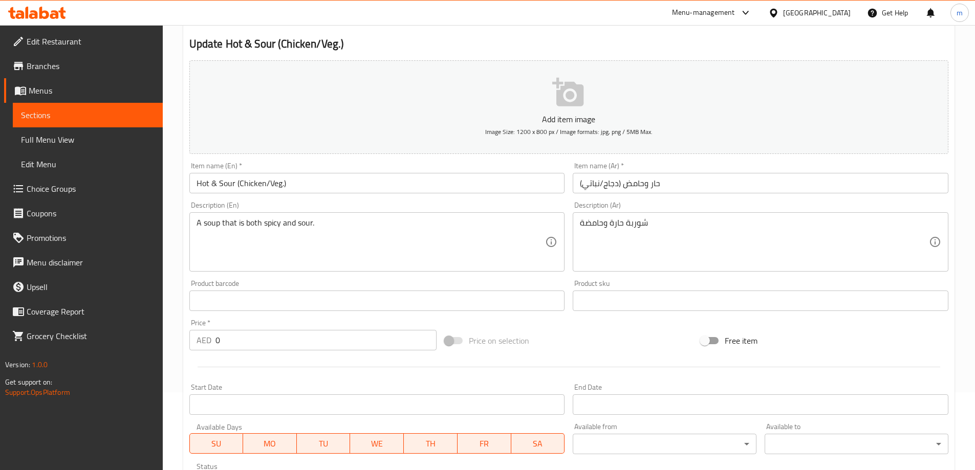
scroll to position [256, 0]
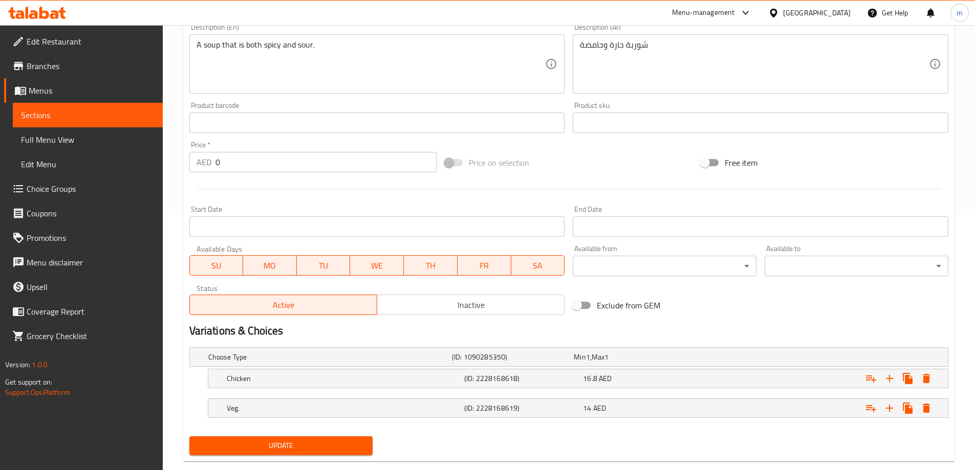
click at [407, 368] on div "Chicken (ID: 2228168618) 16.8 AED" at bounding box center [571, 357] width 731 height 23
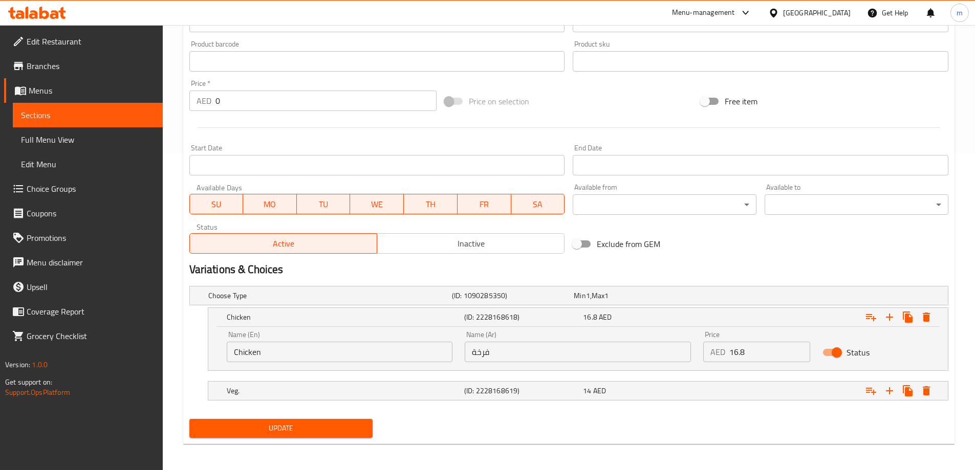
scroll to position [320, 0]
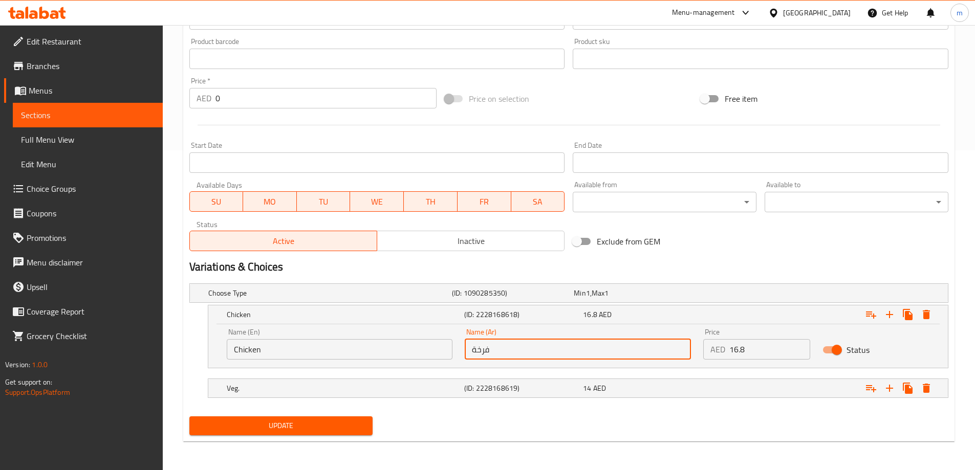
drag, startPoint x: 498, startPoint y: 351, endPoint x: 465, endPoint y: 352, distance: 33.3
click at [465, 352] on input "فرخة" at bounding box center [578, 349] width 226 height 20
type input "]"
type input "دجاج"
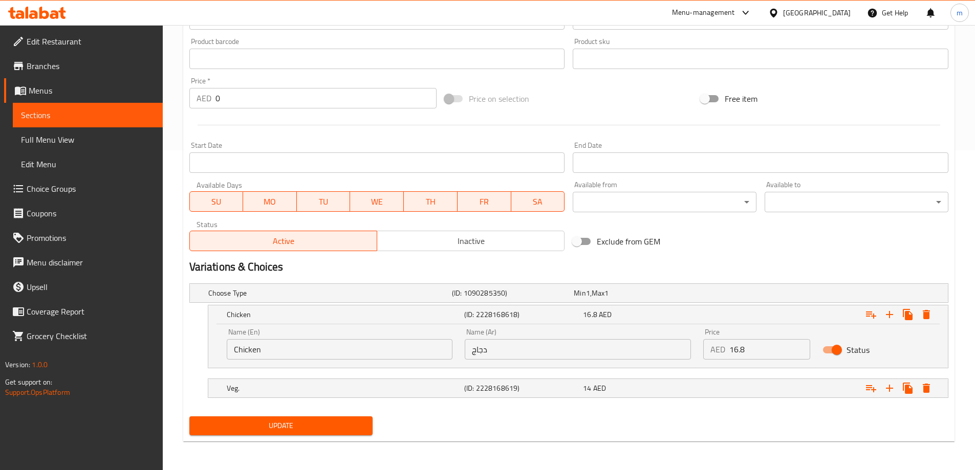
click at [498, 298] on h5 "(ID: 2228168619)" at bounding box center [511, 293] width 118 height 10
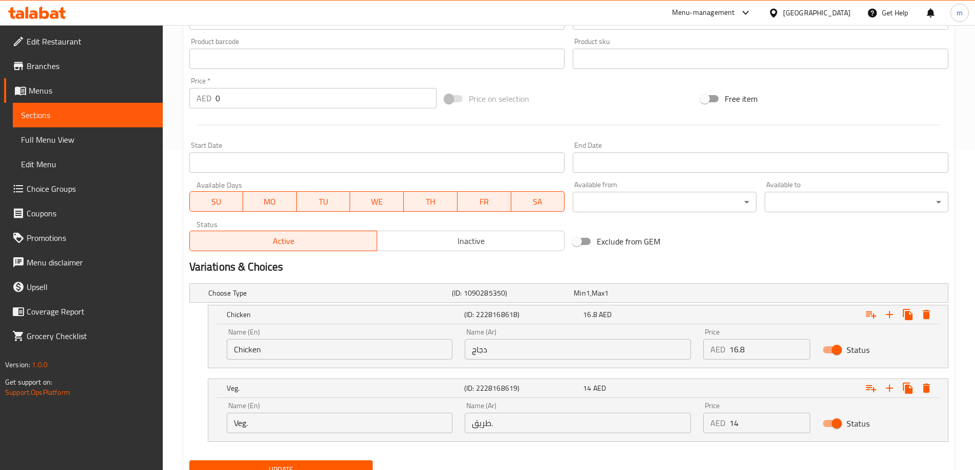
click at [494, 429] on input "طريق." at bounding box center [578, 423] width 226 height 20
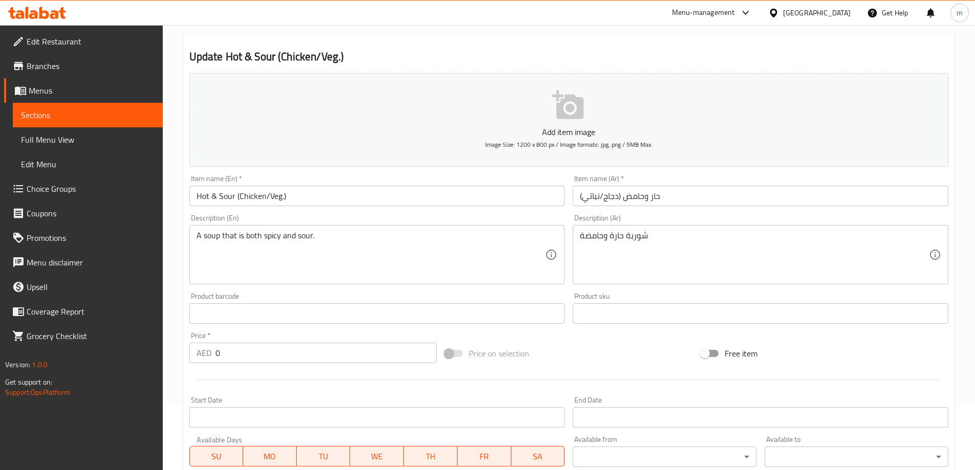
scroll to position [64, 0]
type input "نباتي"
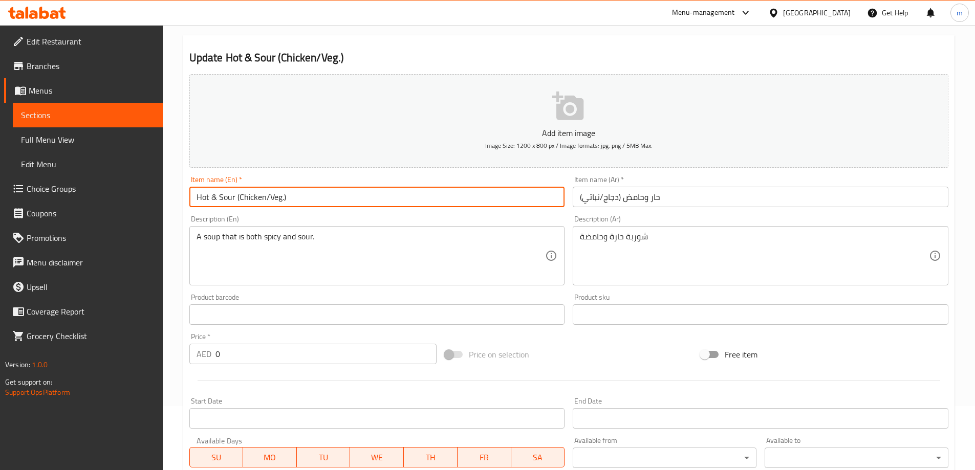
click at [226, 196] on input "Hot & Sour (Chicken/Veg.)" at bounding box center [377, 197] width 376 height 20
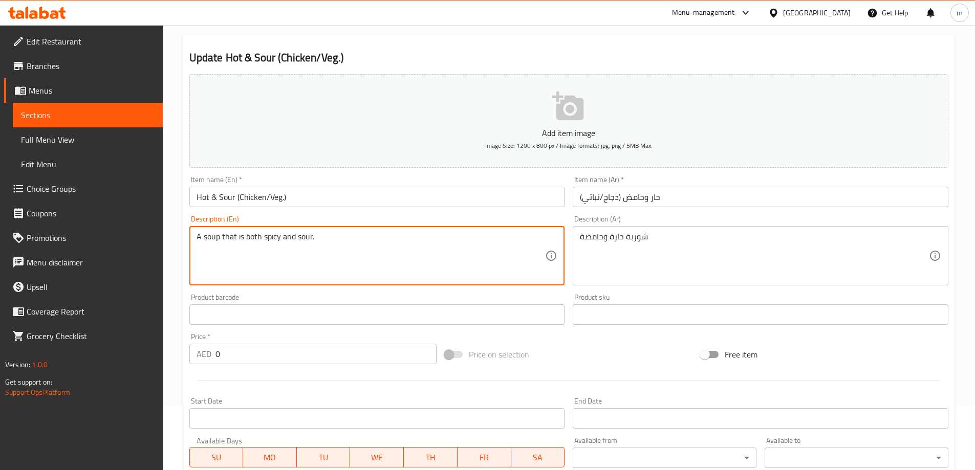
click at [446, 248] on textarea "A soup that is both spicy and sour." at bounding box center [370, 256] width 349 height 49
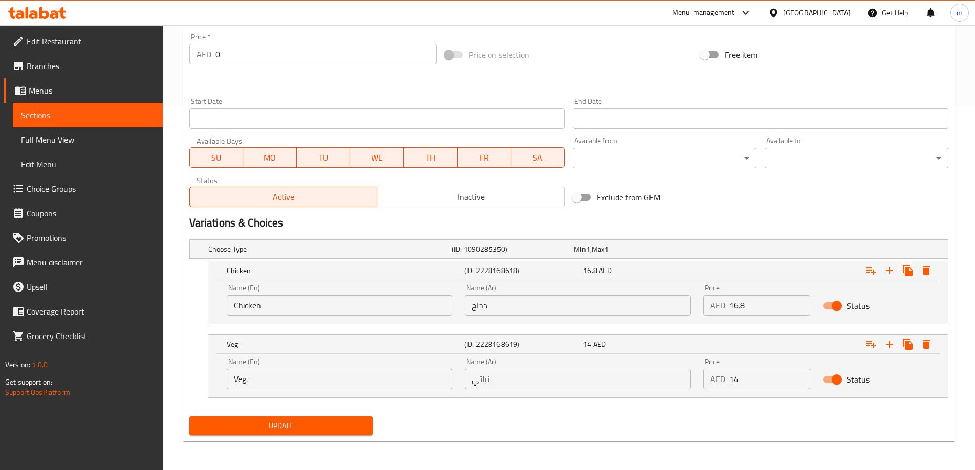
scroll to position [108, 0]
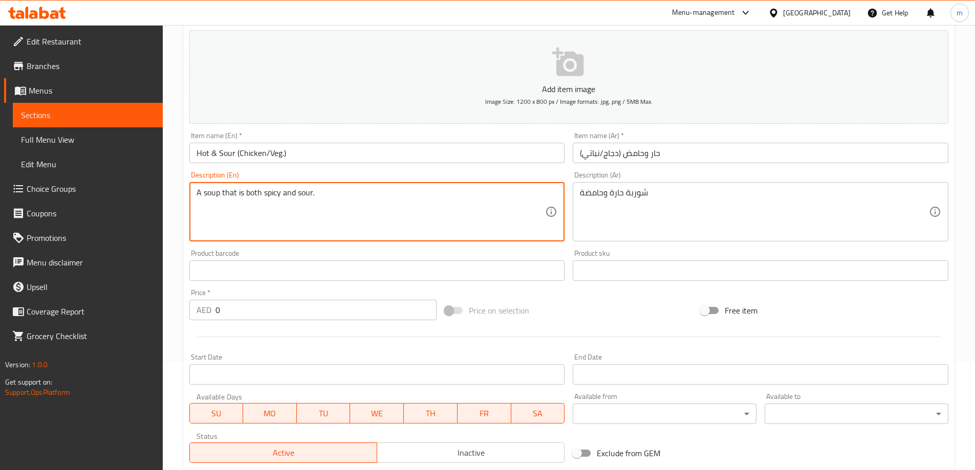
click at [334, 197] on textarea "A soup that is both spicy and sour." at bounding box center [370, 212] width 349 height 49
